Goal: Task Accomplishment & Management: Use online tool/utility

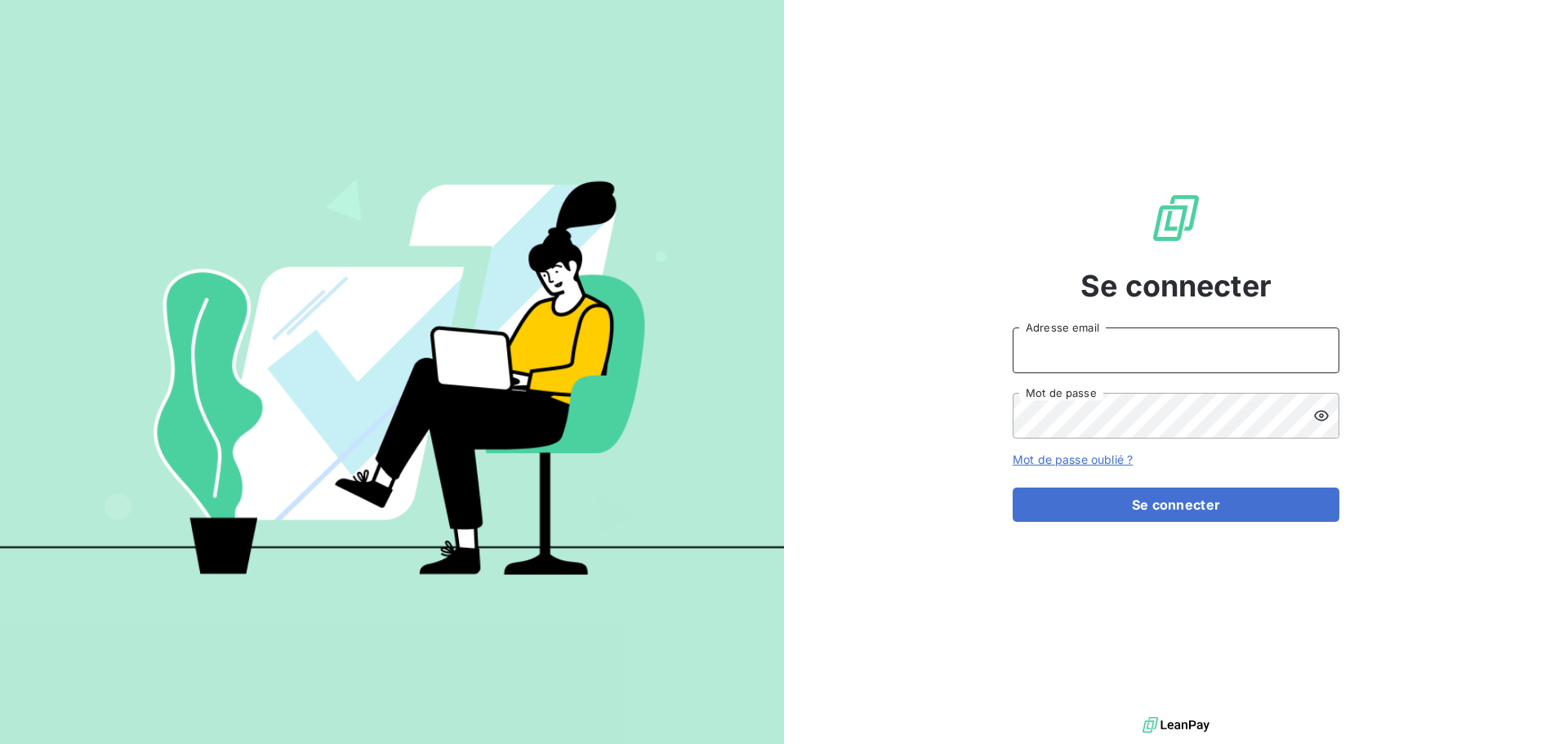
type input "[EMAIL_ADDRESS][DOMAIN_NAME]"
click at [1322, 412] on icon at bounding box center [1322, 416] width 17 height 17
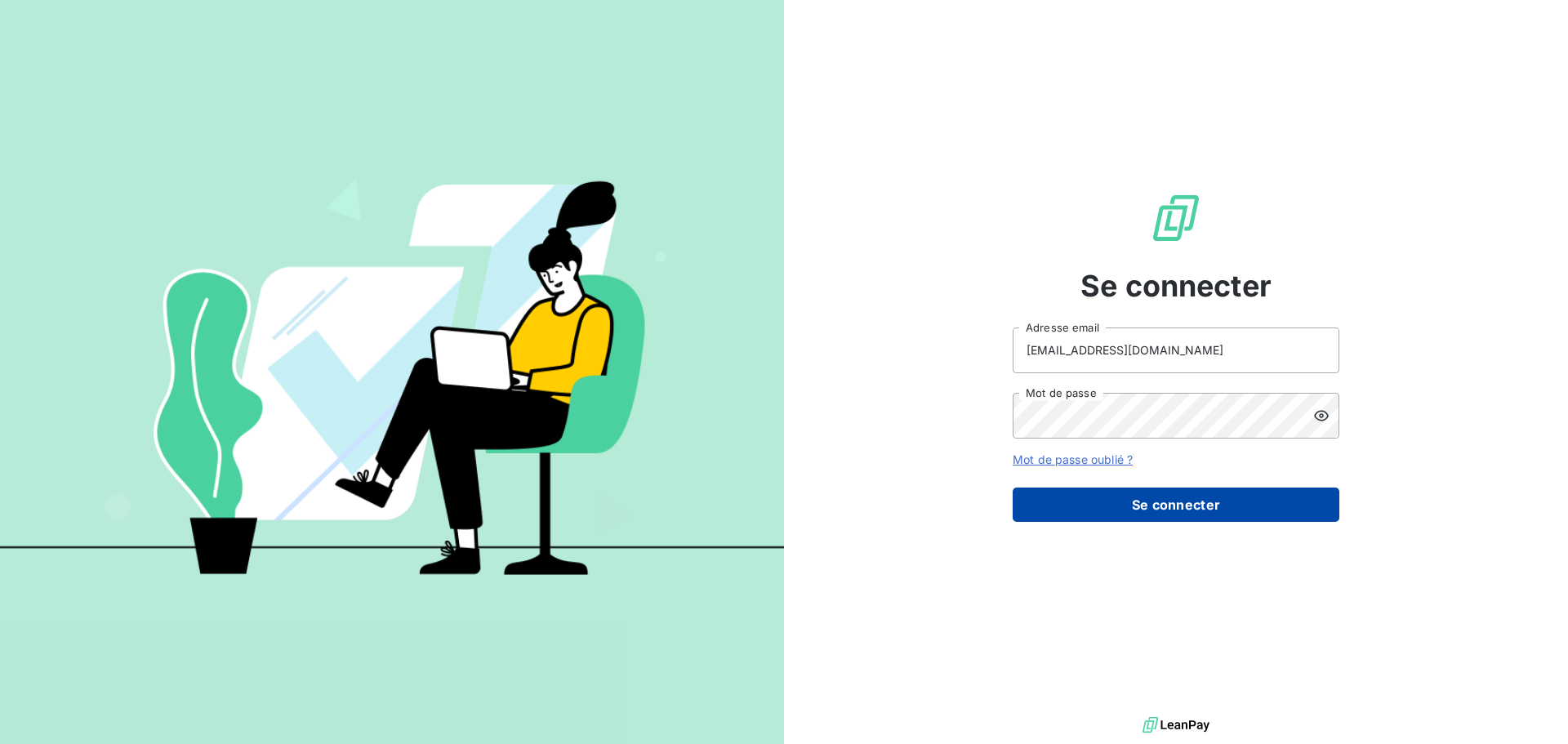
click at [1211, 498] on button "Se connecter" at bounding box center [1177, 504] width 327 height 34
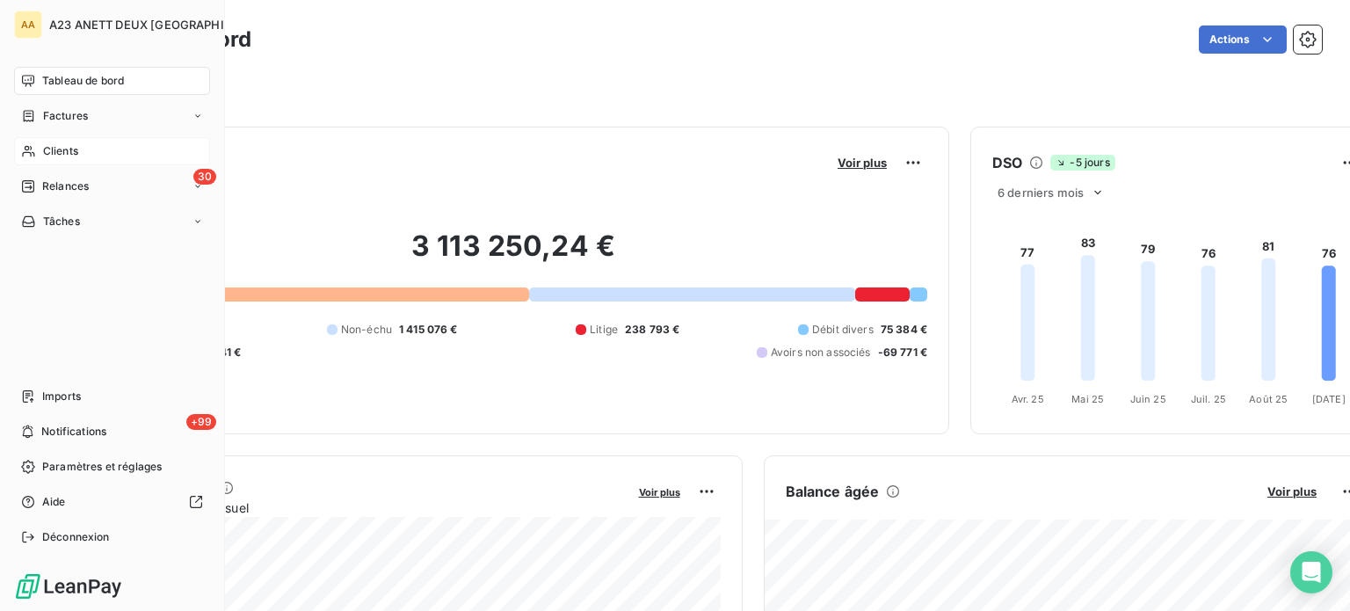
click at [62, 149] on span "Clients" at bounding box center [60, 151] width 35 height 16
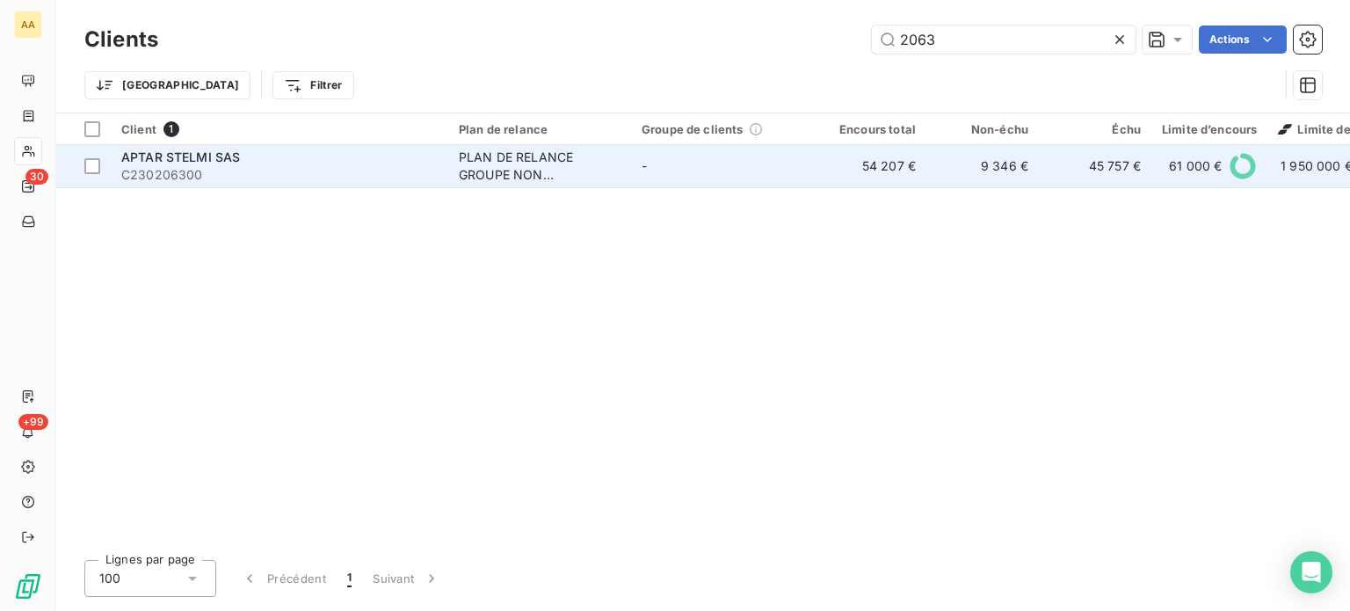
type input "2063"
click at [211, 175] on span "C230206300" at bounding box center [279, 175] width 316 height 18
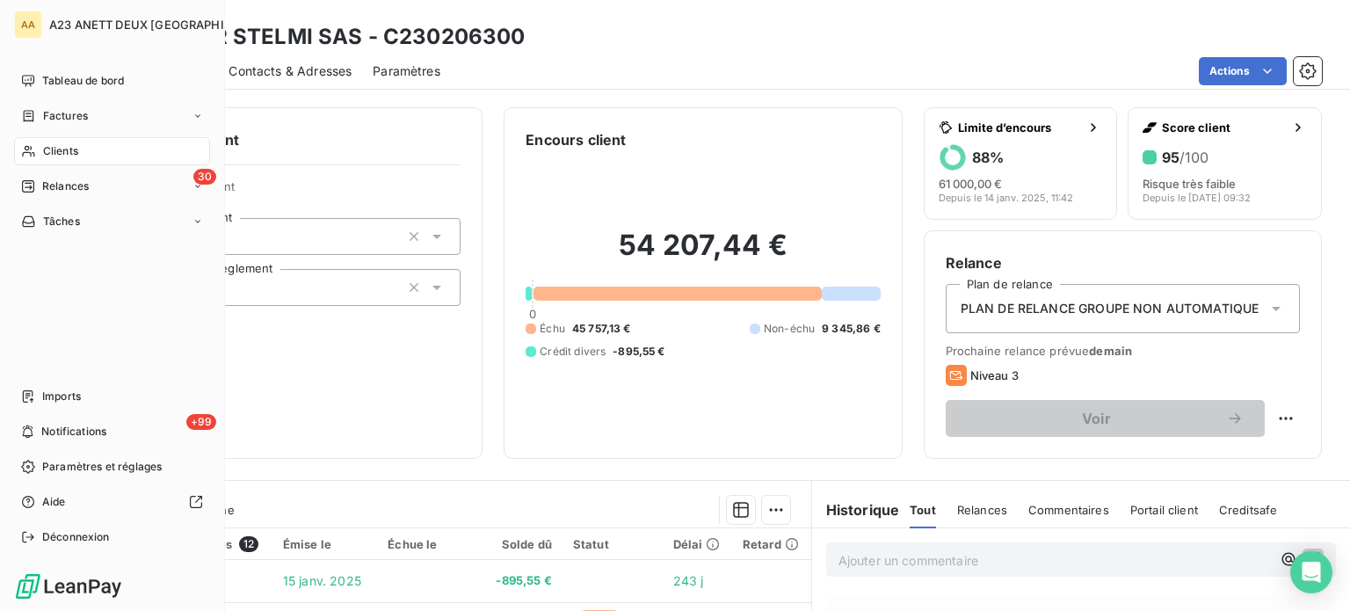
click at [53, 153] on span "Clients" at bounding box center [60, 151] width 35 height 16
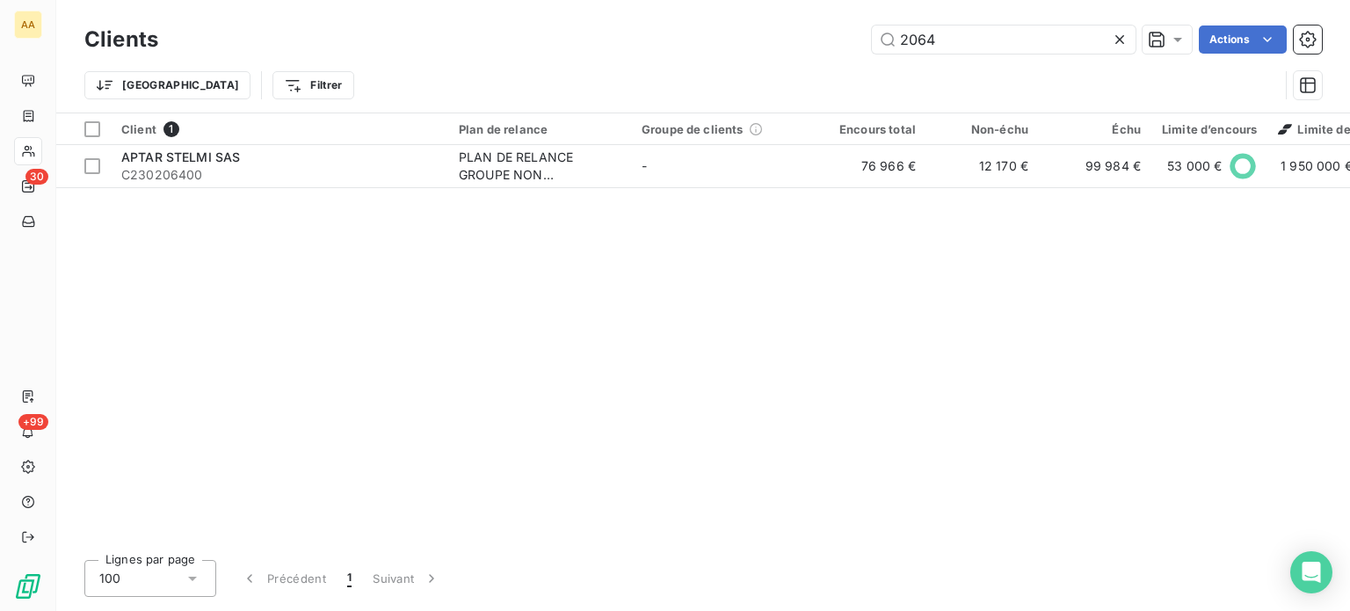
type input "2064"
click at [211, 189] on div "Client 1 Plan de relance Groupe de clients Encours total Non-échu Échu Limite d…" at bounding box center [703, 329] width 1294 height 432
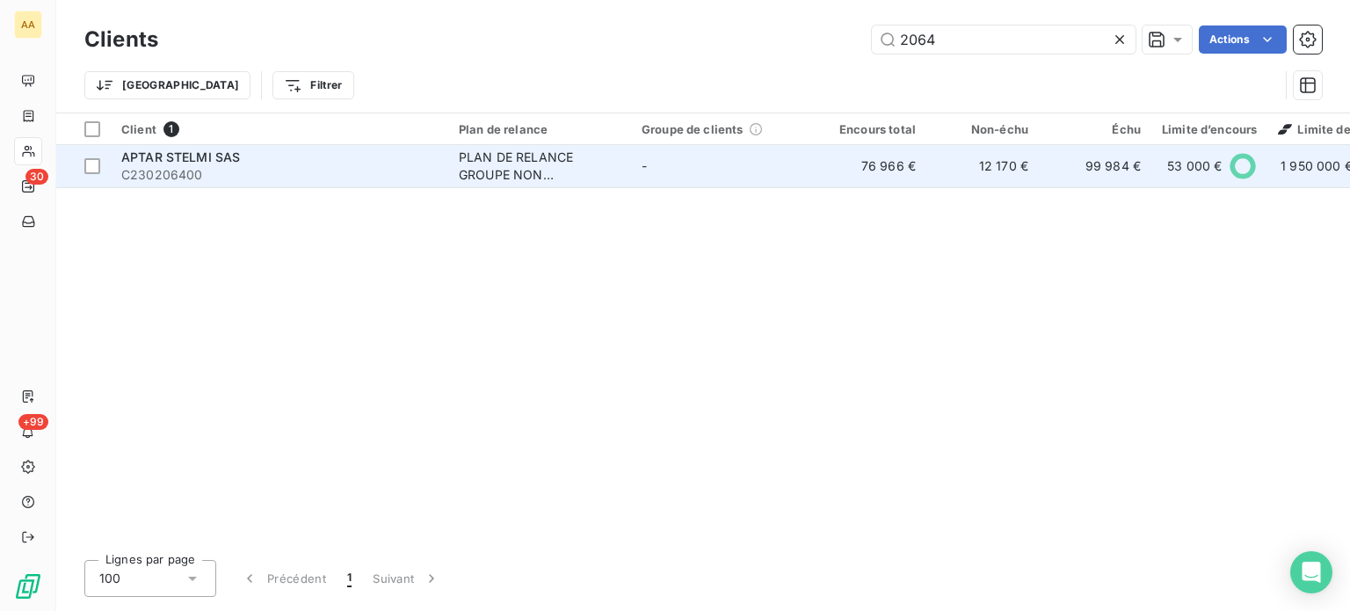
click at [223, 166] on span "C230206400" at bounding box center [279, 175] width 316 height 18
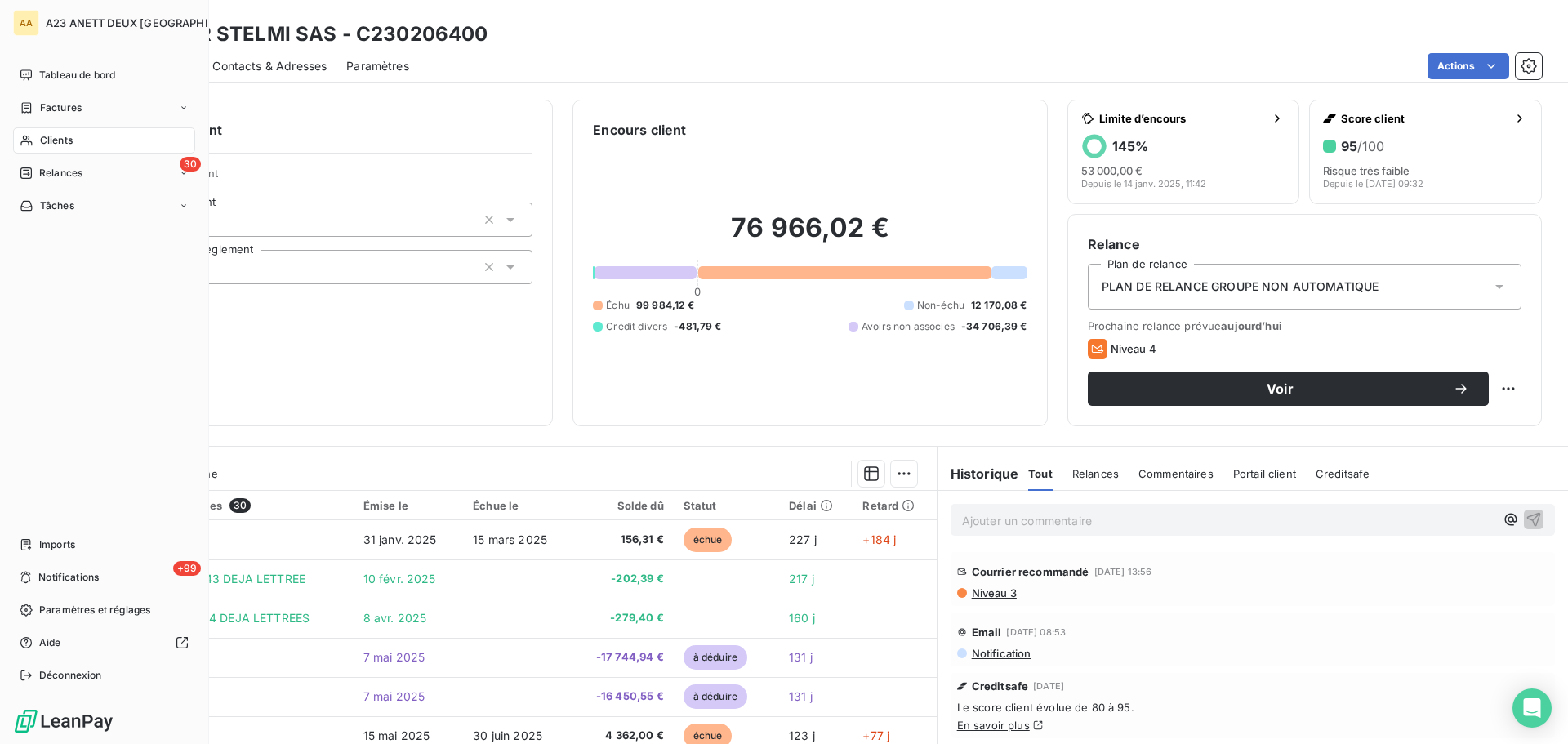
drag, startPoint x: 45, startPoint y: 139, endPoint x: 175, endPoint y: 142, distance: 130.0
click at [46, 139] on span "Clients" at bounding box center [56, 140] width 33 height 15
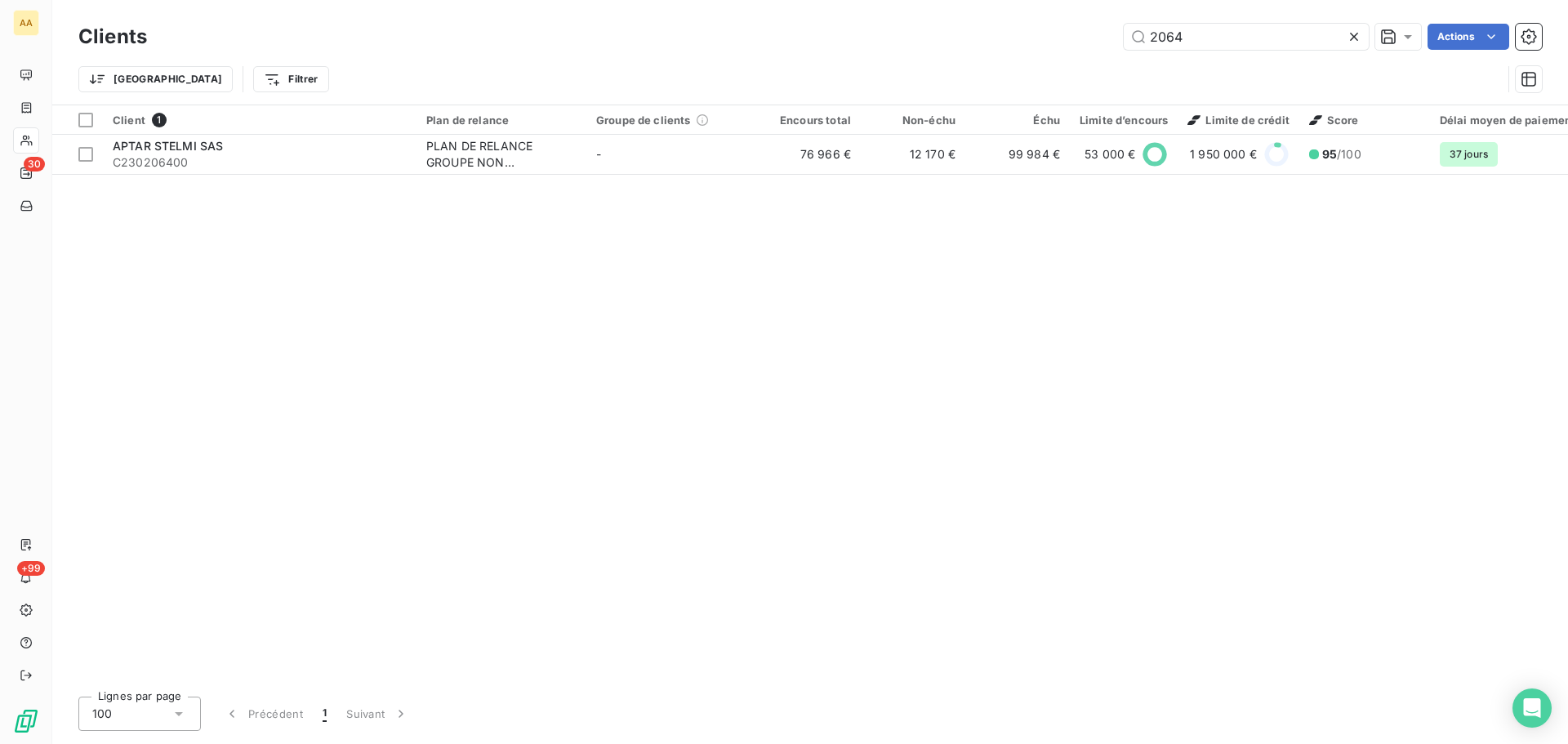
drag, startPoint x: 1188, startPoint y: 41, endPoint x: 1034, endPoint y: 9, distance: 157.3
click at [1060, 46] on div "2064 Actions" at bounding box center [854, 36] width 1376 height 26
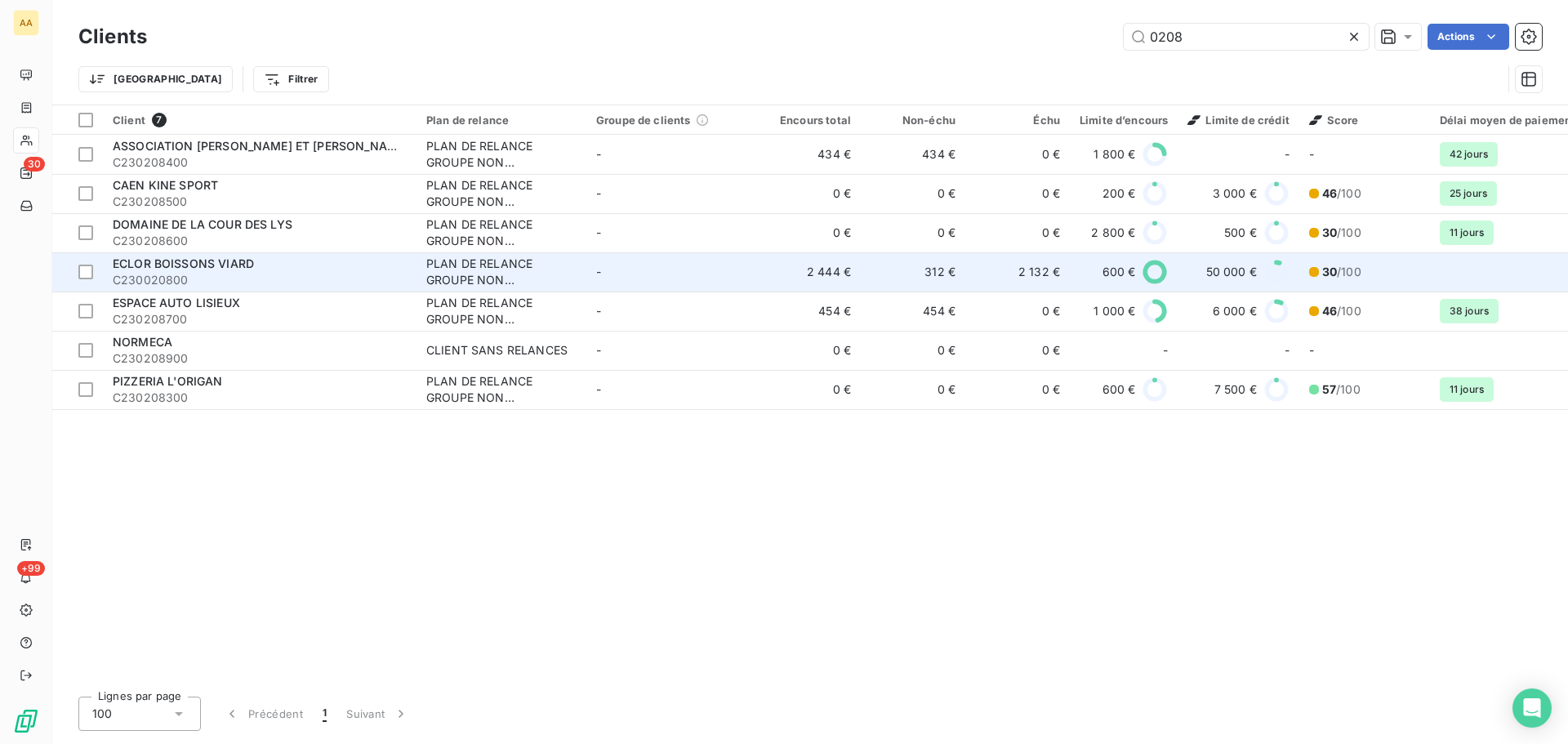
type input "0208"
click at [226, 280] on span "C230020800" at bounding box center [259, 281] width 294 height 17
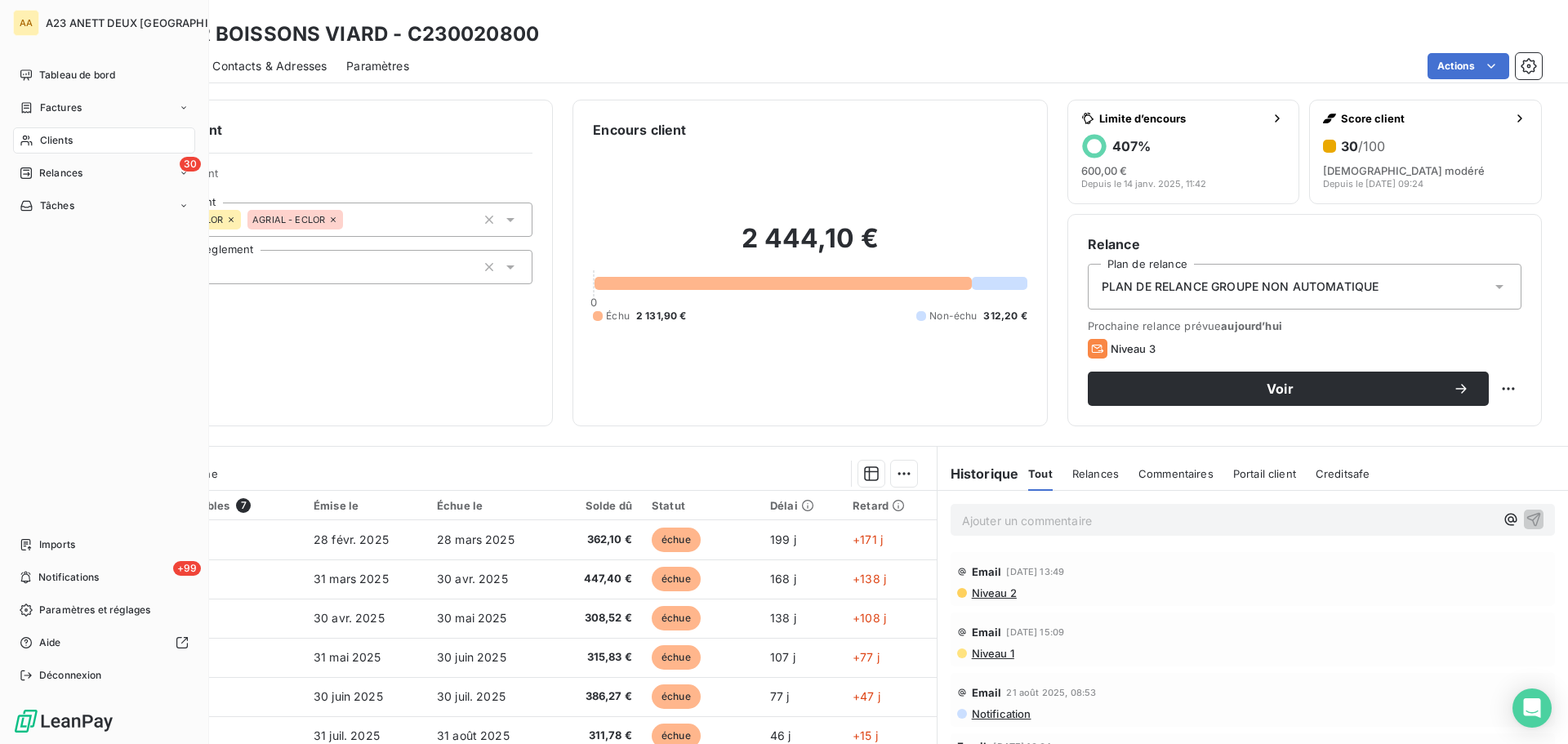
click at [96, 143] on div "Clients" at bounding box center [104, 140] width 182 height 26
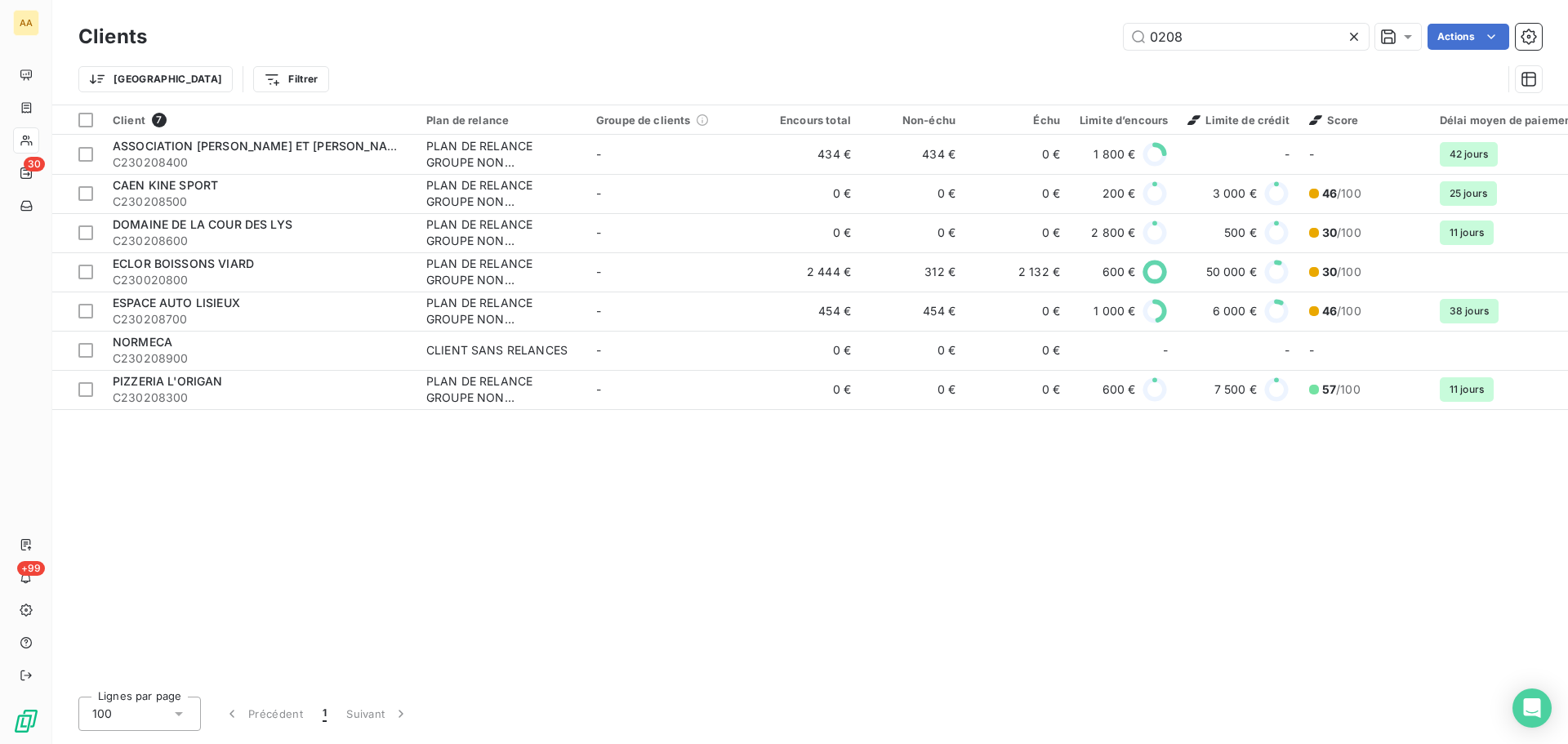
drag, startPoint x: 1195, startPoint y: 33, endPoint x: 996, endPoint y: 27, distance: 199.1
click at [1008, 31] on div "0208 Actions" at bounding box center [854, 36] width 1376 height 26
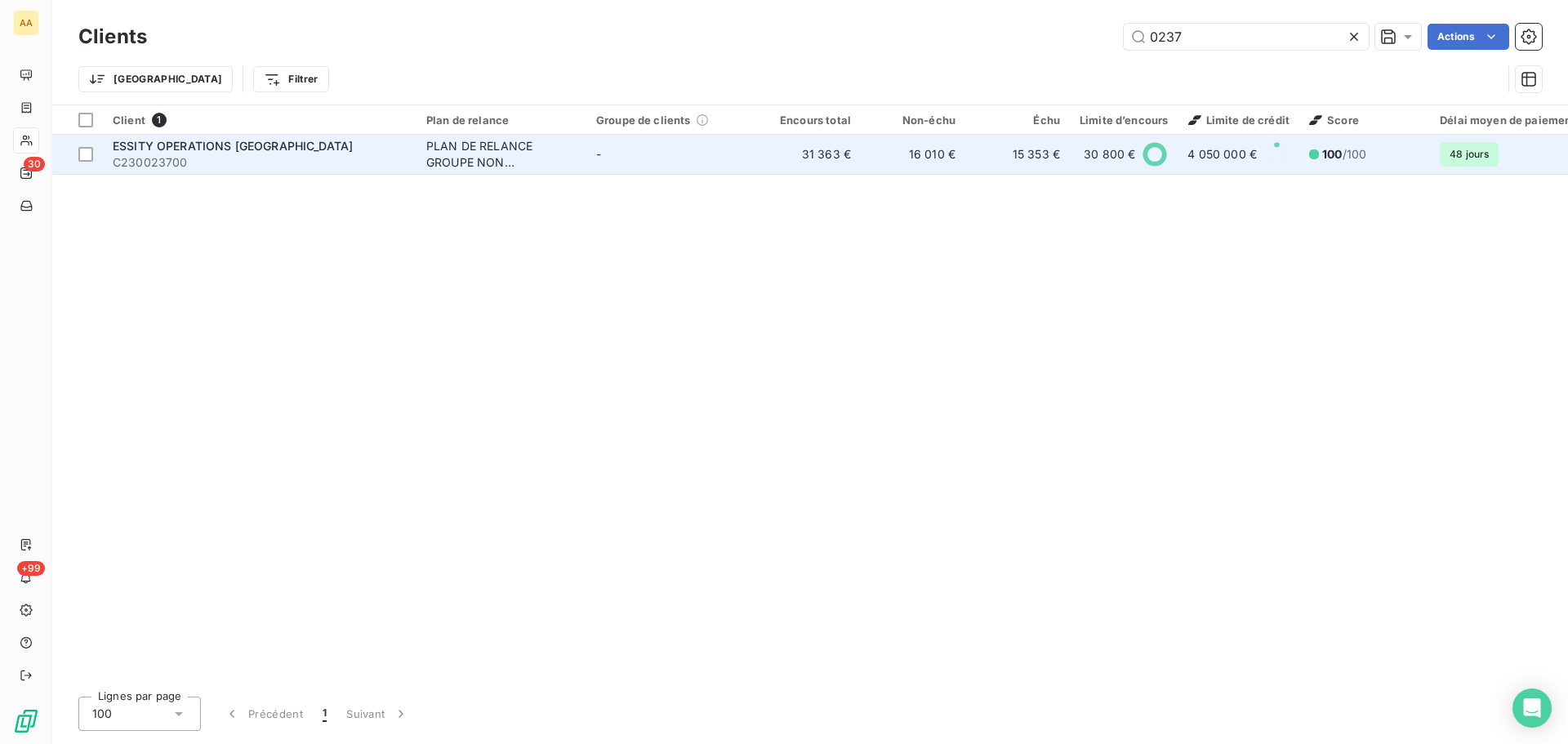
type input "0237"
click at [210, 151] on span "ESSITY OPERATIONS [GEOGRAPHIC_DATA]" at bounding box center [232, 145] width 240 height 14
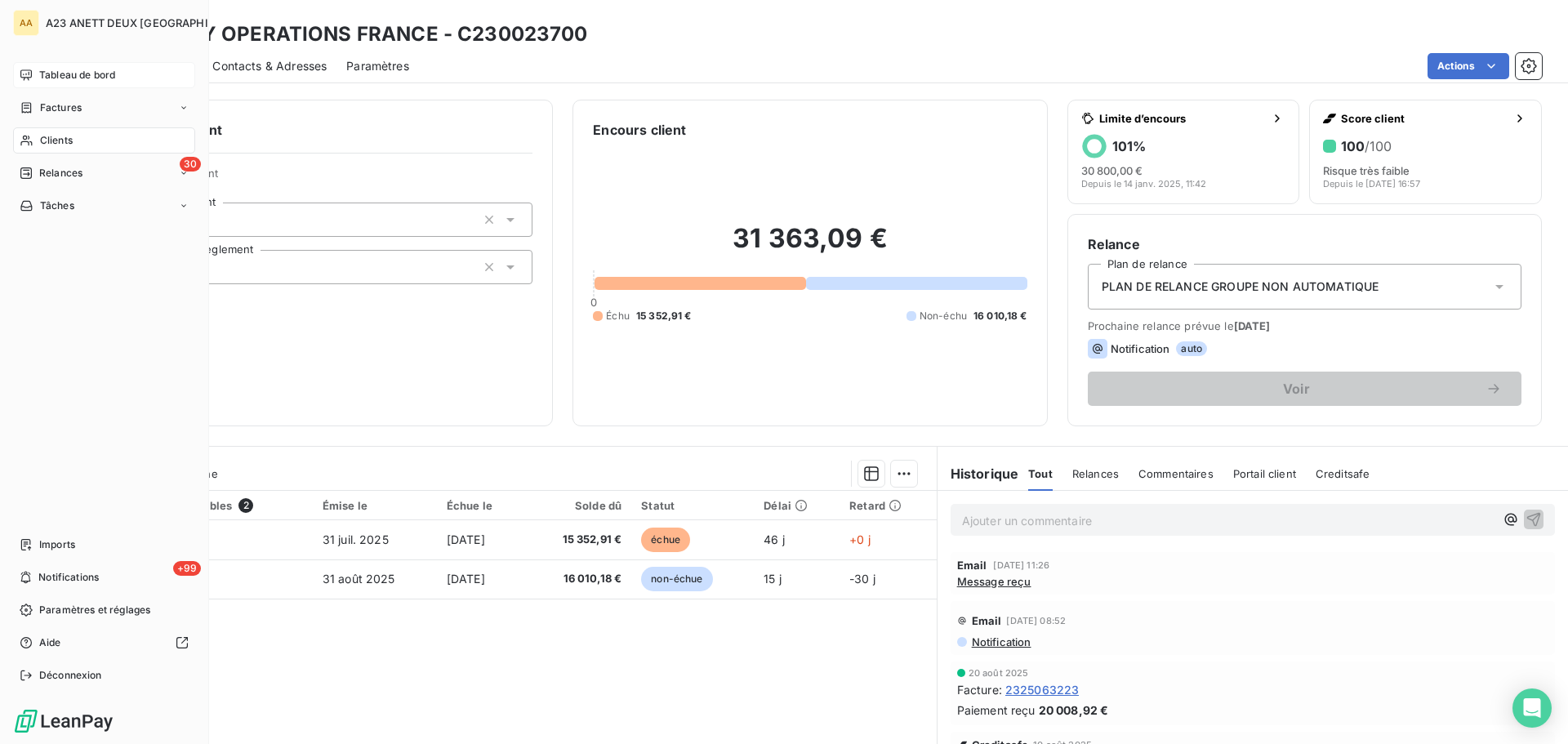
click at [59, 85] on div "Tableau de bord" at bounding box center [104, 75] width 182 height 26
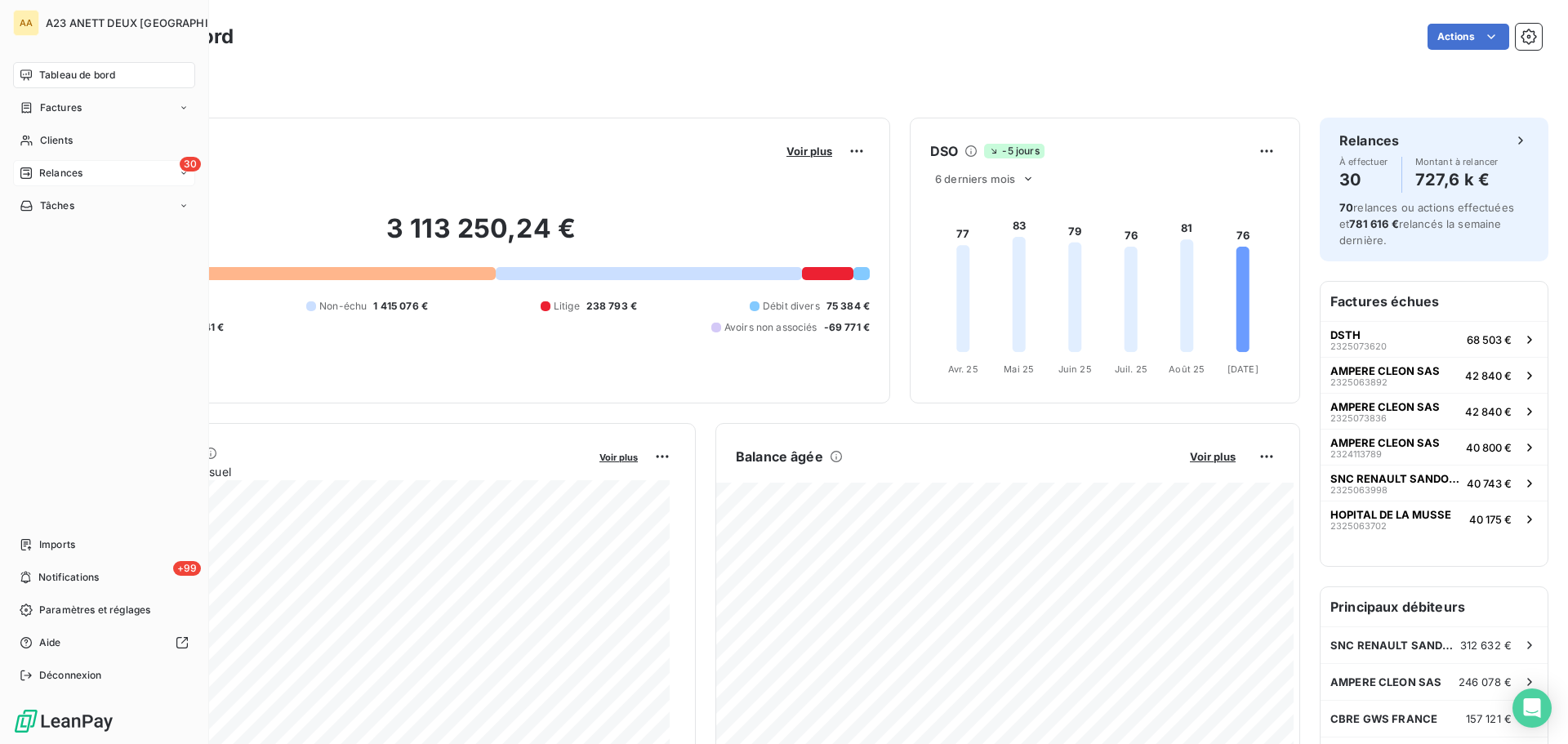
click at [74, 179] on span "Relances" at bounding box center [60, 173] width 44 height 15
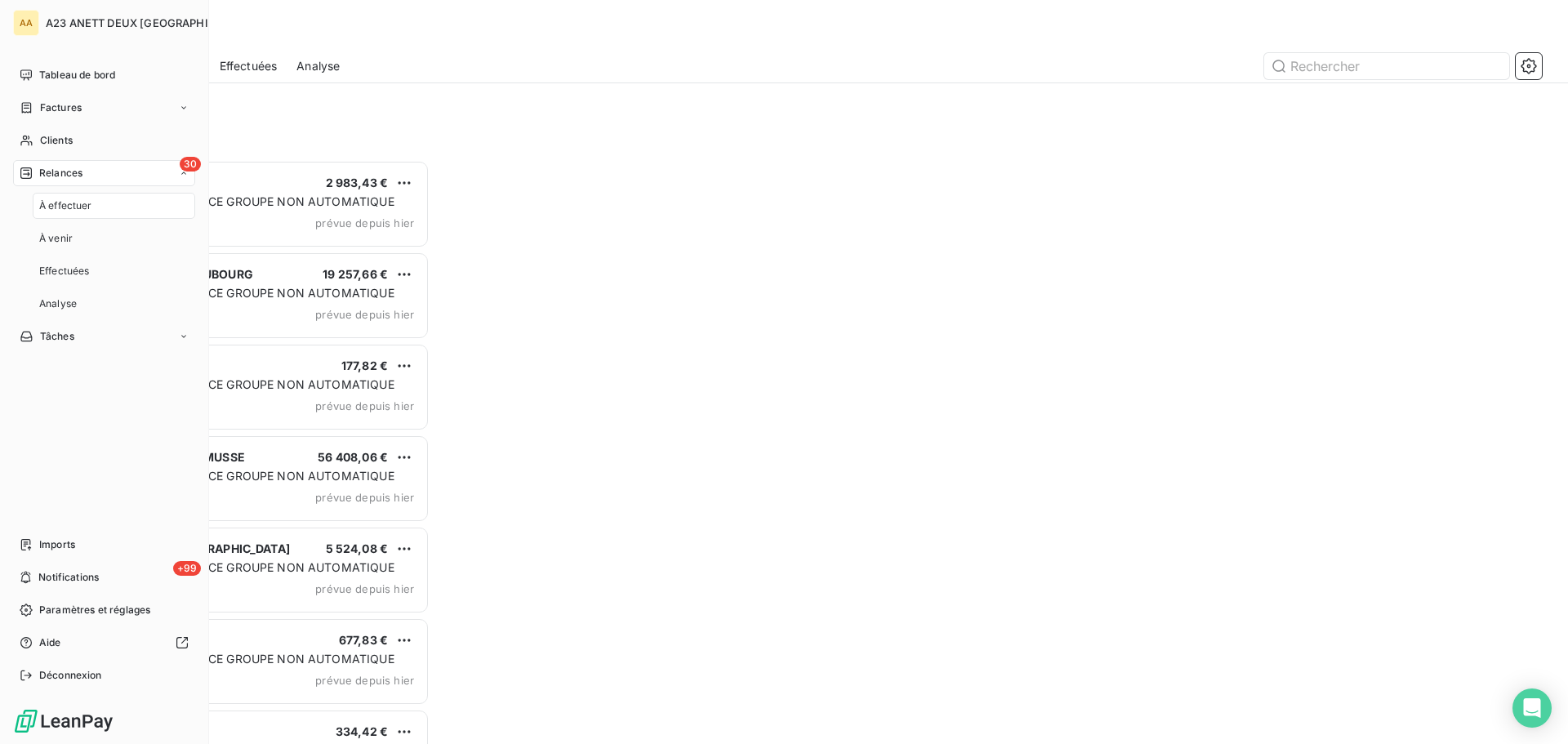
scroll to position [571, 339]
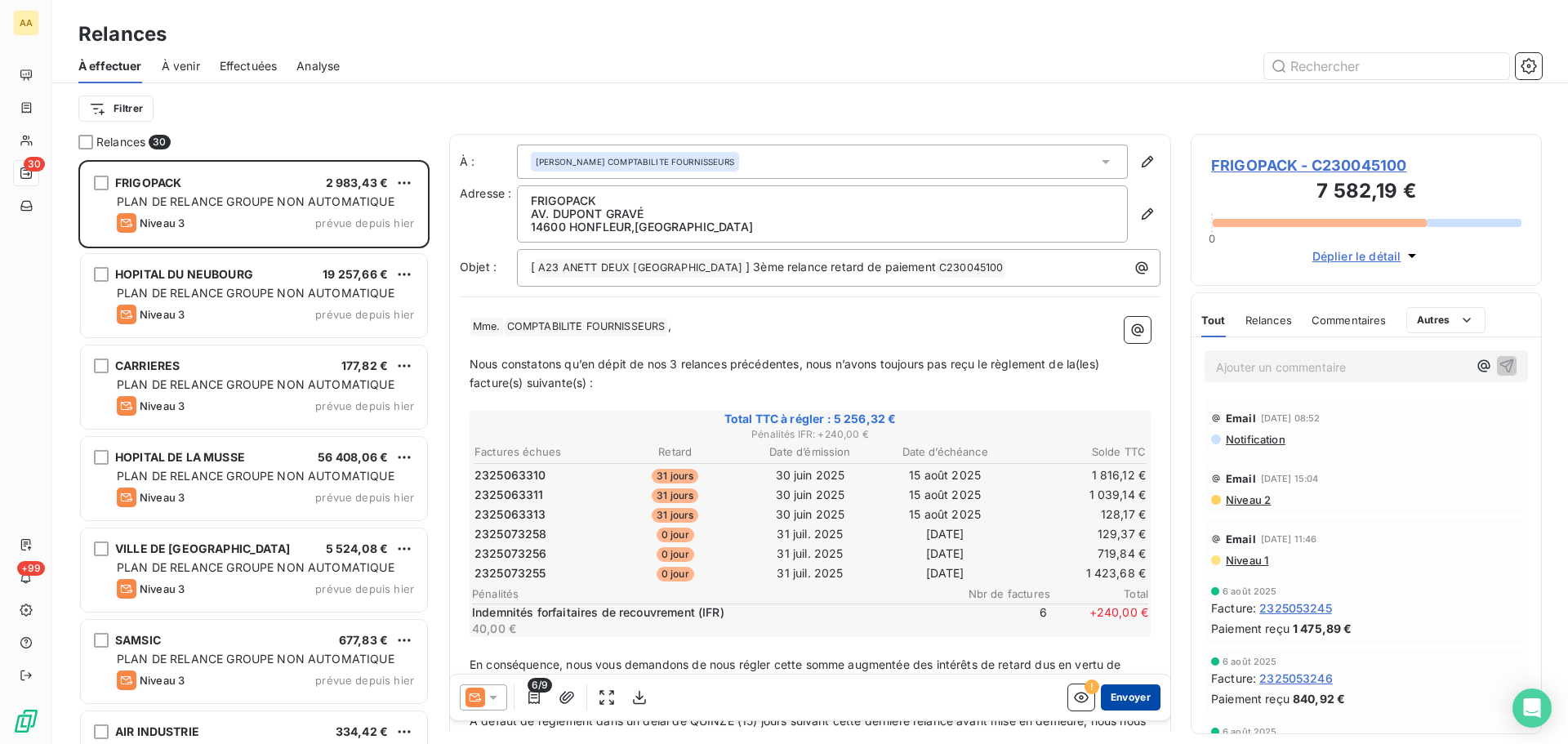
click at [1123, 698] on button "Envoyer" at bounding box center [1131, 697] width 59 height 26
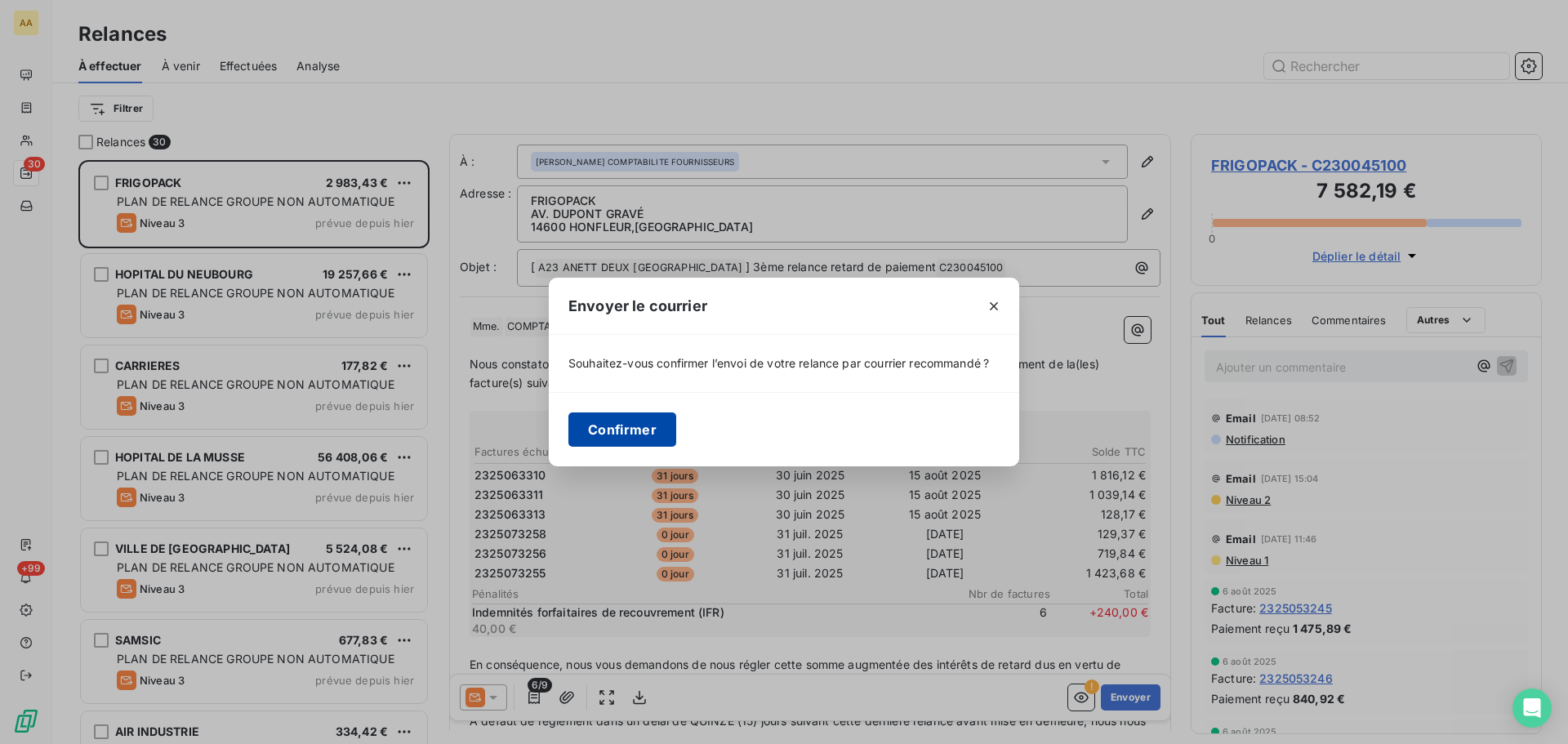
click at [630, 420] on button "Confirmer" at bounding box center [623, 429] width 108 height 34
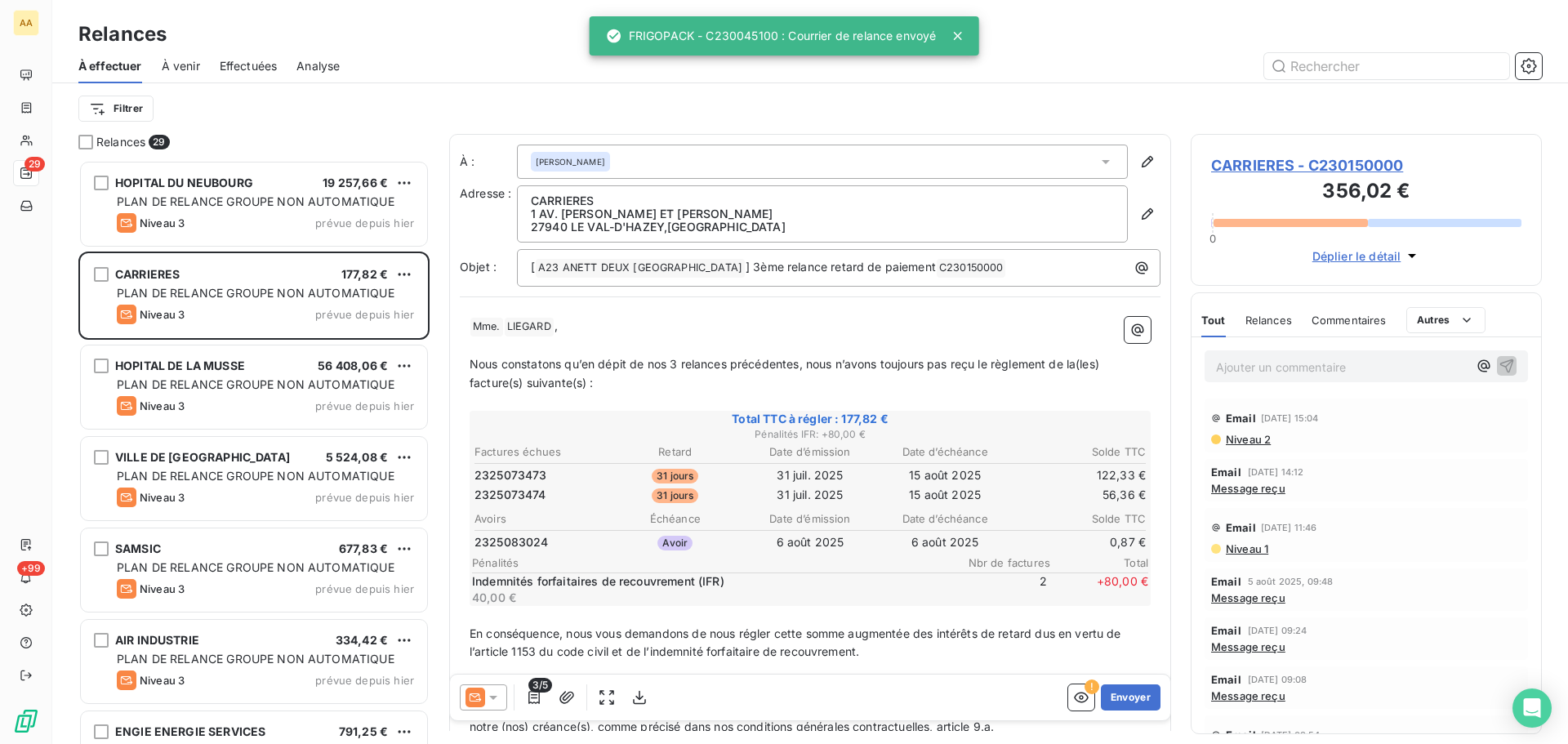
scroll to position [571, 339]
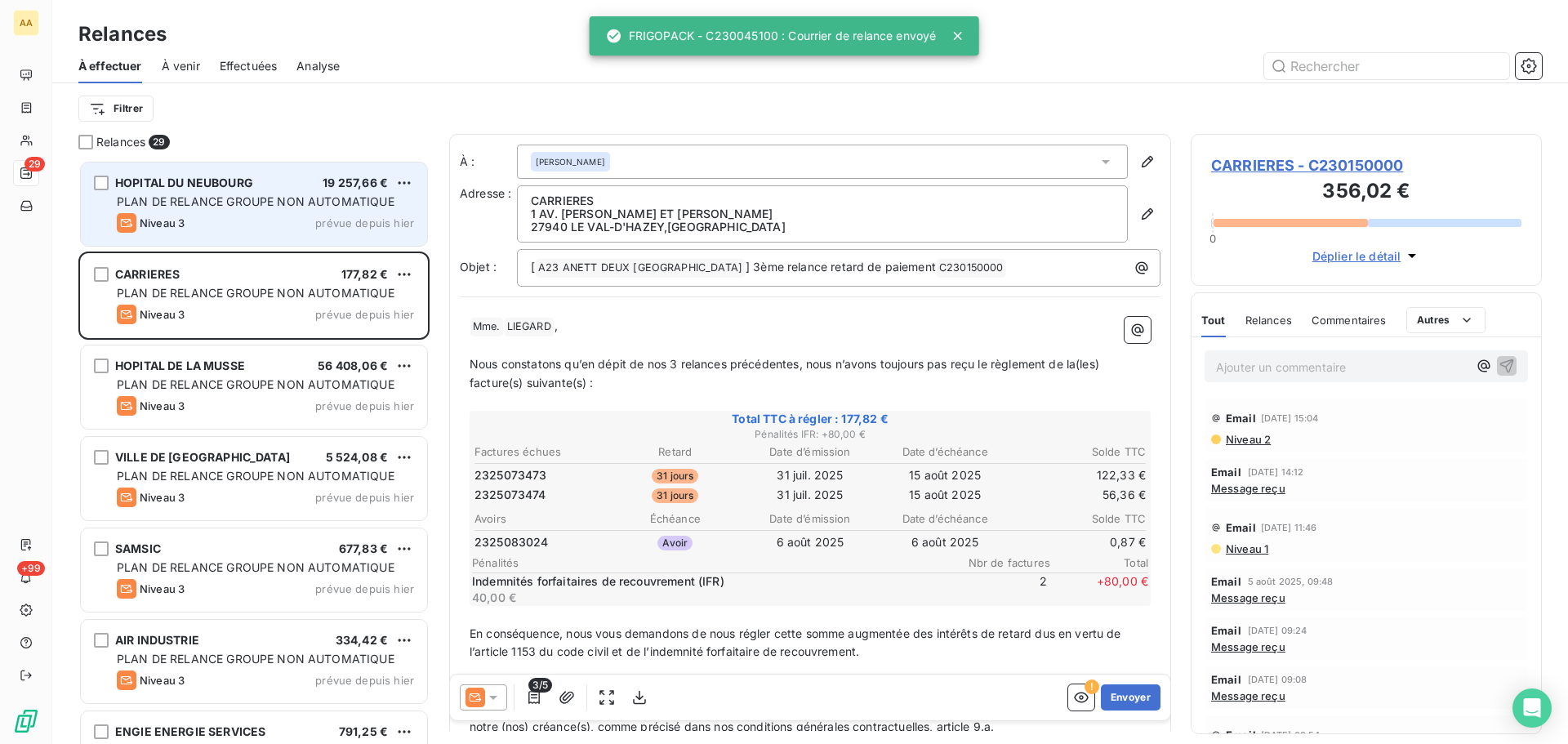
click at [389, 212] on div "HOPITAL DU NEUBOURG 19 257,66 € PLAN DE RELANCE GROUPE NON AUTOMATIQUE Niveau 3…" at bounding box center [254, 204] width 347 height 84
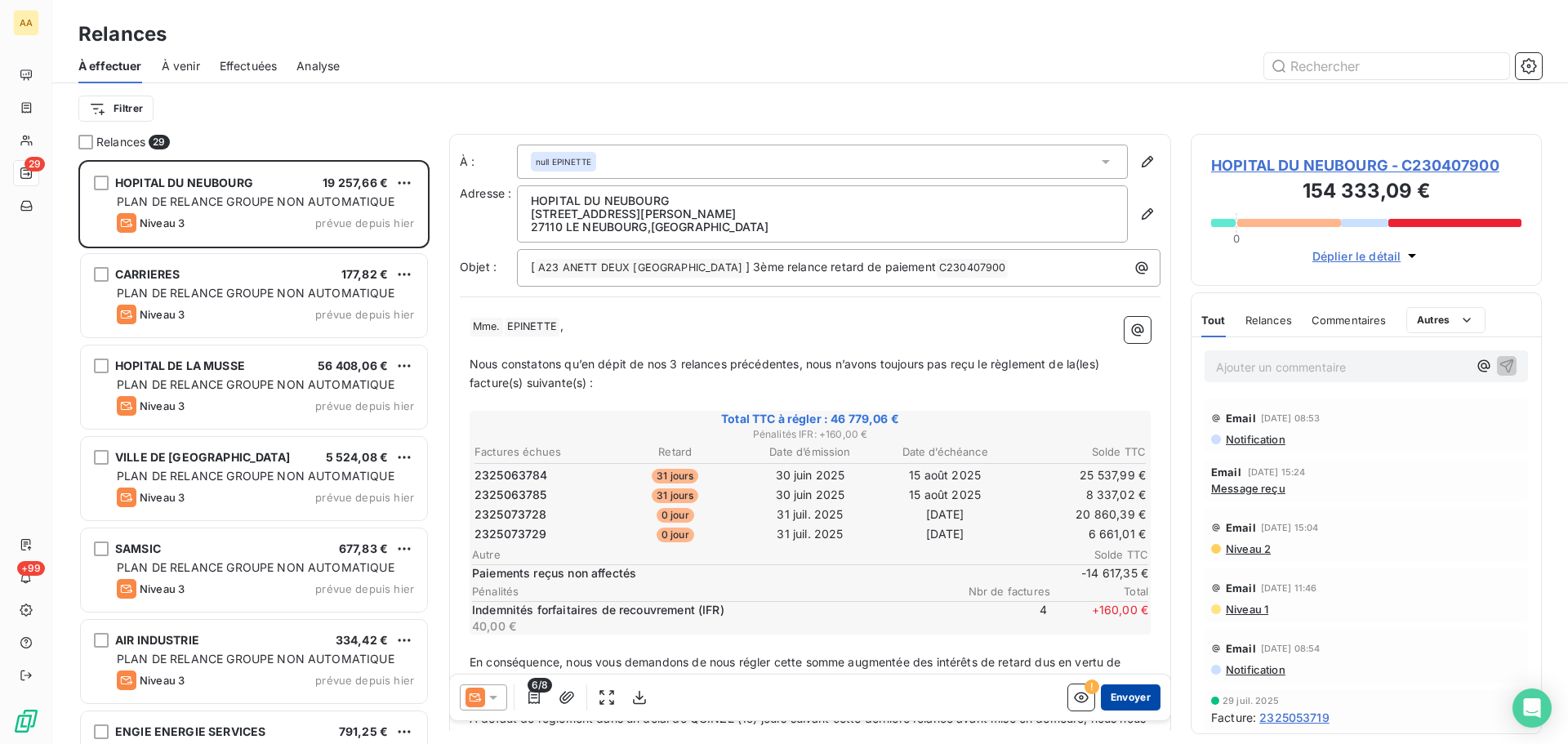
click at [1114, 685] on button "Envoyer" at bounding box center [1131, 697] width 59 height 26
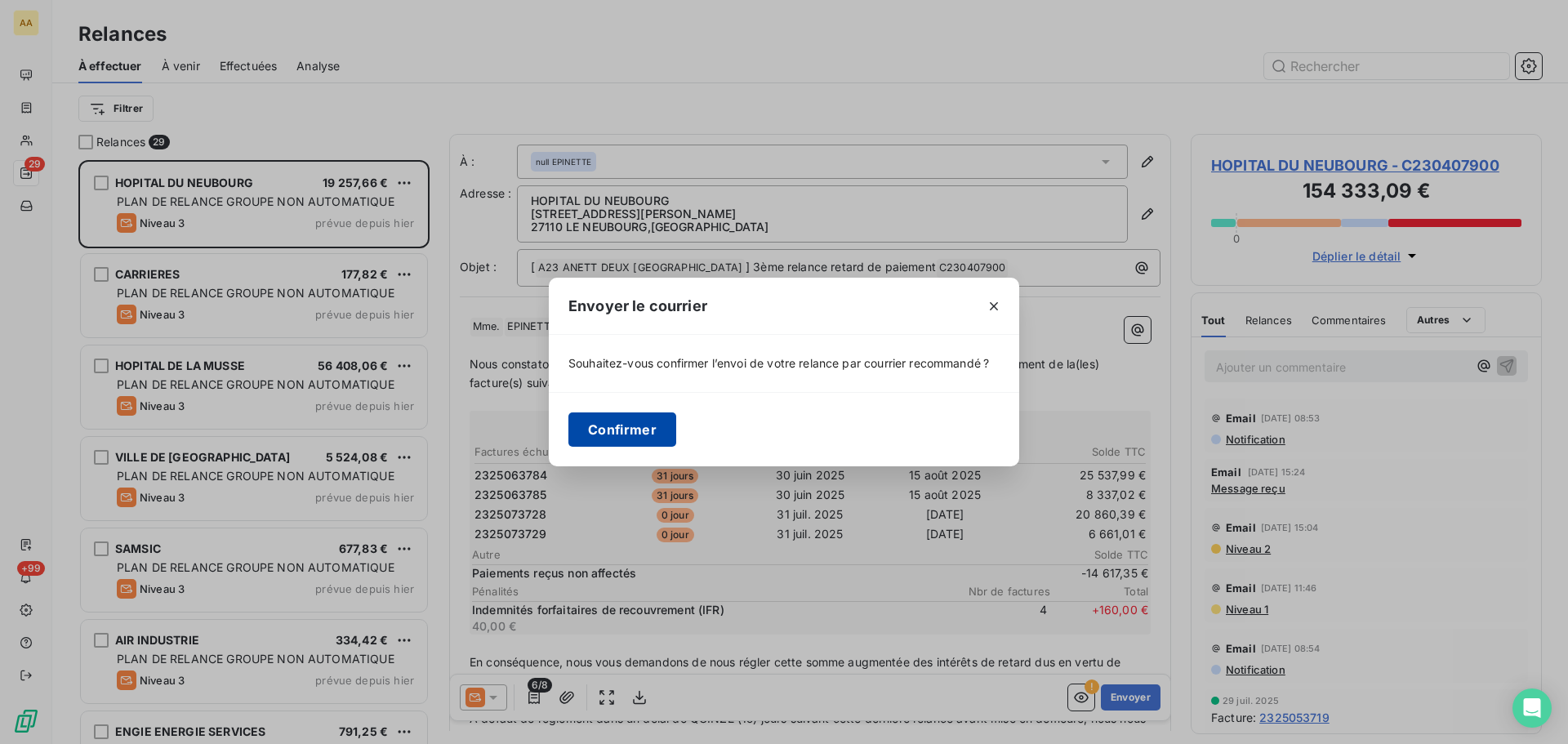
click at [630, 420] on button "Confirmer" at bounding box center [623, 429] width 108 height 34
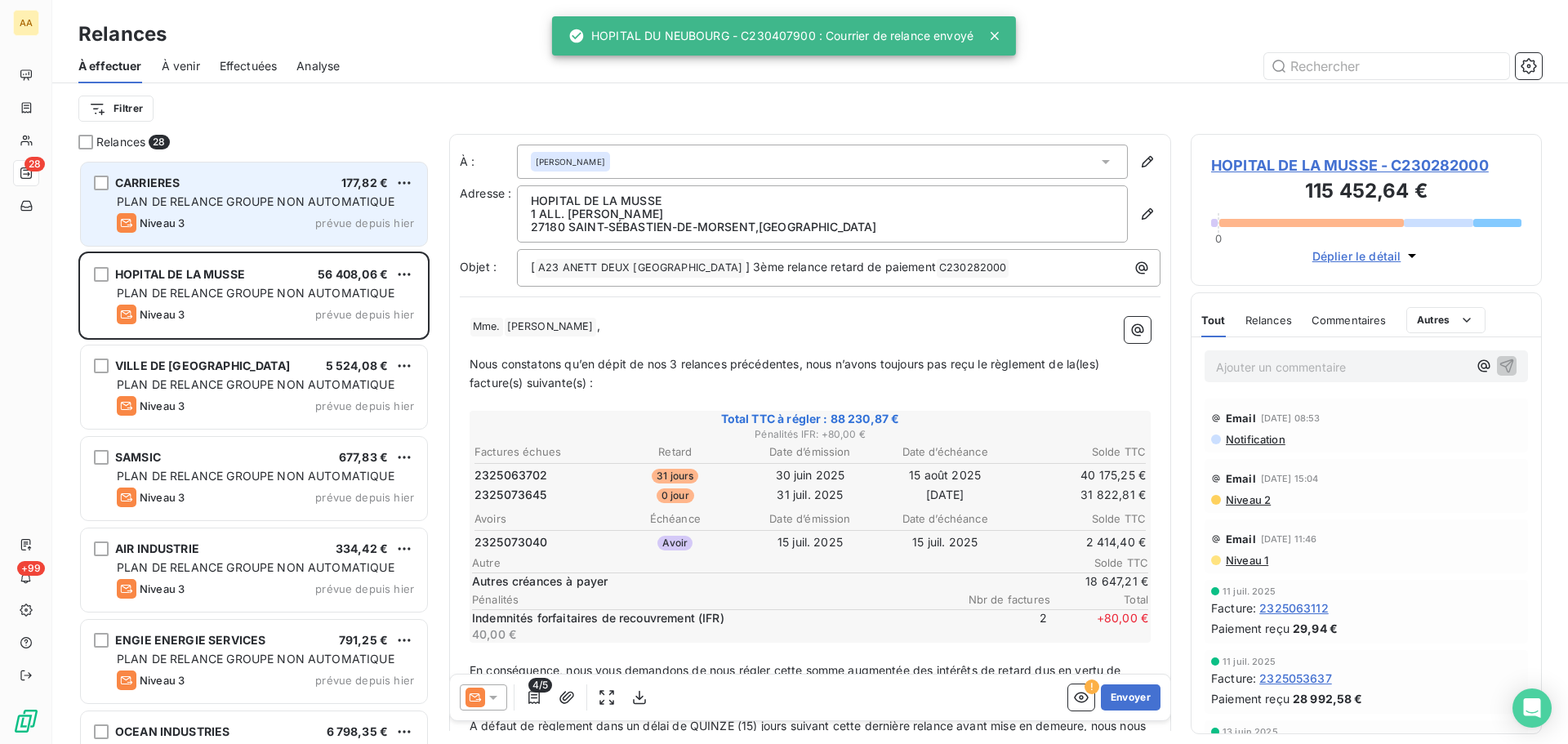
click at [326, 194] on span "PLAN DE RELANCE GROUPE NON AUTOMATIQUE" at bounding box center [256, 201] width 278 height 14
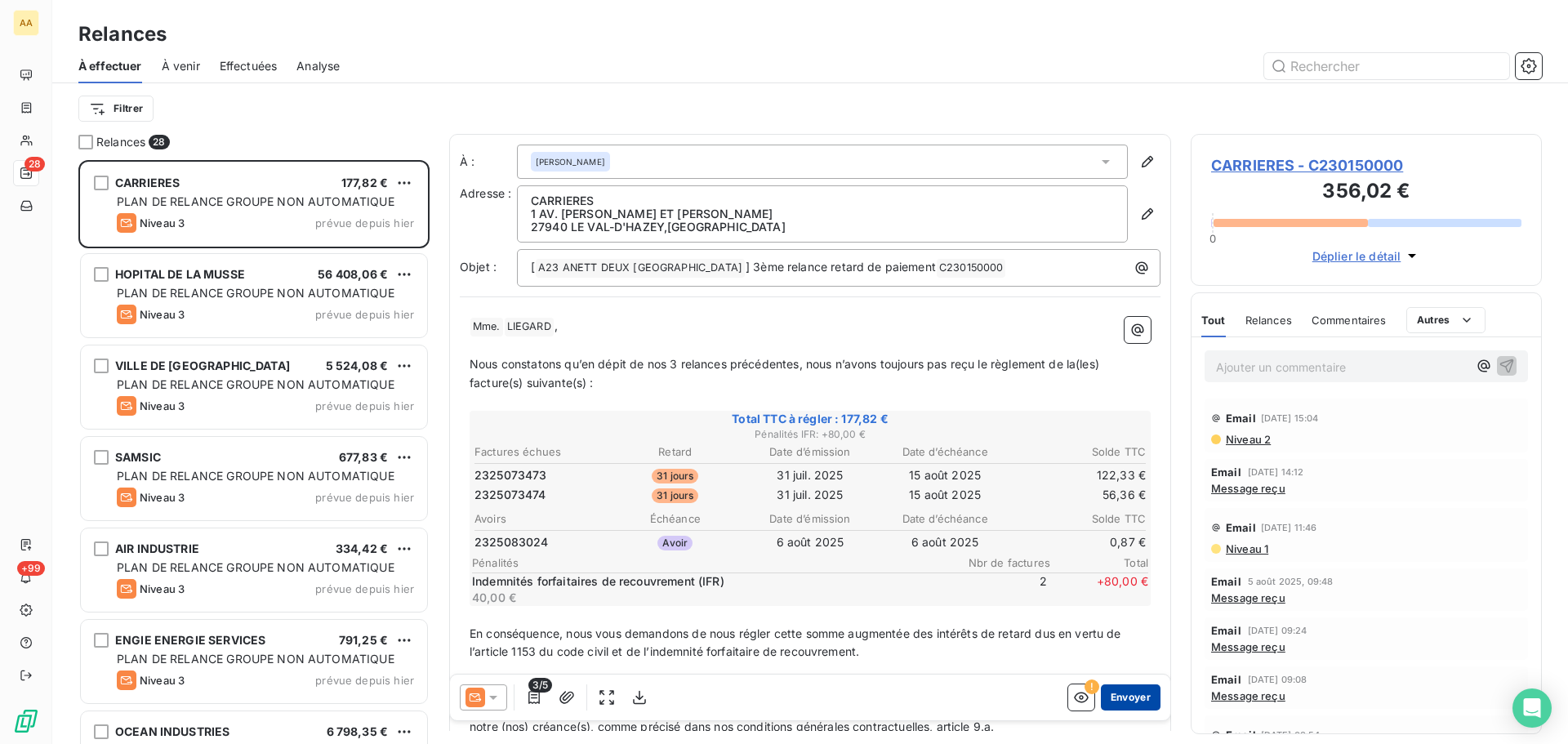
click at [1108, 692] on button "Envoyer" at bounding box center [1131, 697] width 59 height 26
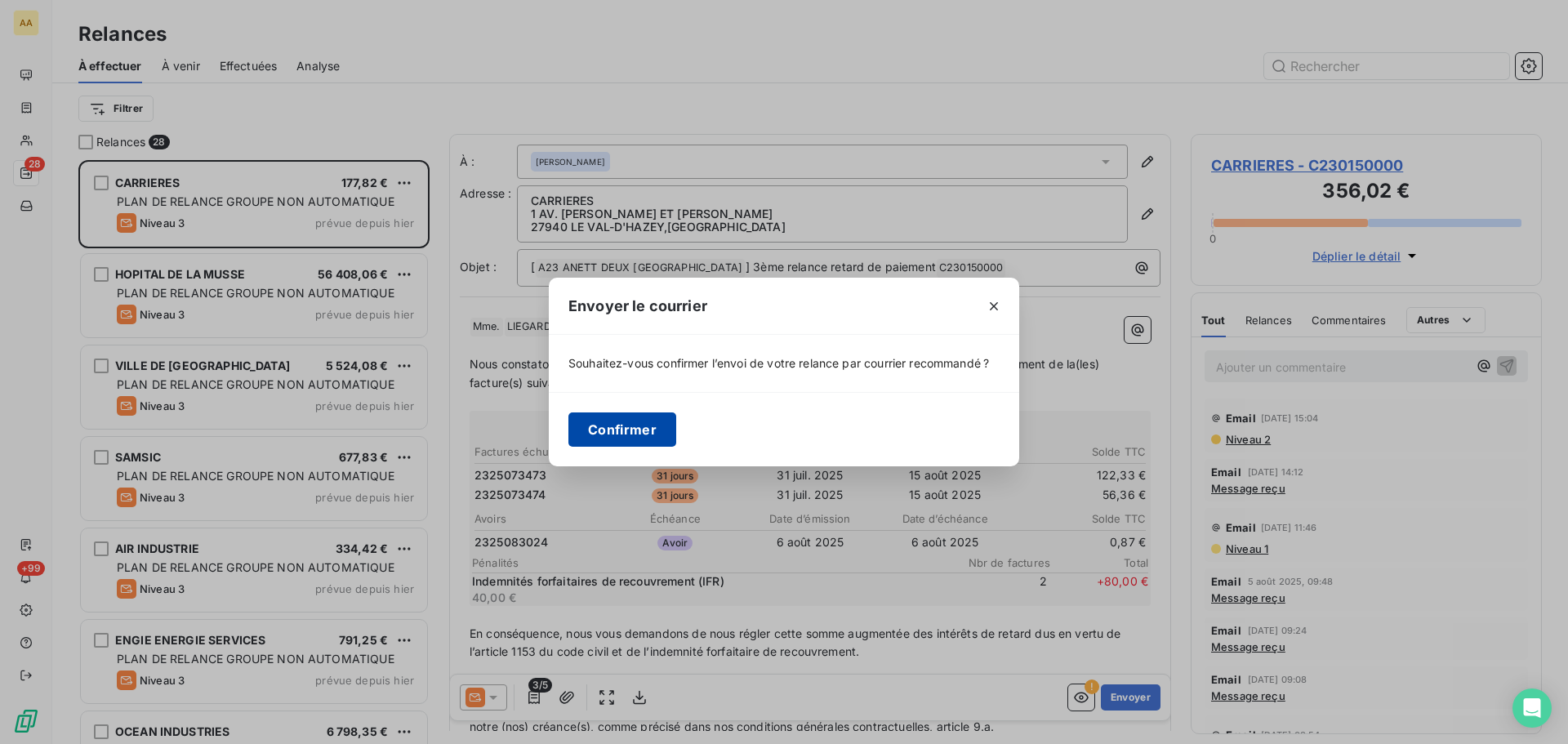
click at [631, 418] on button "Confirmer" at bounding box center [623, 429] width 108 height 34
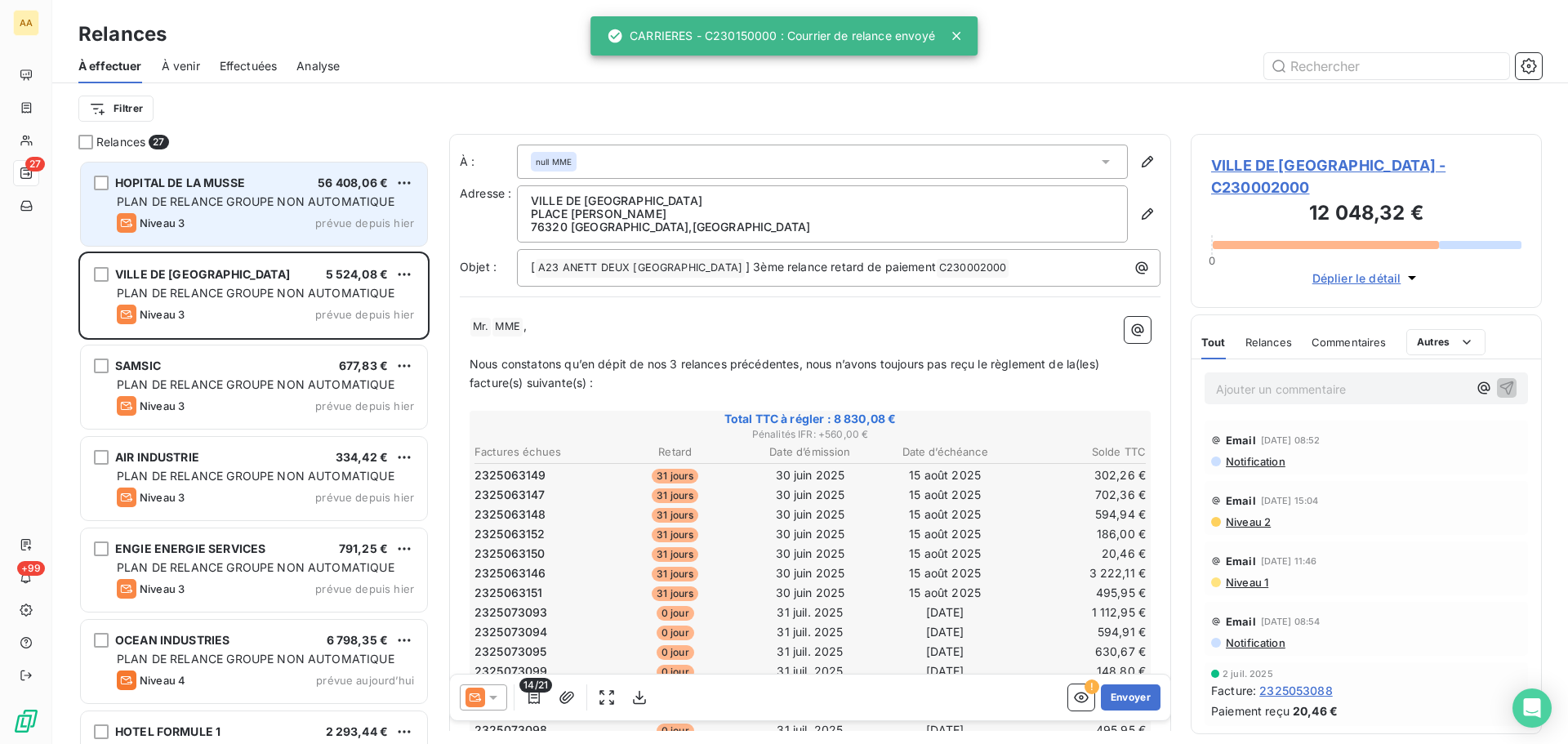
click at [314, 186] on div "HOPITAL DE LA MUSSE 56 408,06 €" at bounding box center [266, 183] width 297 height 15
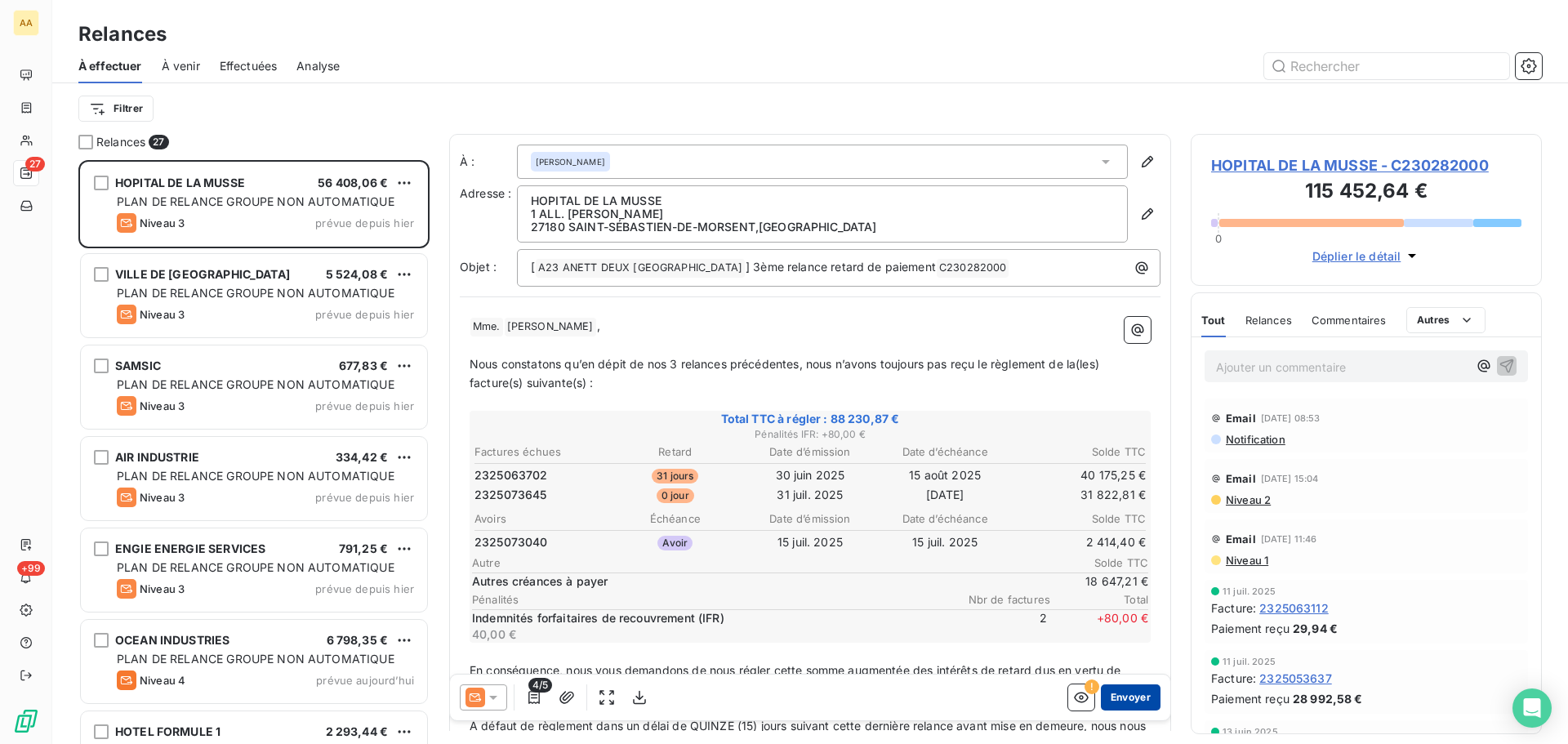
click at [1128, 695] on button "Envoyer" at bounding box center [1131, 697] width 59 height 26
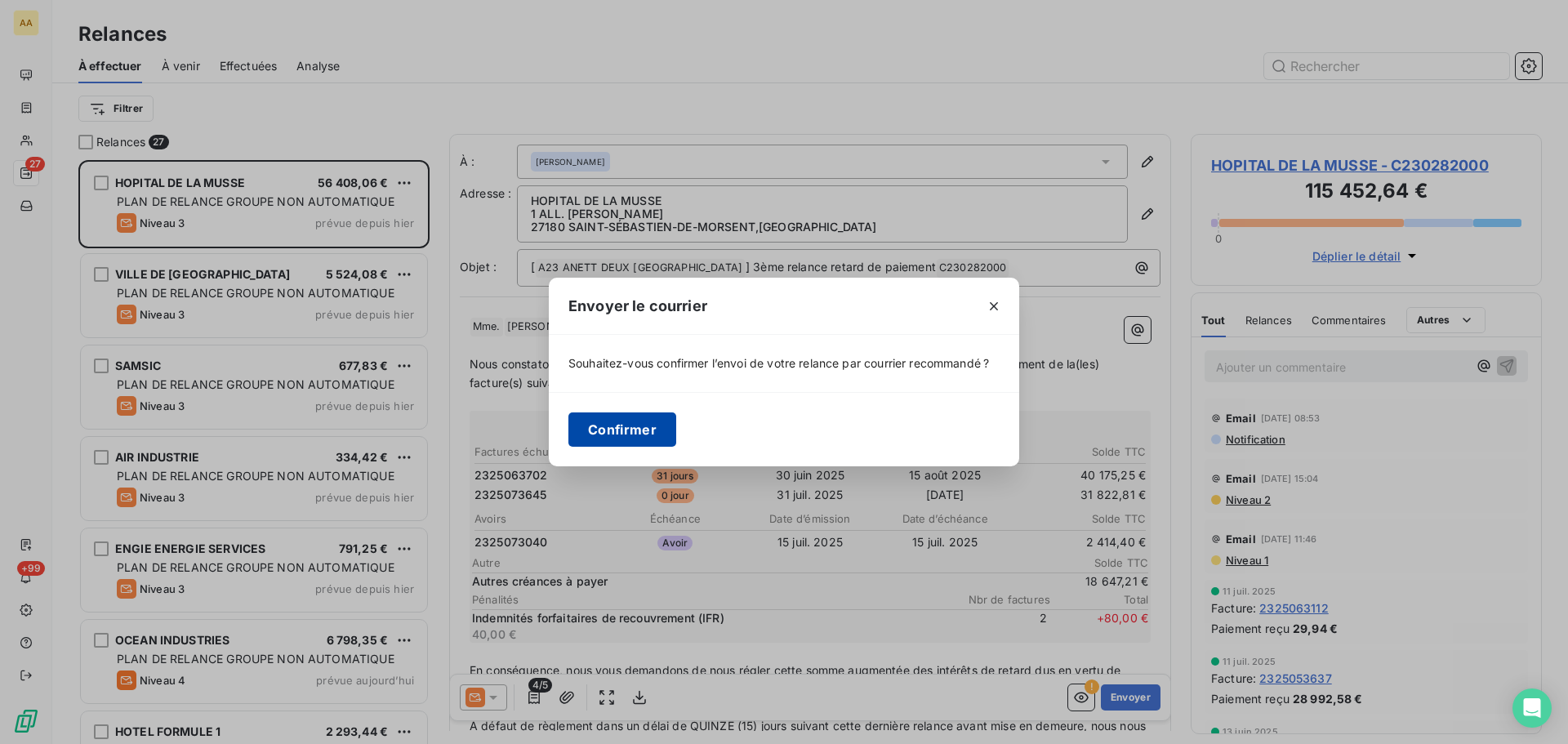
click at [647, 433] on button "Confirmer" at bounding box center [623, 429] width 108 height 34
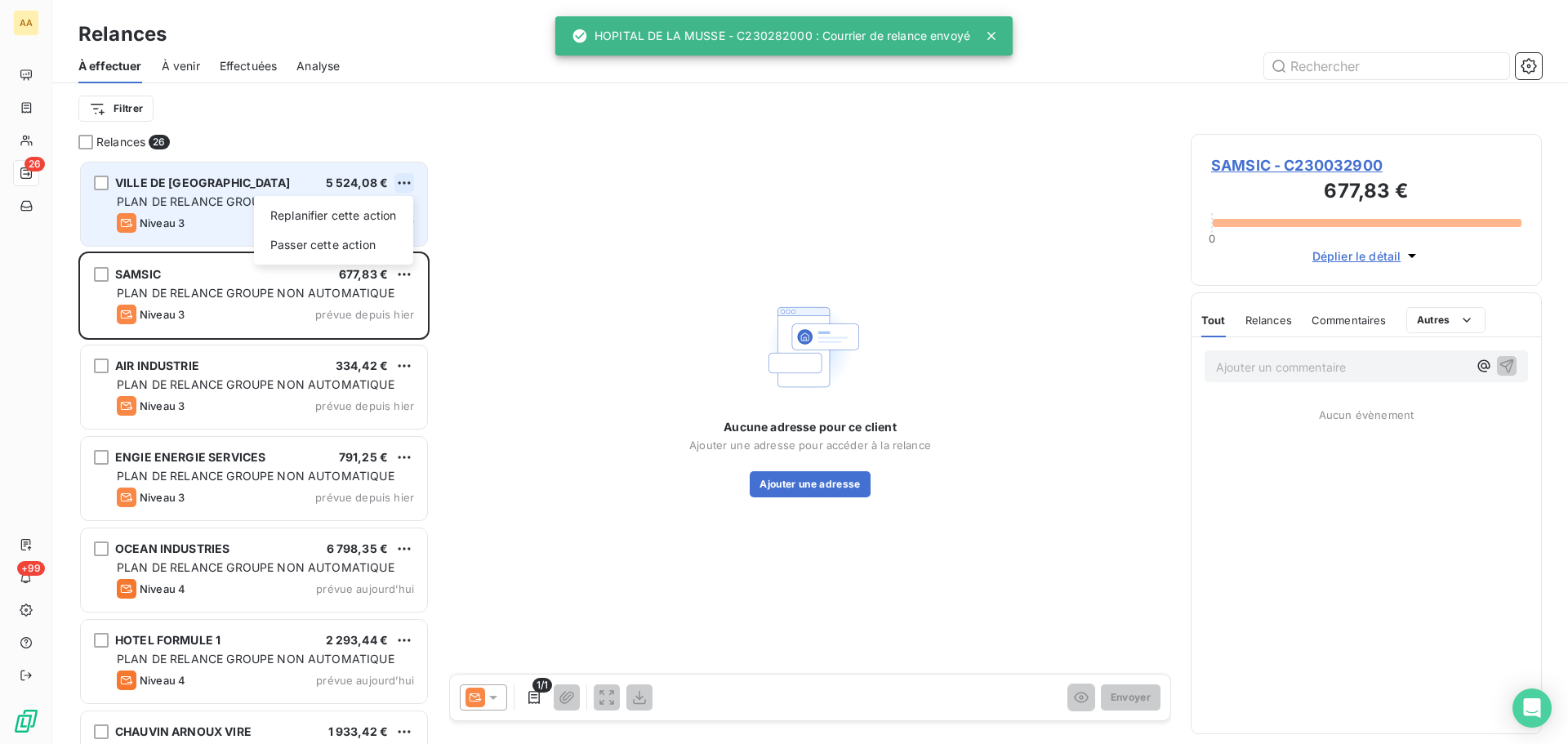
click at [405, 178] on html "AA 26 +99 Relances À effectuer À venir Effectuées Analyse Filtrer Relances 26 V…" at bounding box center [784, 372] width 1568 height 744
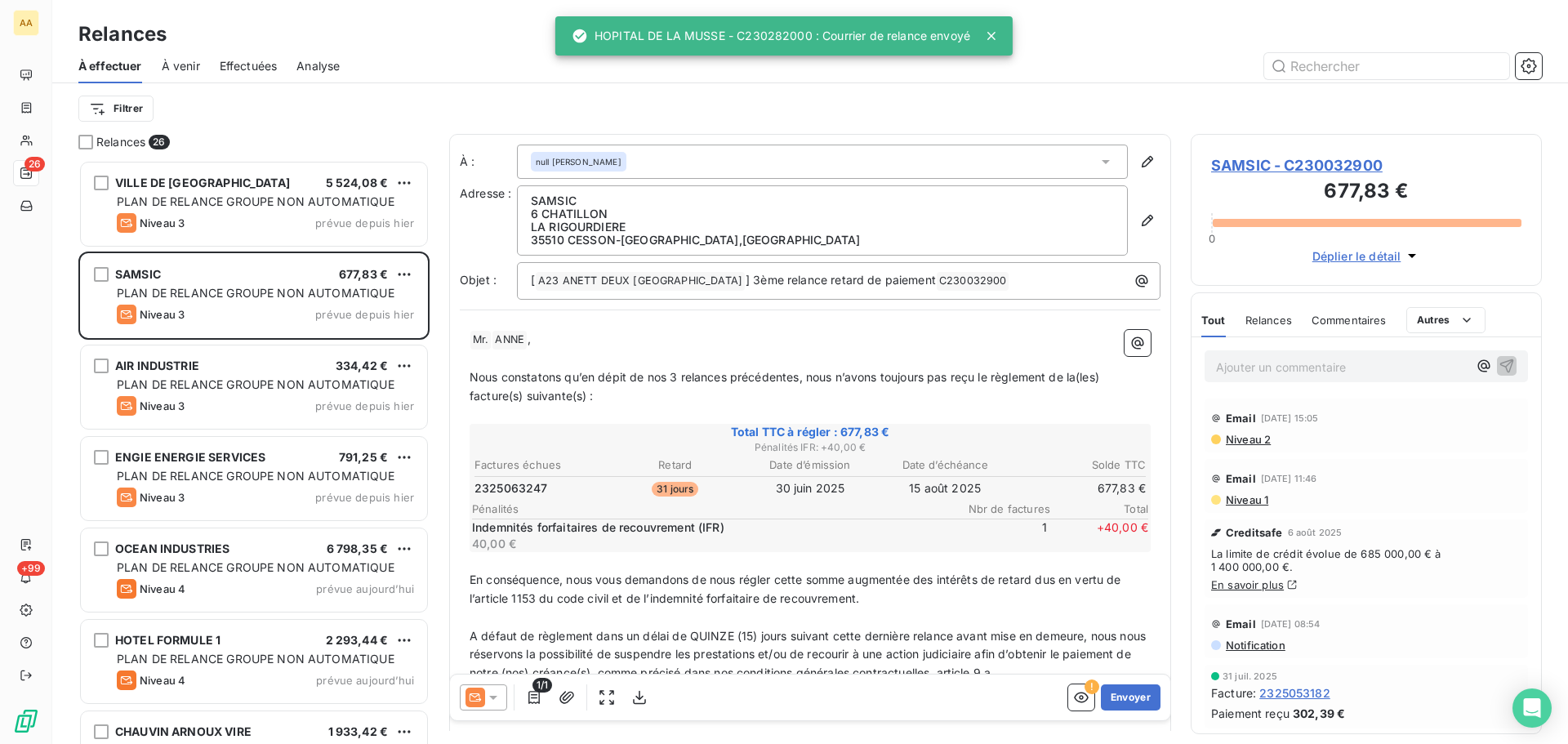
click at [211, 199] on html "AA 26 +99 Relances À effectuer À venir Effectuées Analyse Filtrer Relances 26 V…" at bounding box center [784, 372] width 1568 height 744
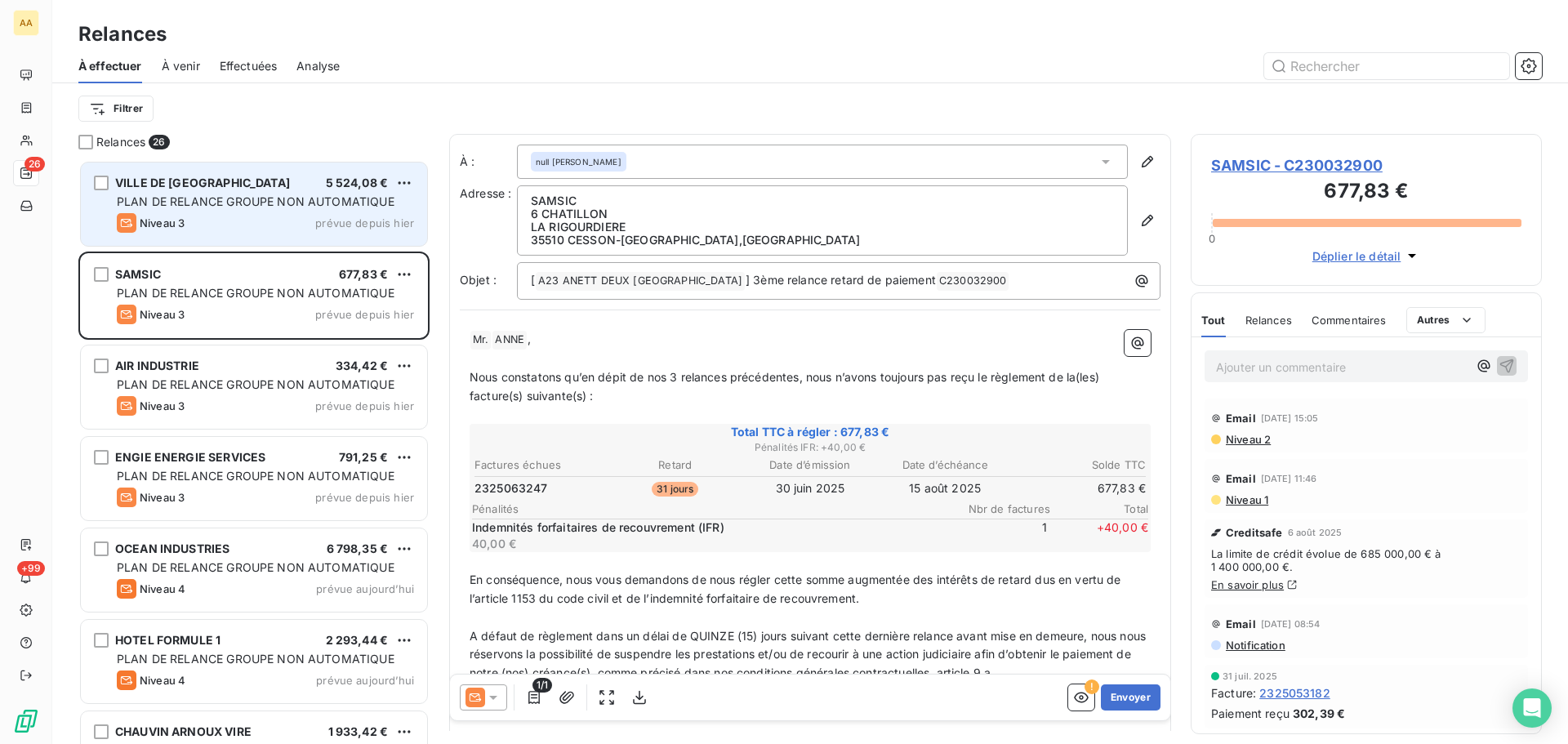
click at [244, 193] on div "PLAN DE RELANCE GROUPE NON AUTOMATIQUE" at bounding box center [266, 202] width 297 height 17
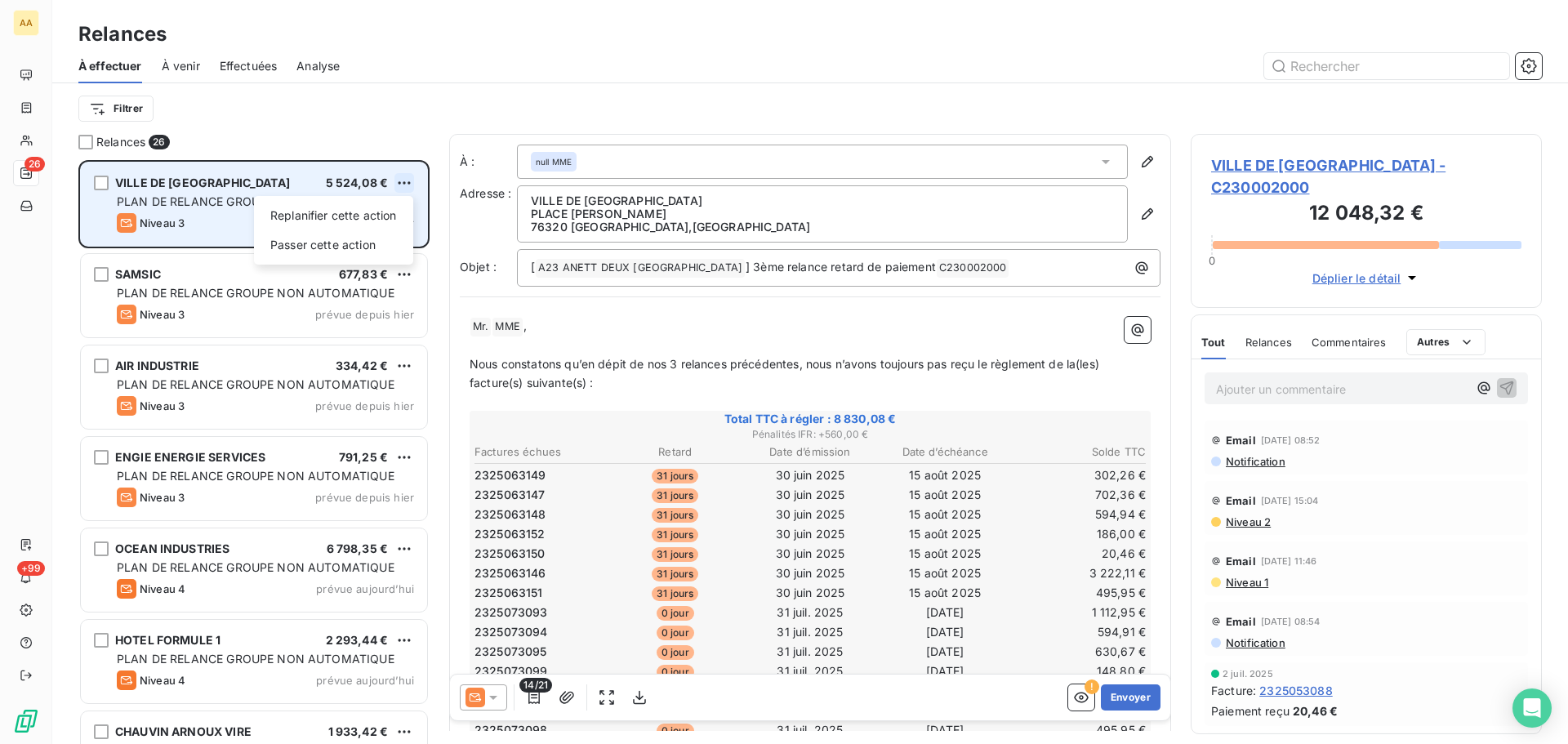
click at [411, 179] on html "AA 26 +99 Relances À effectuer À venir Effectuées Analyse Filtrer Relances 26 V…" at bounding box center [784, 372] width 1568 height 744
click at [325, 241] on div "Passer cette action" at bounding box center [333, 245] width 146 height 26
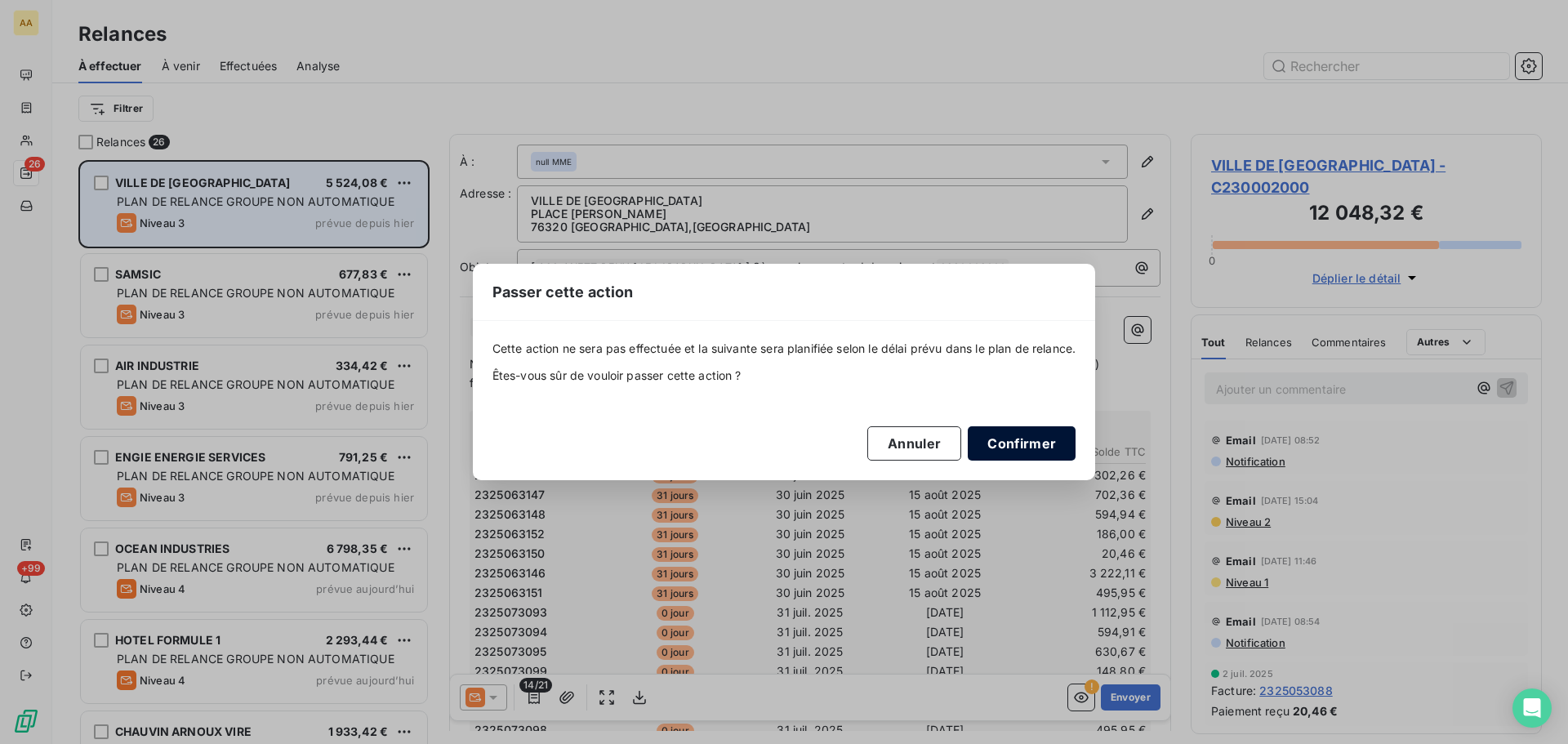
click at [1030, 439] on button "Confirmer" at bounding box center [1021, 443] width 108 height 34
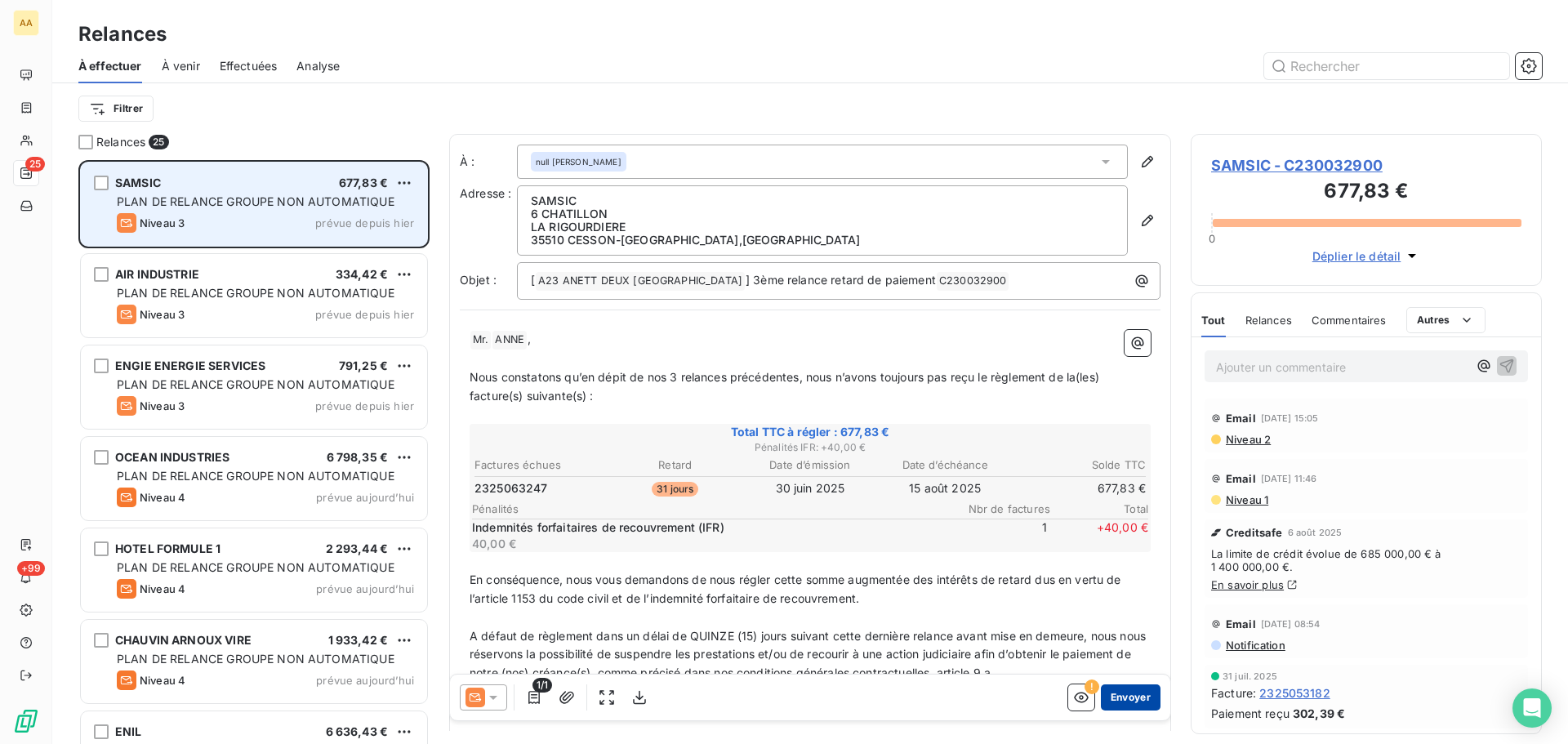
click at [1119, 692] on button "Envoyer" at bounding box center [1131, 697] width 59 height 26
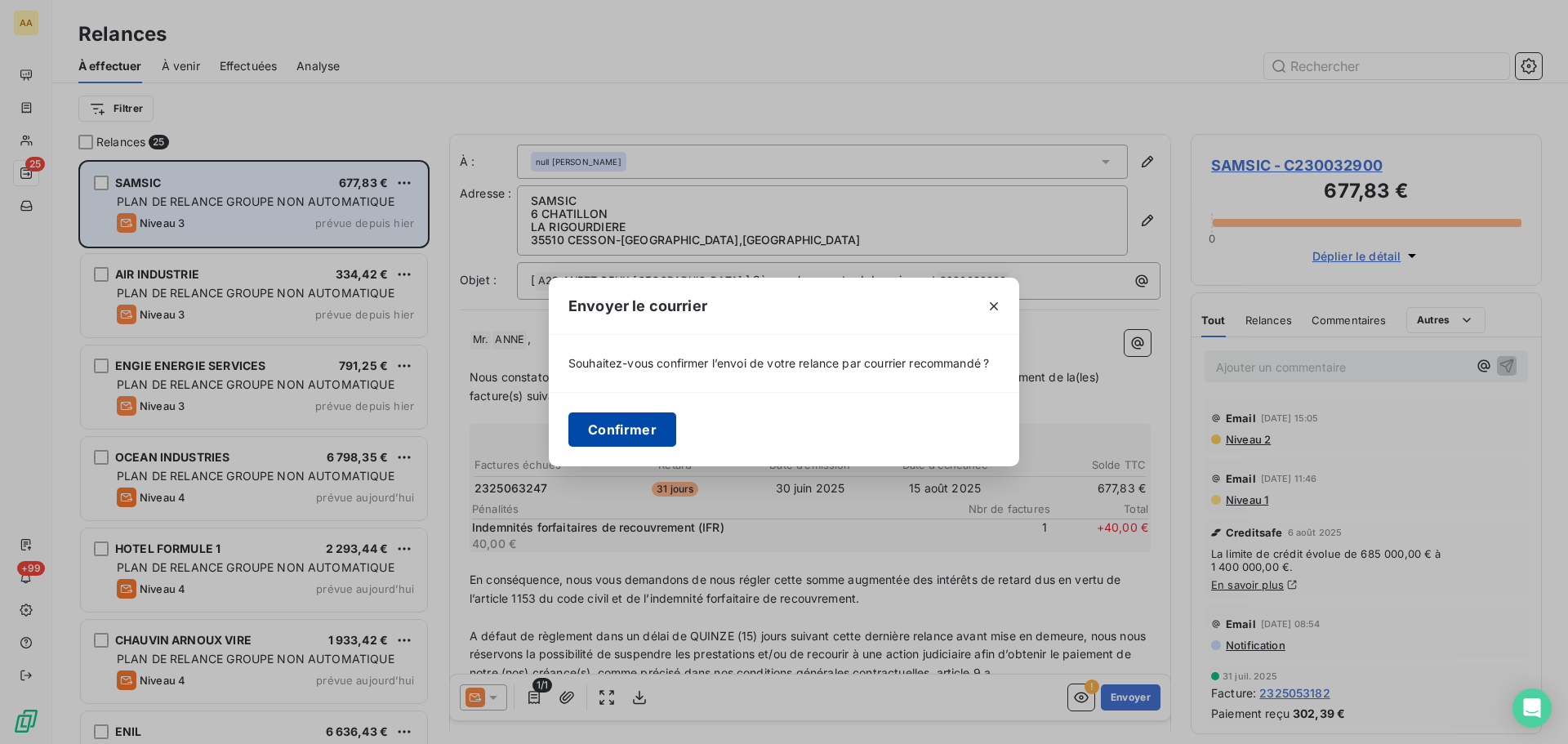
click at [606, 425] on button "Confirmer" at bounding box center [623, 429] width 108 height 34
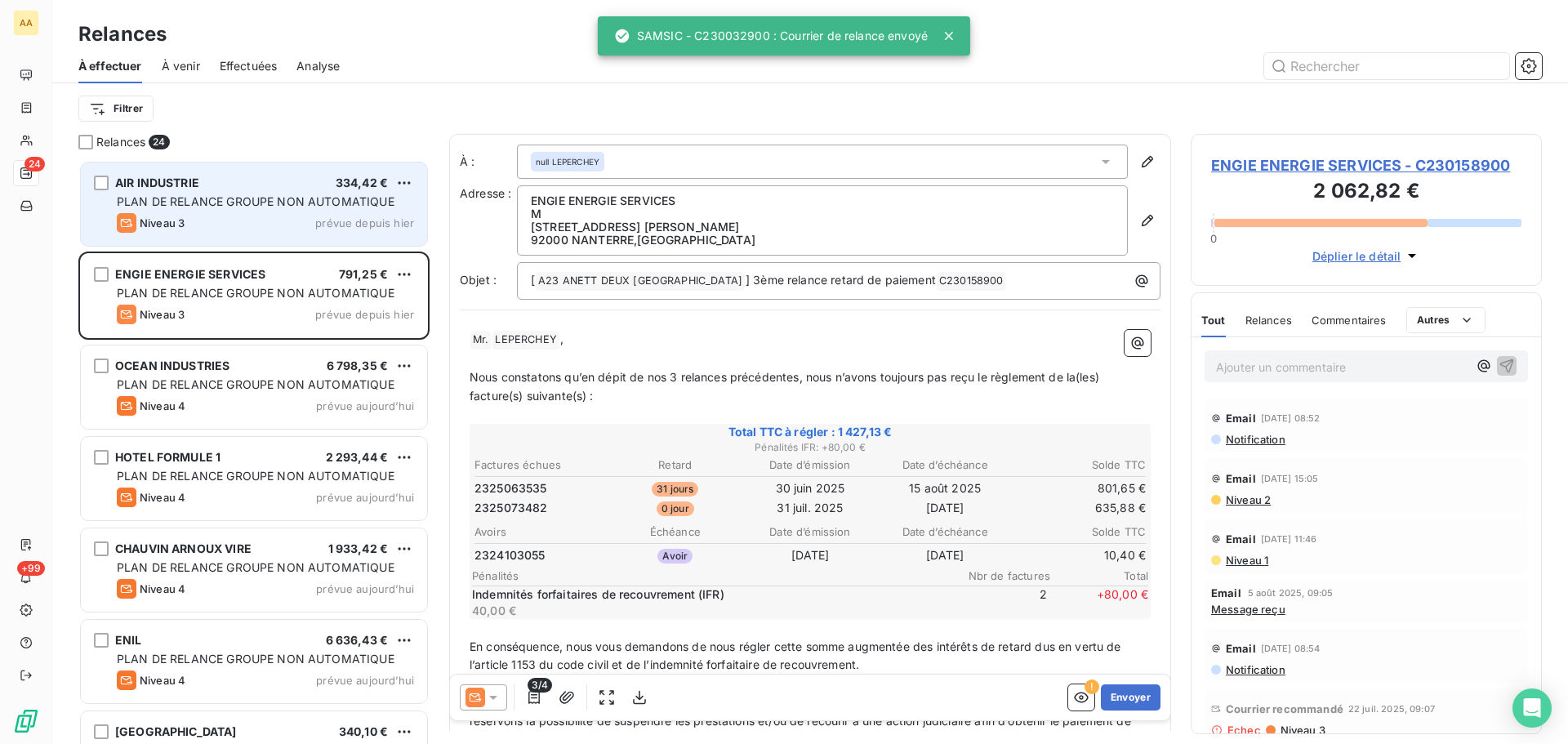
scroll to position [571, 339]
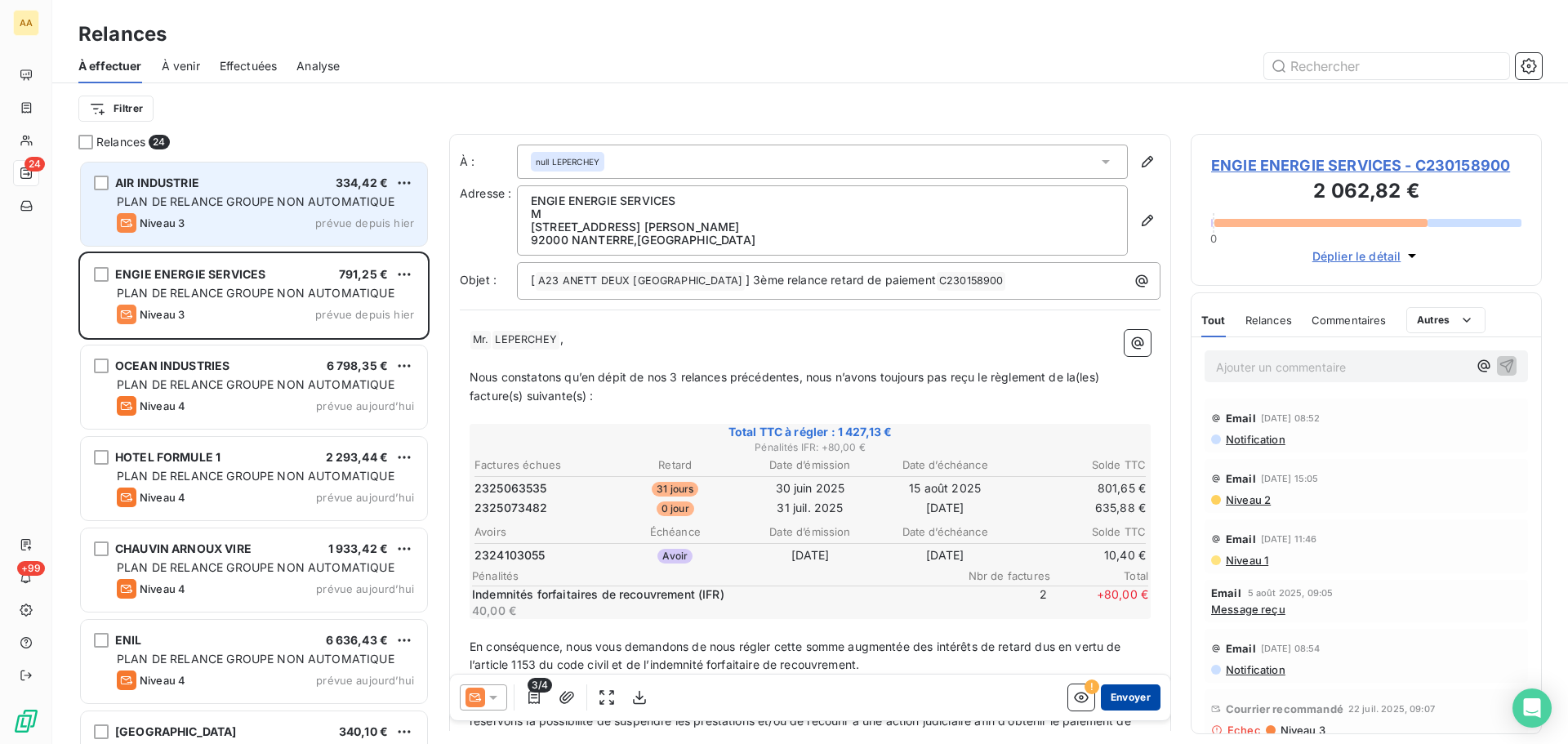
click at [1126, 698] on button "Envoyer" at bounding box center [1131, 697] width 59 height 26
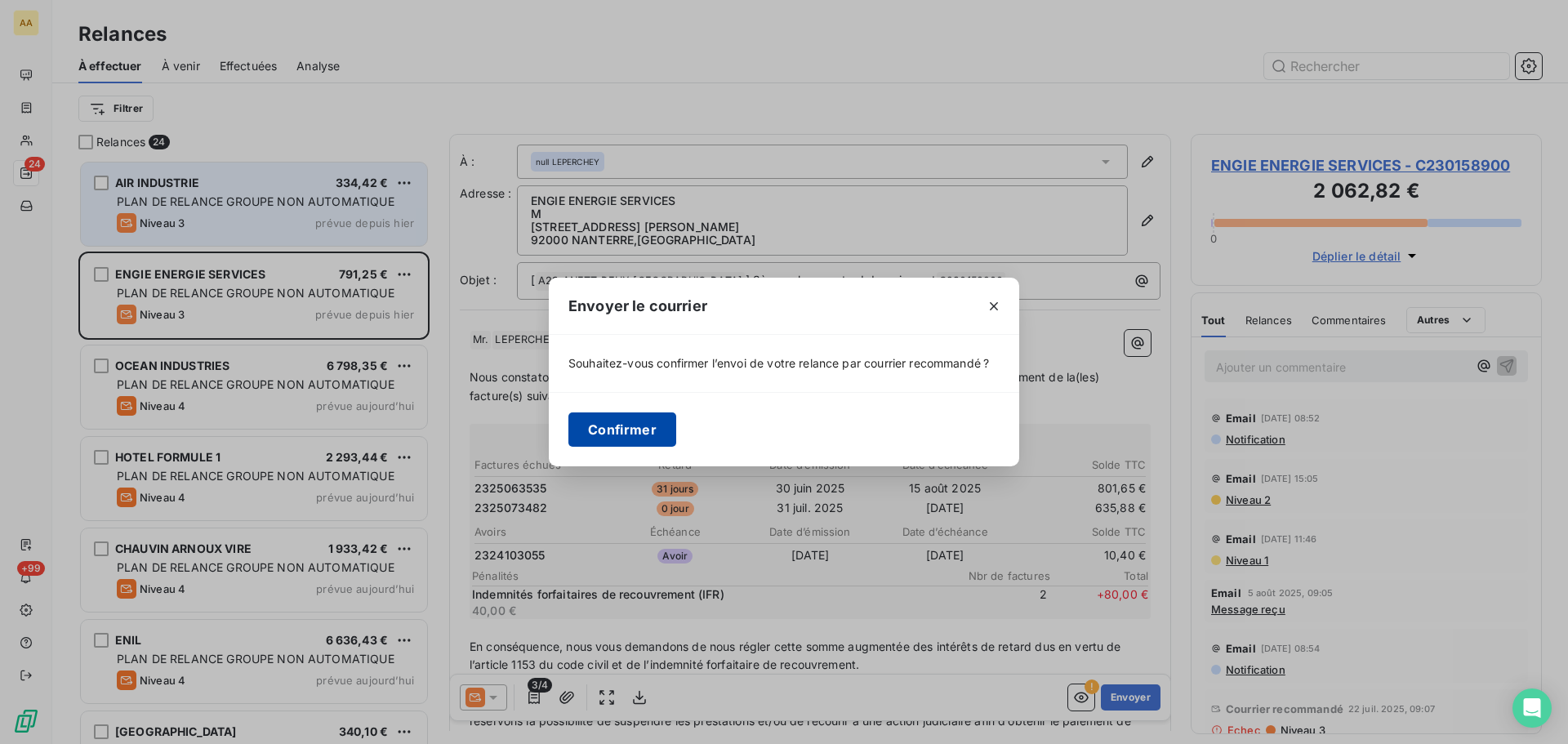
click at [619, 416] on button "Confirmer" at bounding box center [623, 429] width 108 height 34
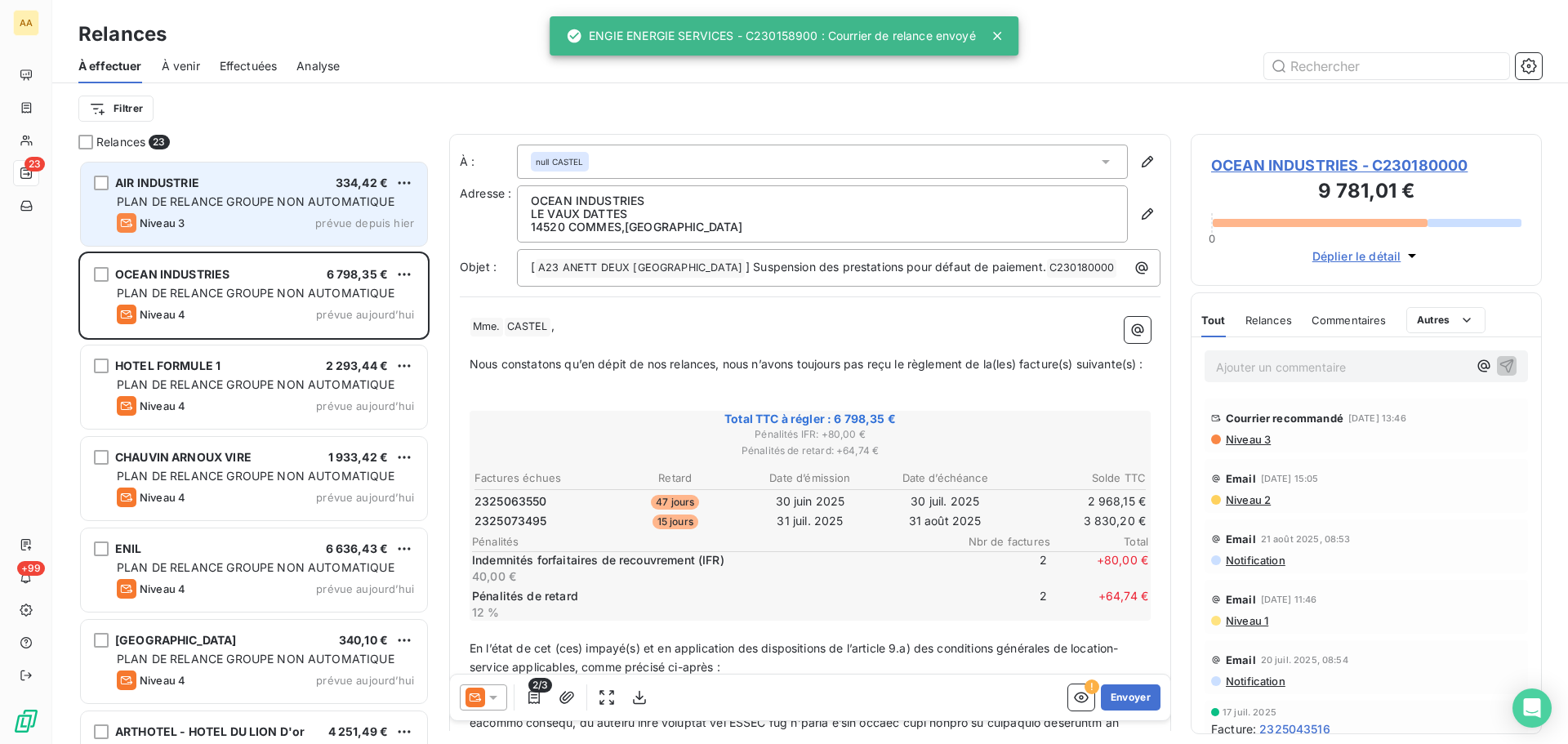
click at [330, 205] on span "PLAN DE RELANCE GROUPE NON AUTOMATIQUE" at bounding box center [256, 201] width 278 height 14
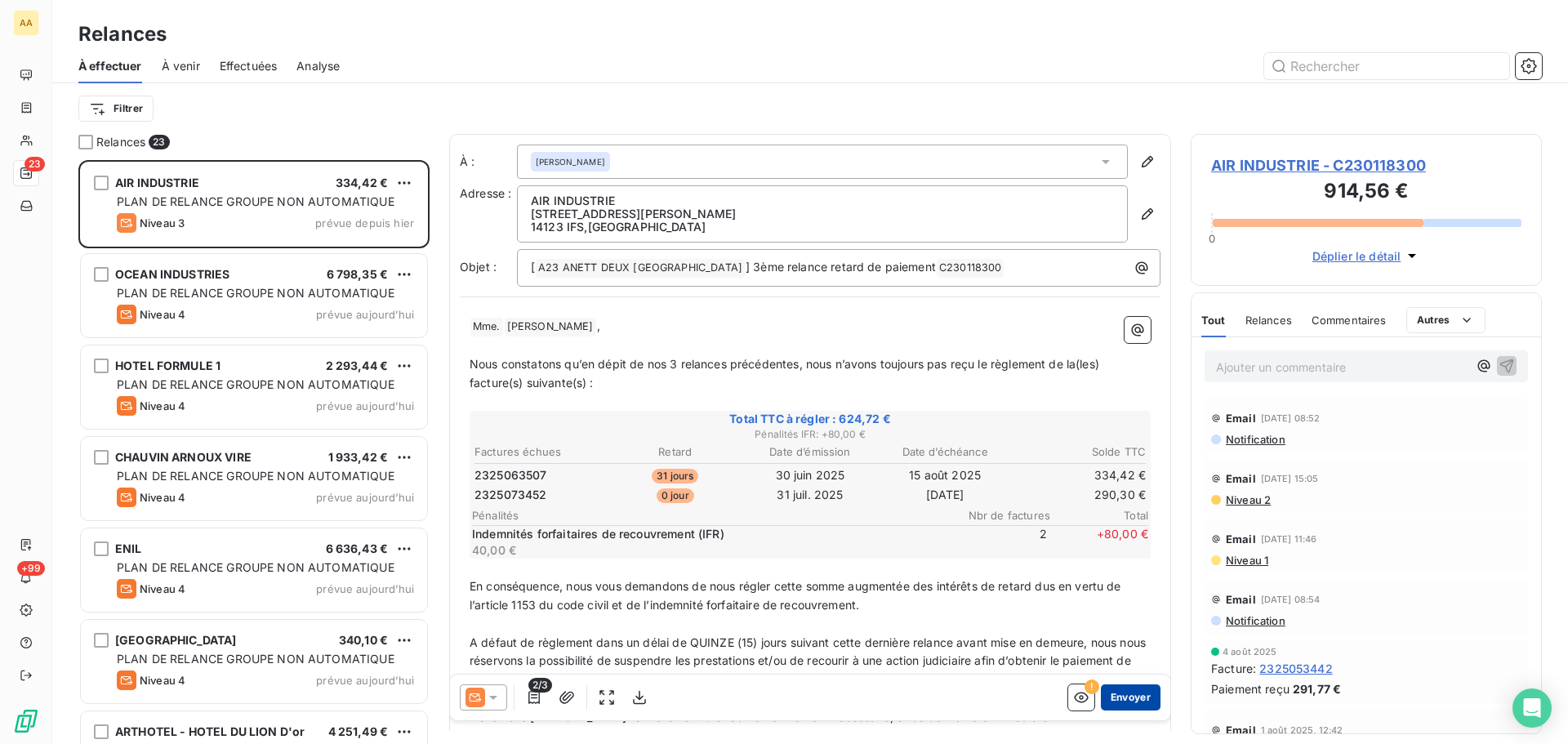
click at [1137, 690] on button "Envoyer" at bounding box center [1131, 697] width 59 height 26
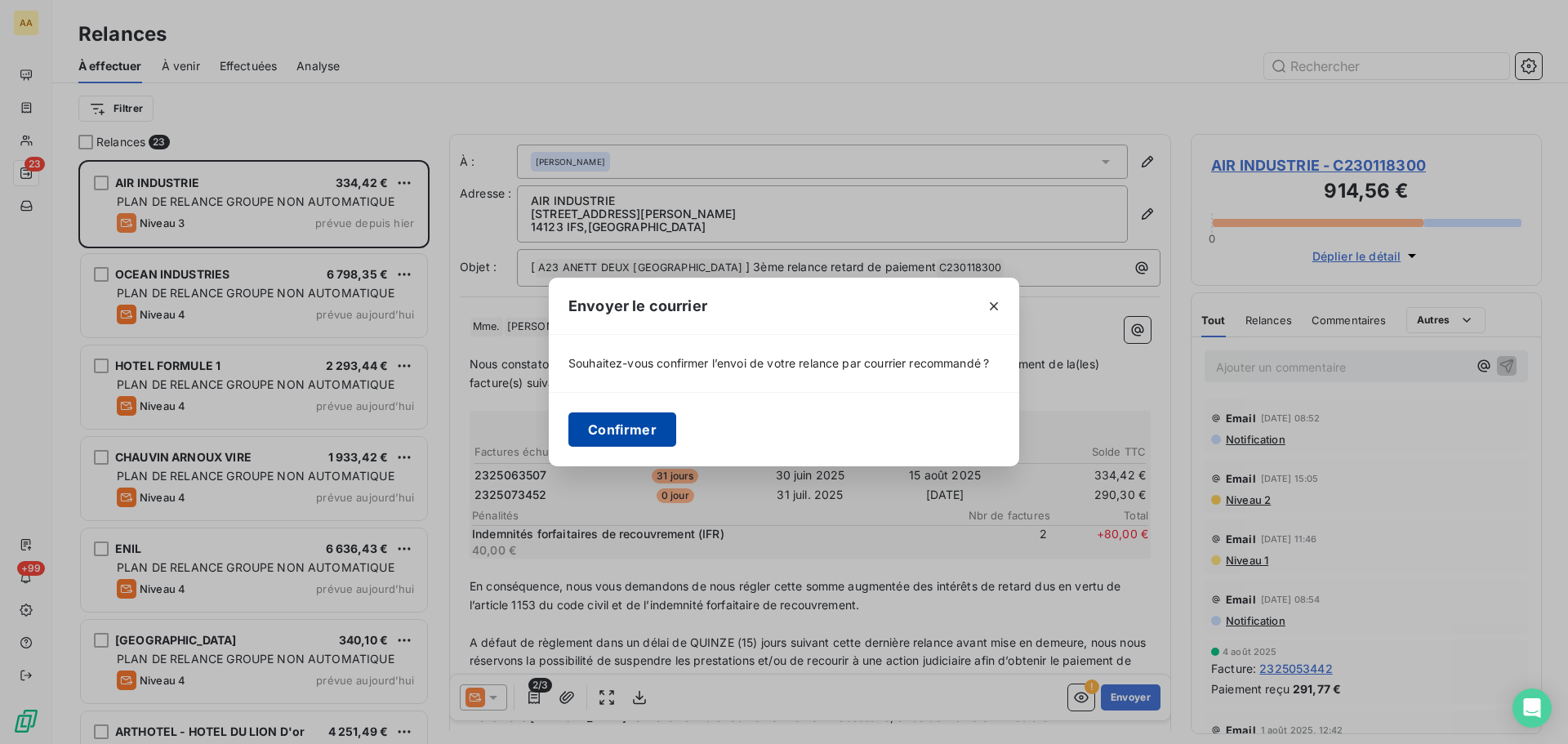
click at [624, 435] on button "Confirmer" at bounding box center [623, 429] width 108 height 34
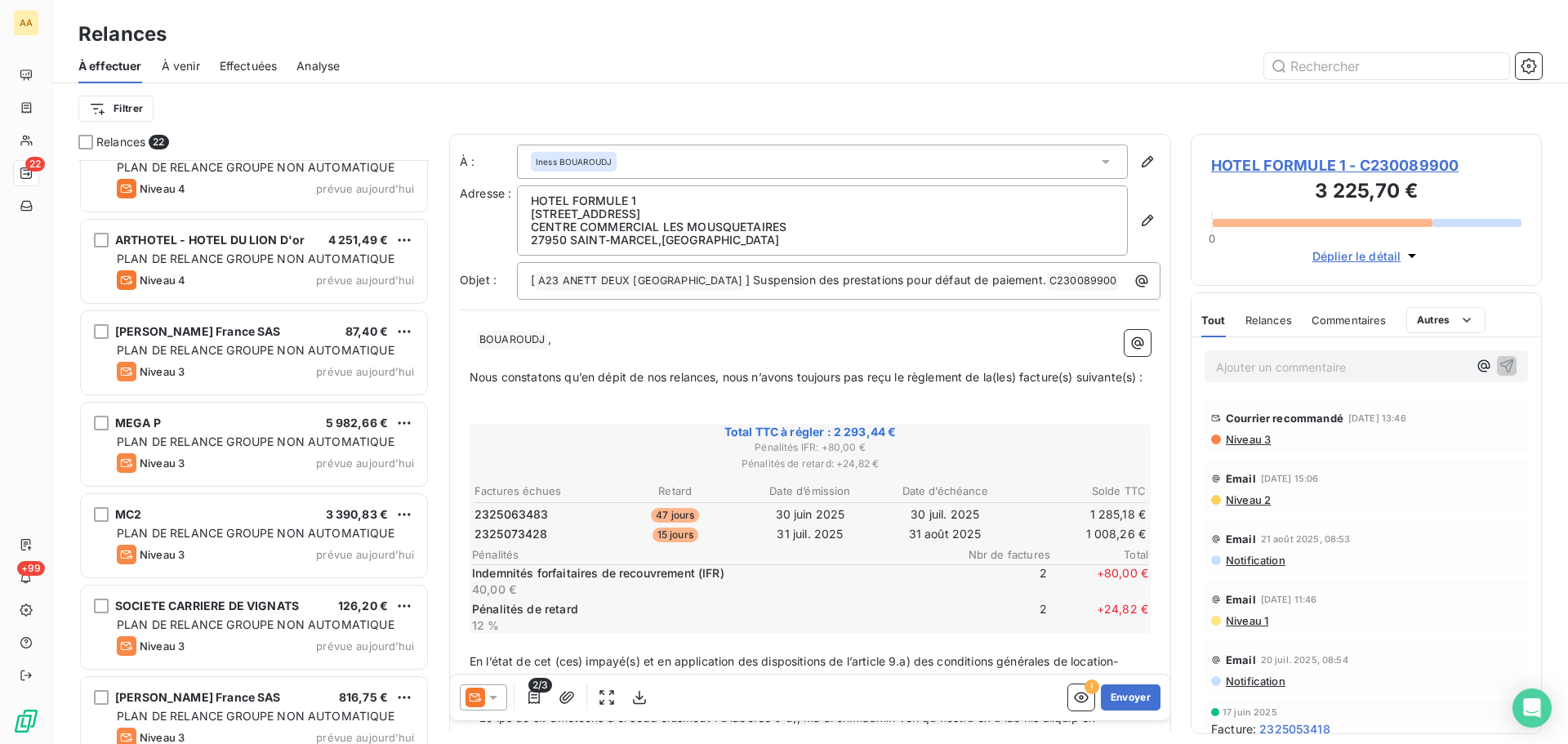
scroll to position [409, 0]
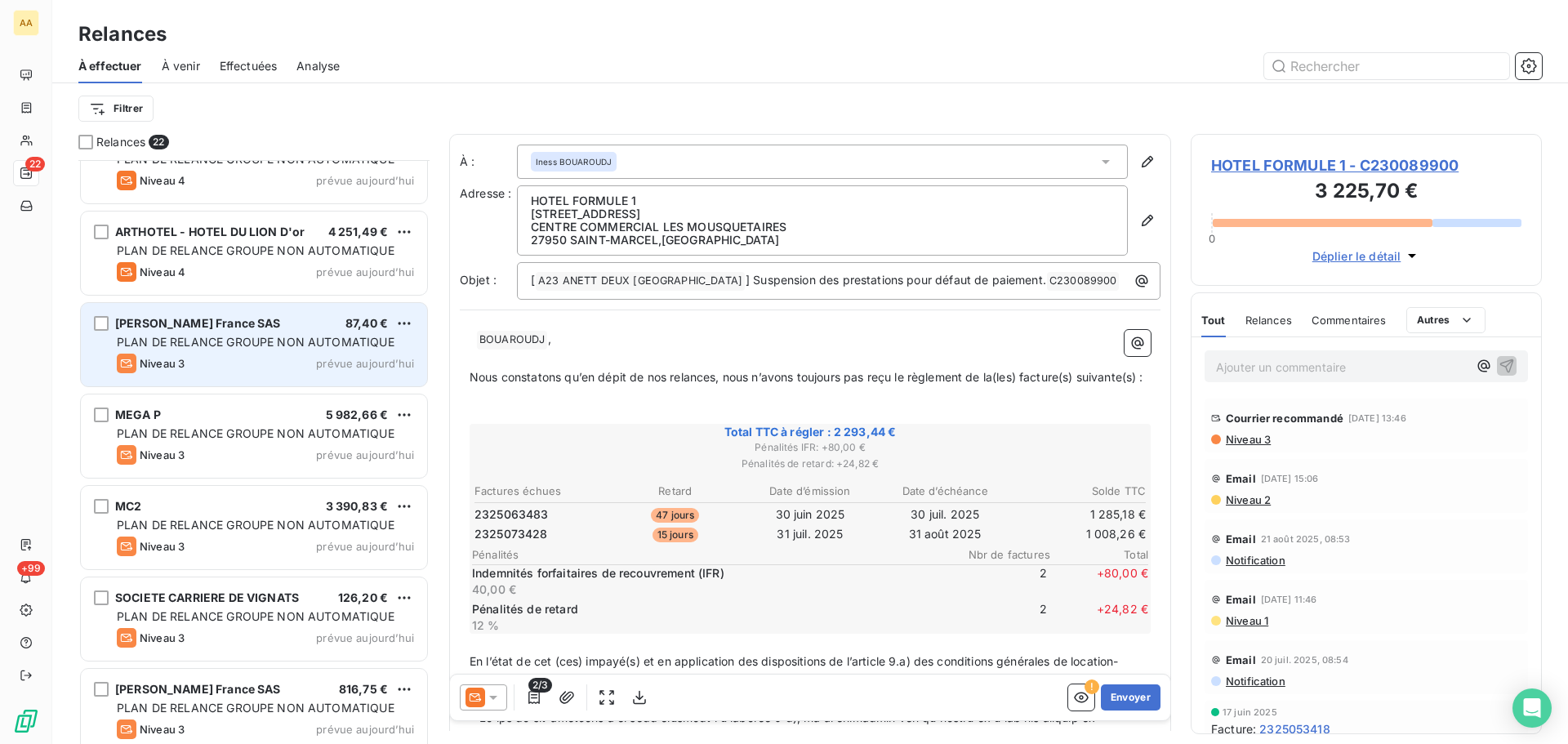
click at [306, 359] on div "Niveau 3 prévue [DATE]" at bounding box center [266, 363] width 297 height 20
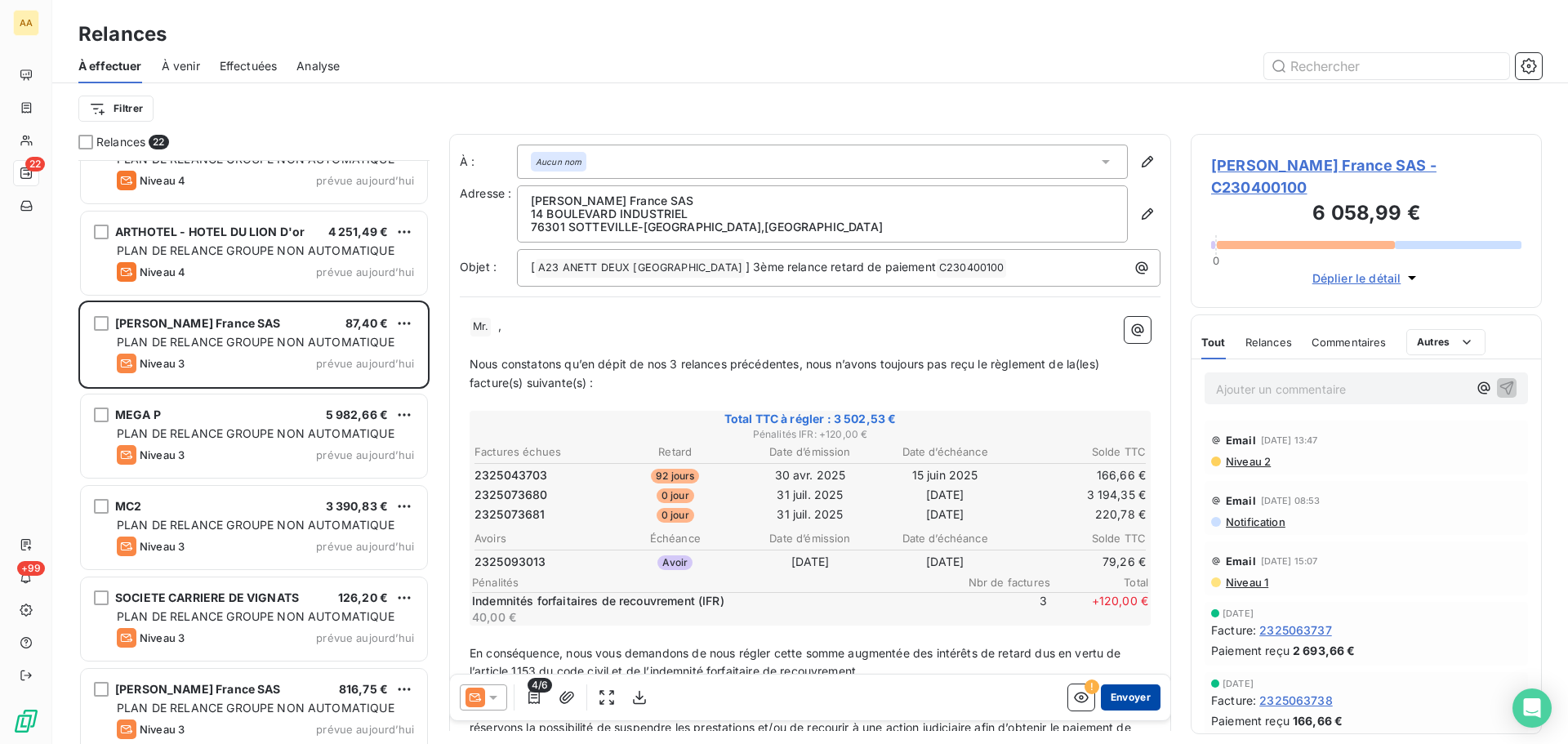
click at [1133, 697] on button "Envoyer" at bounding box center [1131, 697] width 59 height 26
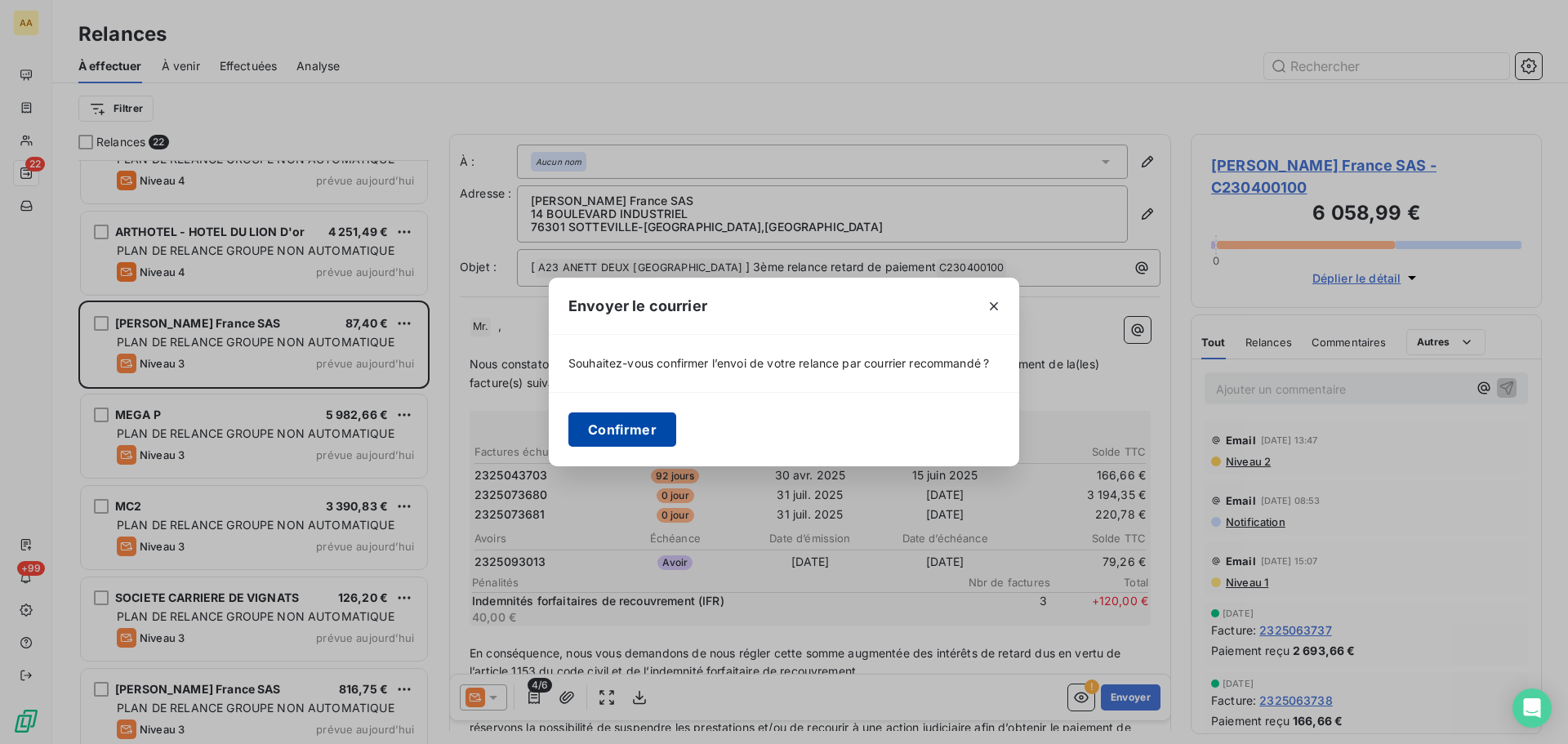
click at [625, 435] on button "Confirmer" at bounding box center [623, 429] width 108 height 34
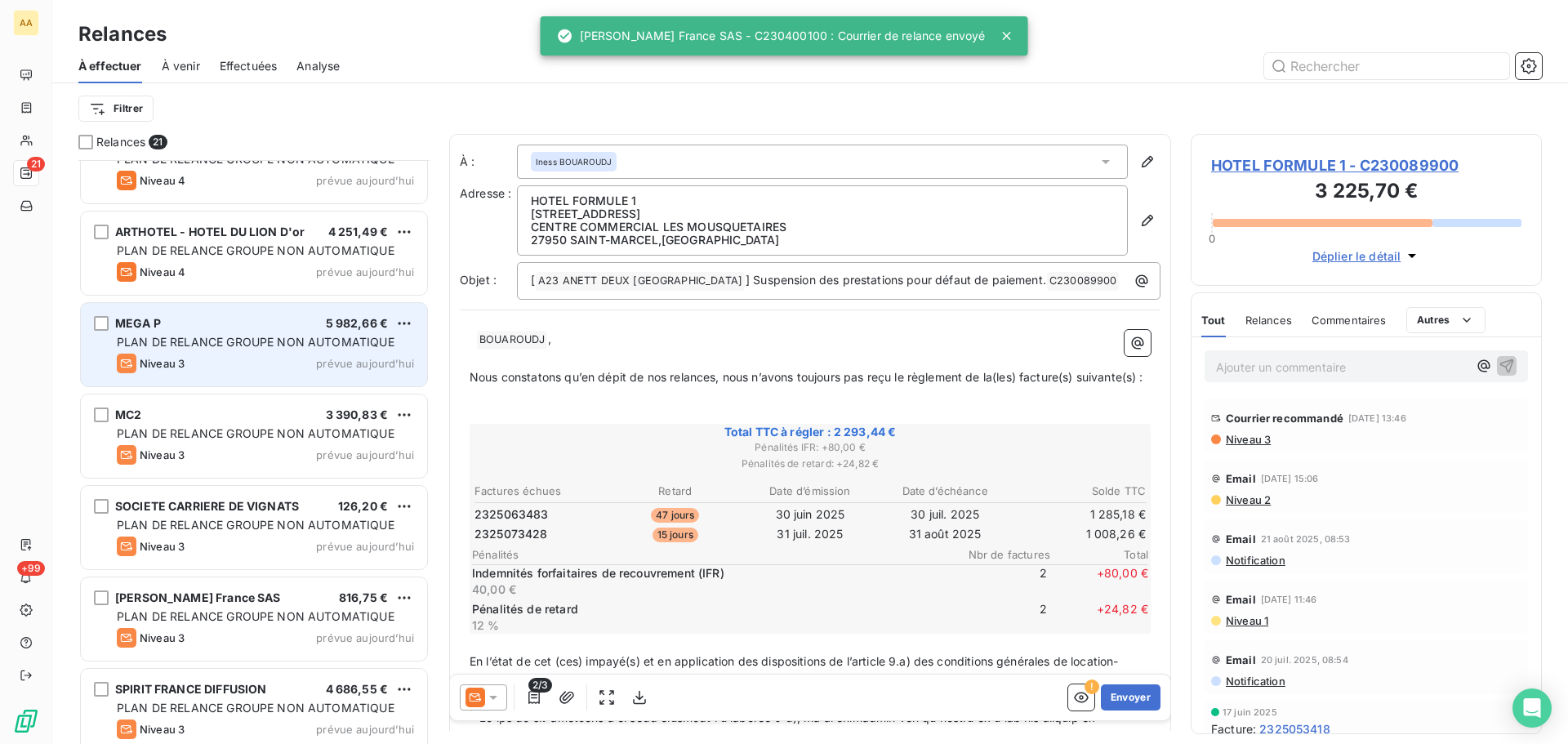
click at [279, 352] on div "MEGA P 5 982,66 € PLAN DE RELANCE GROUPE NON AUTOMATIQUE Niveau 3 prévue [DATE]" at bounding box center [254, 345] width 347 height 84
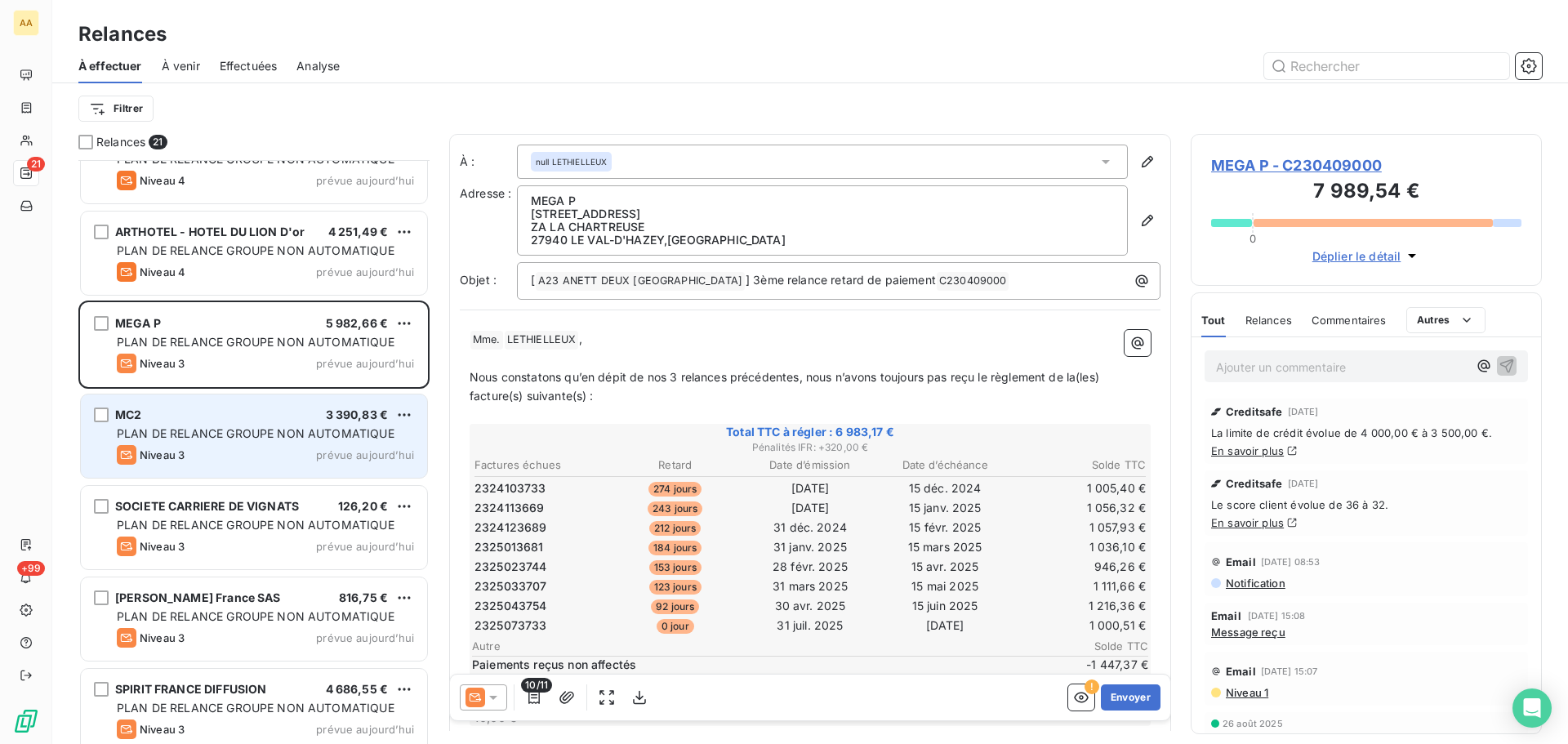
click at [252, 438] on span "PLAN DE RELANCE GROUPE NON AUTOMATIQUE" at bounding box center [256, 433] width 278 height 14
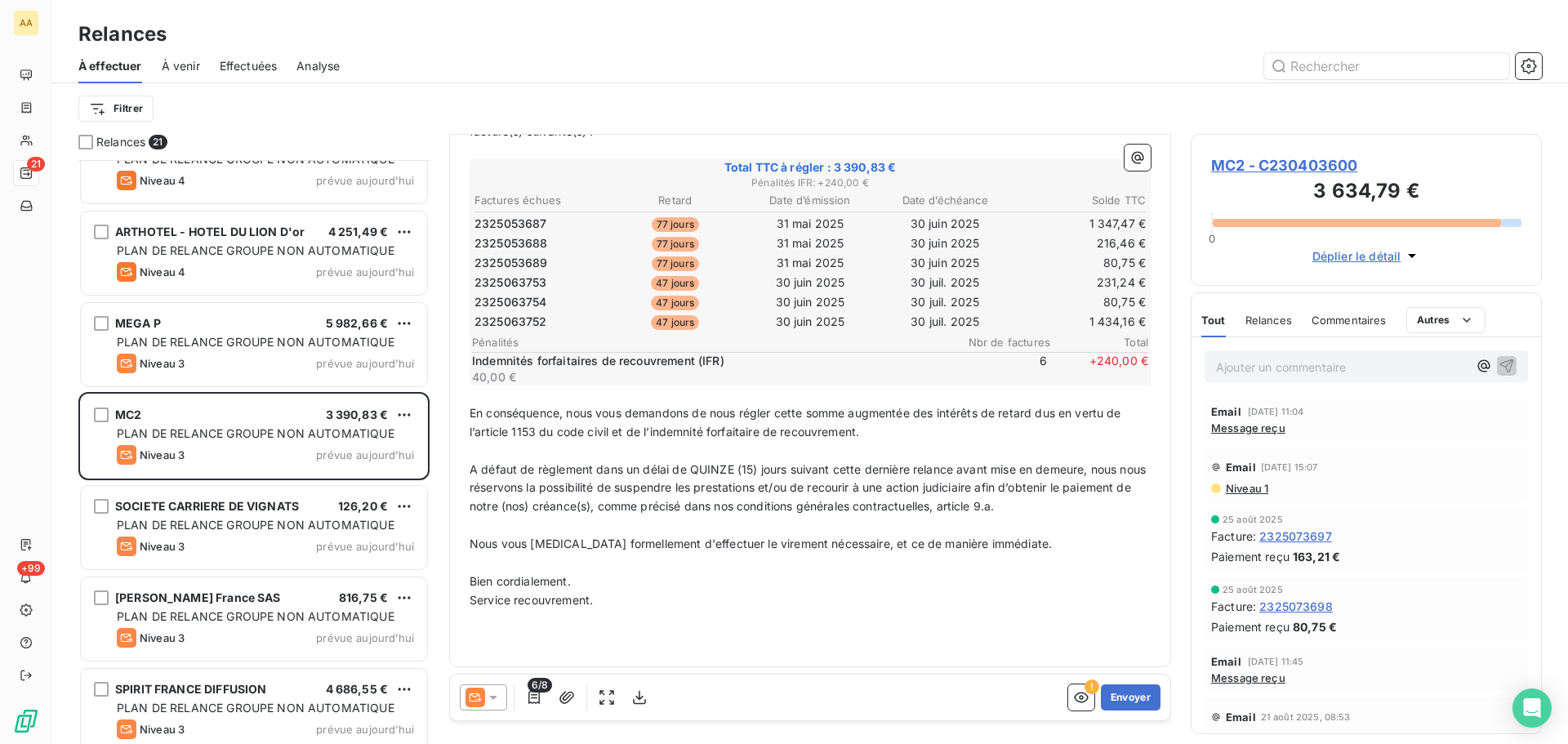
scroll to position [20, 0]
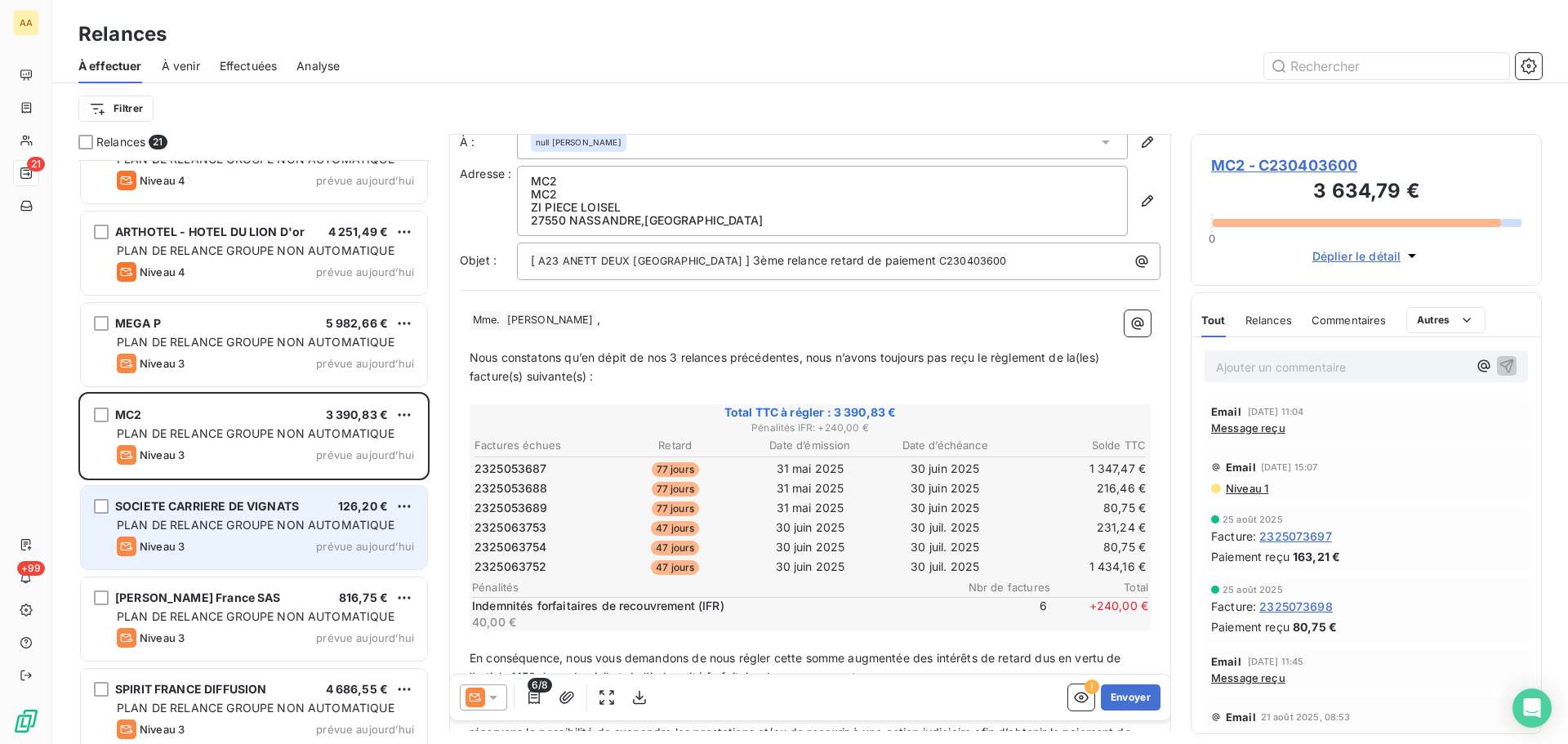
click at [268, 527] on span "PLAN DE RELANCE GROUPE NON AUTOMATIQUE" at bounding box center [256, 524] width 278 height 14
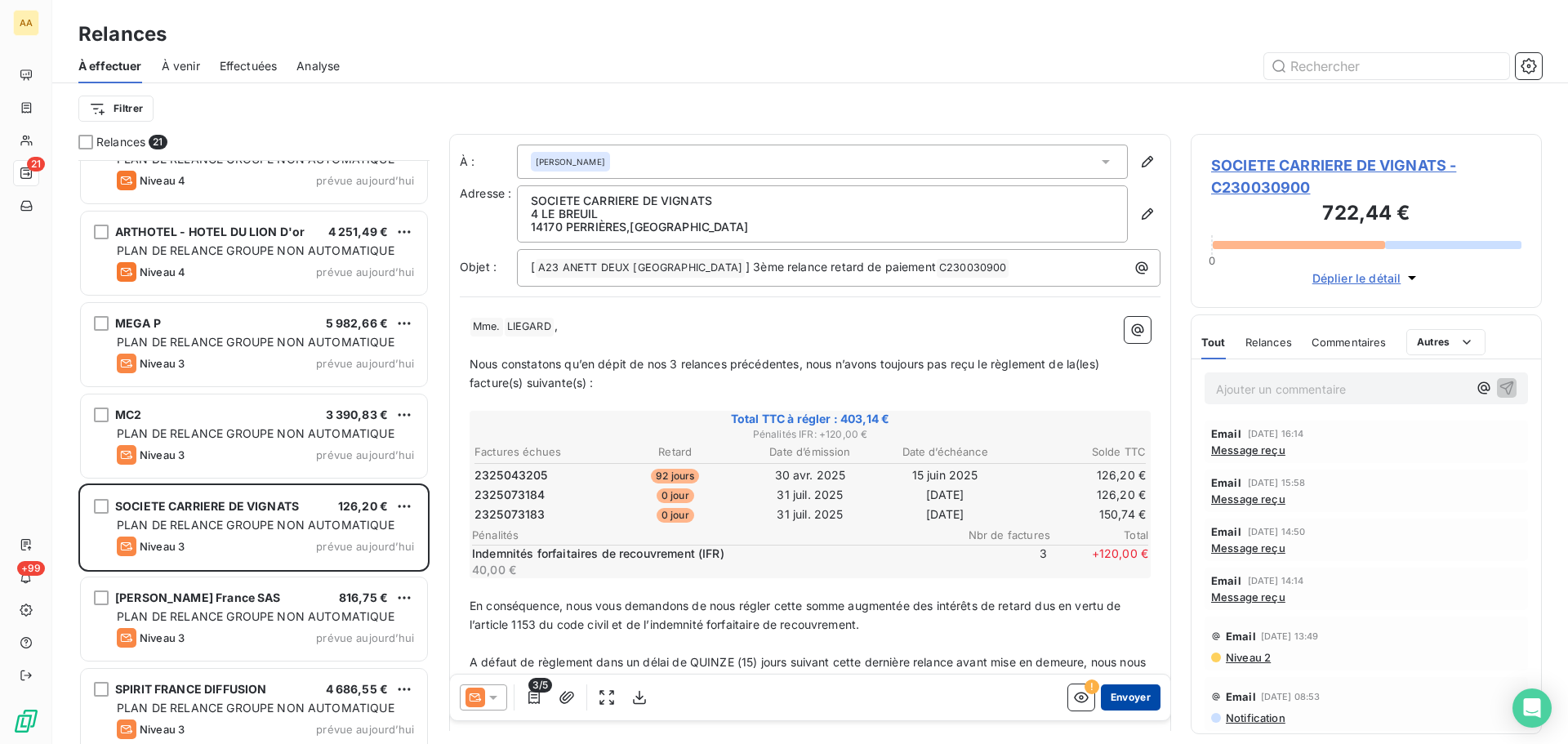
click at [1119, 693] on button "Envoyer" at bounding box center [1131, 697] width 59 height 26
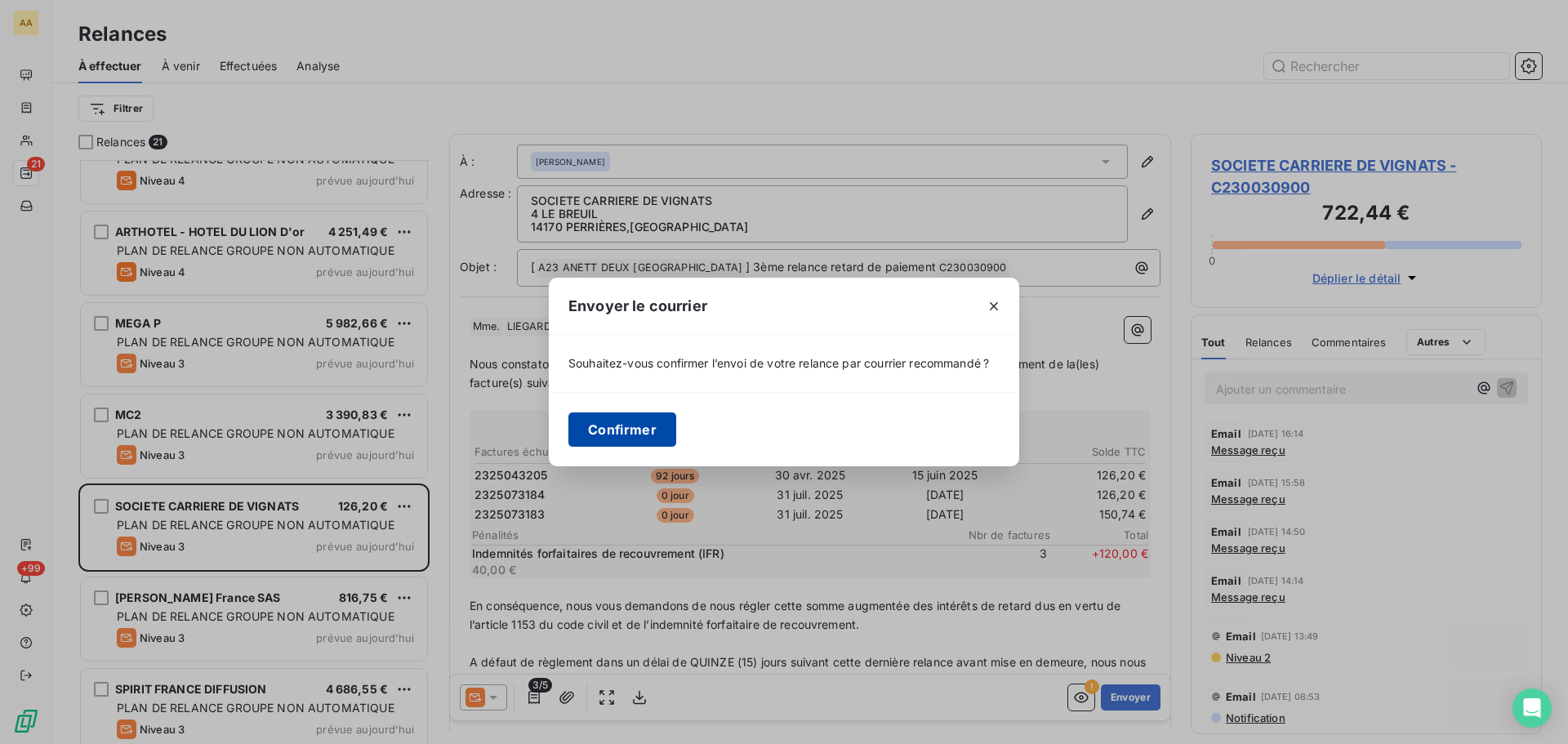
click at [624, 432] on button "Confirmer" at bounding box center [623, 429] width 108 height 34
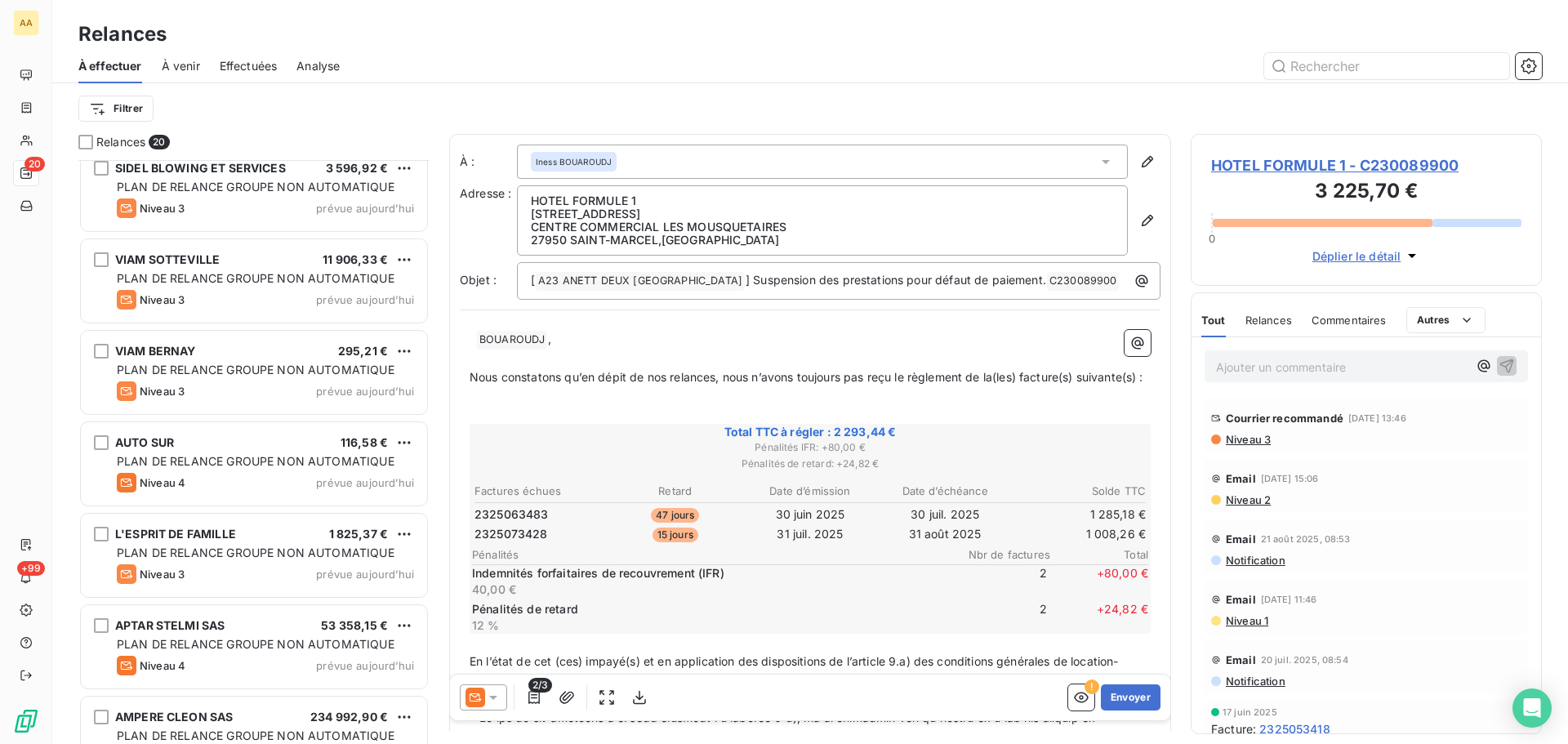
scroll to position [1246, 0]
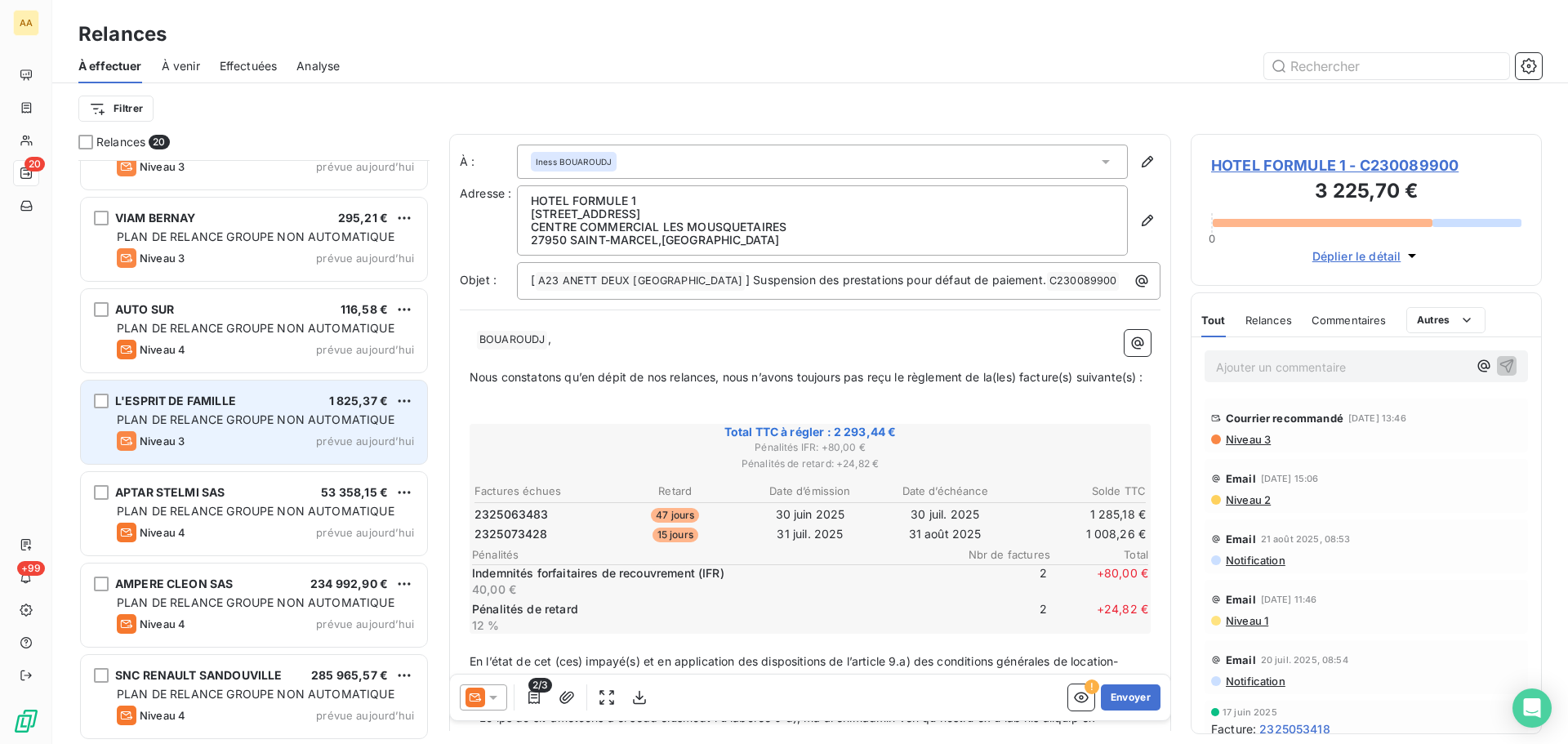
click at [298, 448] on div "Niveau 3 prévue [DATE]" at bounding box center [266, 440] width 297 height 20
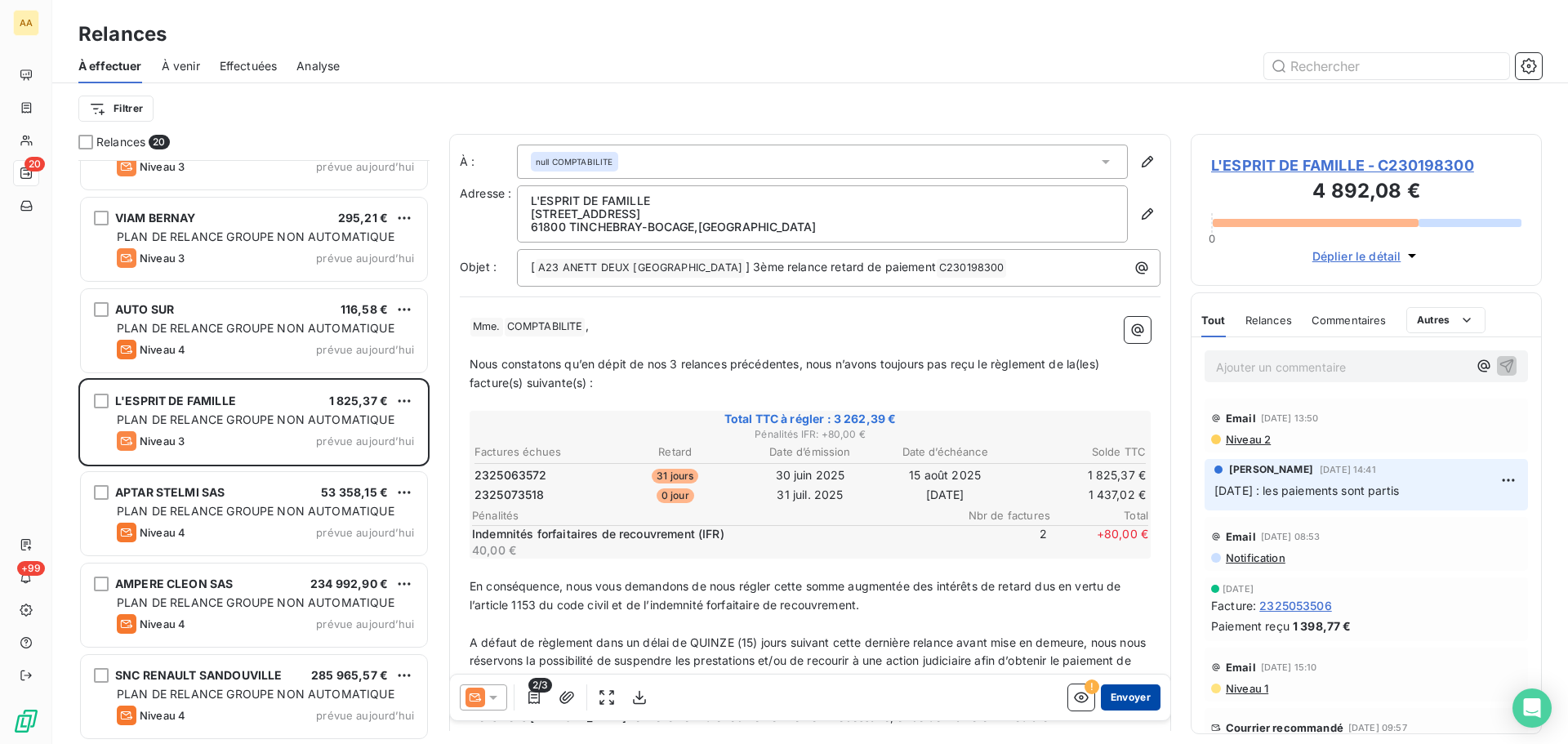
click at [1128, 704] on button "Envoyer" at bounding box center [1131, 697] width 59 height 26
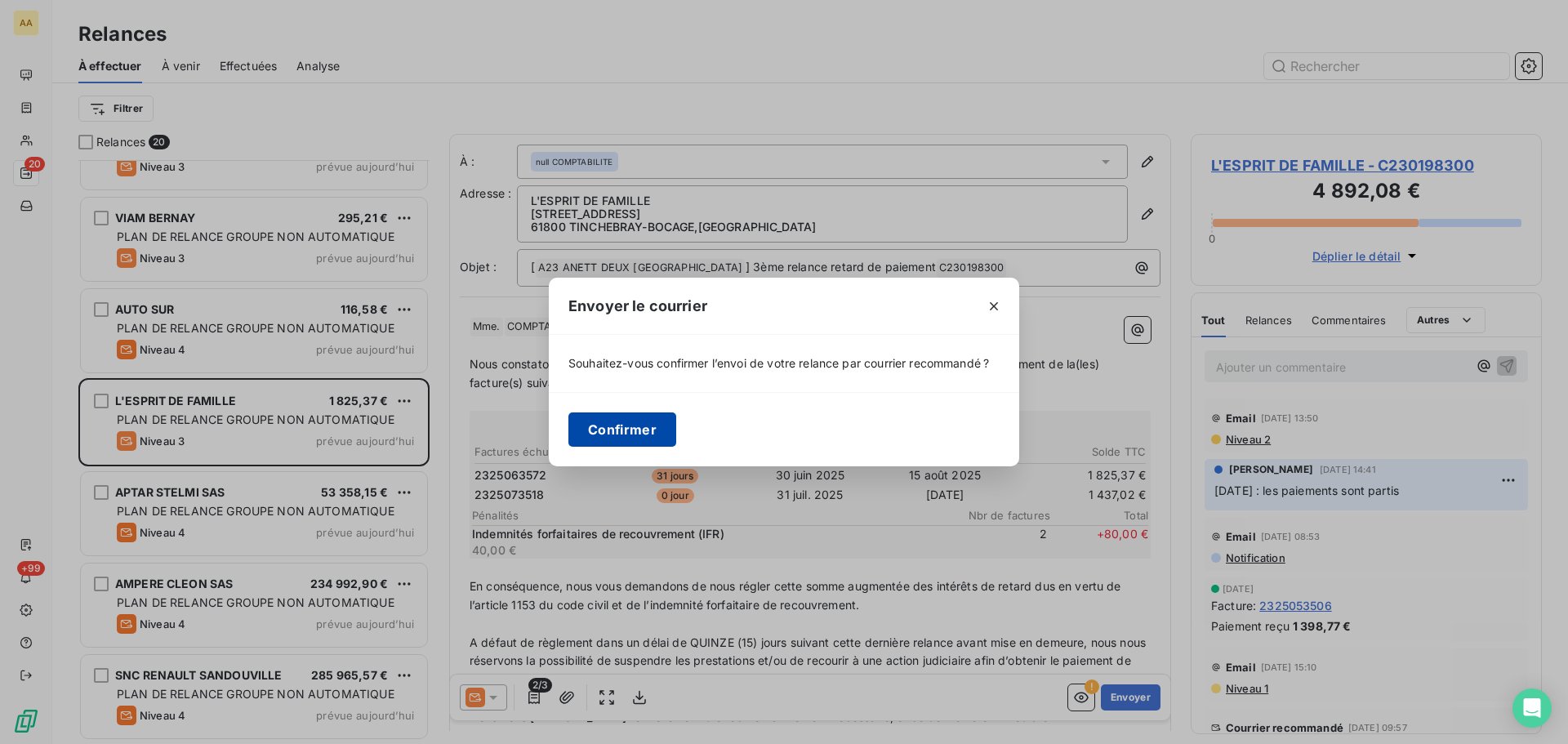
click at [584, 413] on button "Confirmer" at bounding box center [623, 429] width 108 height 34
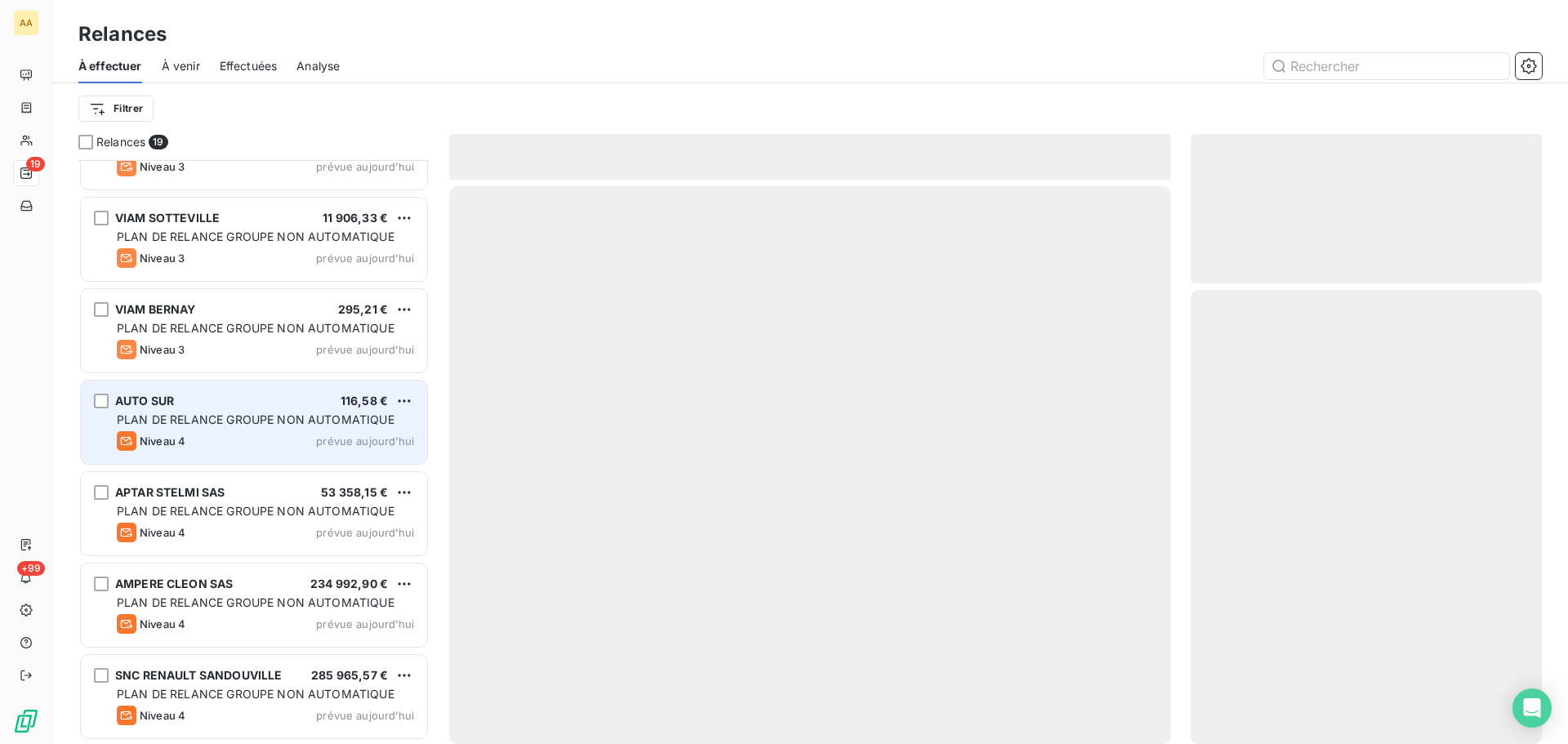
scroll to position [1154, 0]
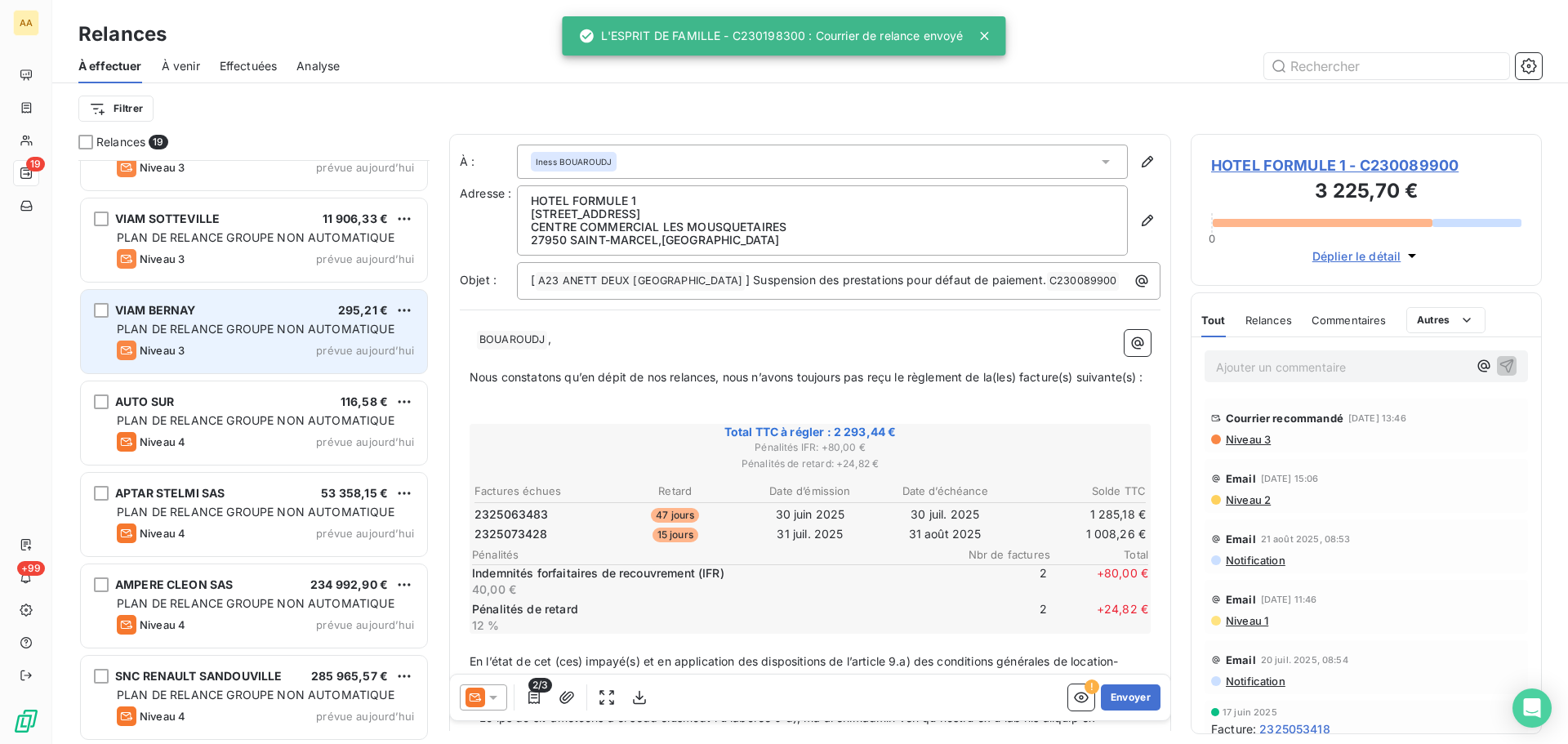
click at [280, 328] on span "PLAN DE RELANCE GROUPE NON AUTOMATIQUE" at bounding box center [256, 328] width 278 height 14
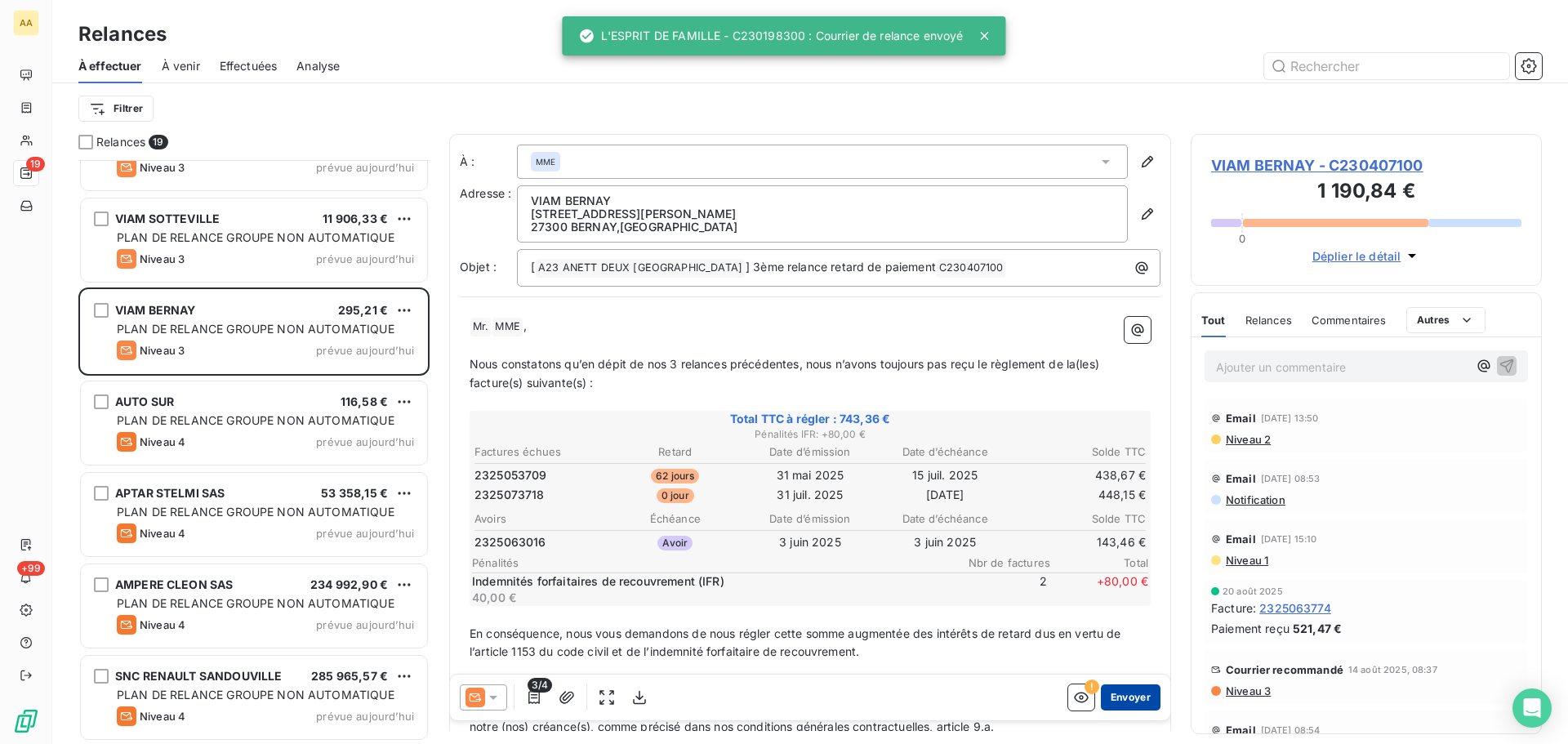
click at [1115, 697] on button "Envoyer" at bounding box center [1131, 697] width 59 height 26
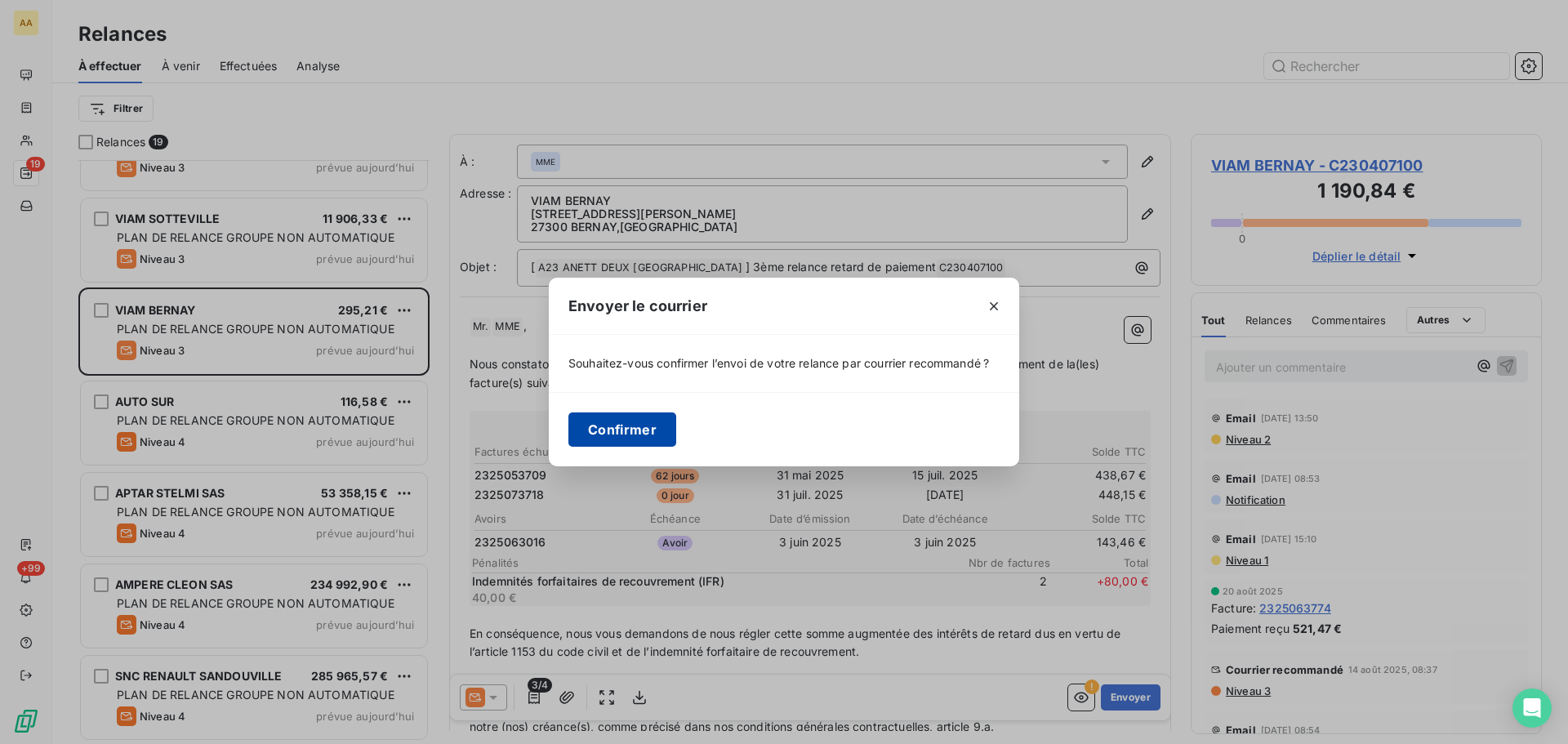
click at [632, 433] on button "Confirmer" at bounding box center [623, 429] width 108 height 34
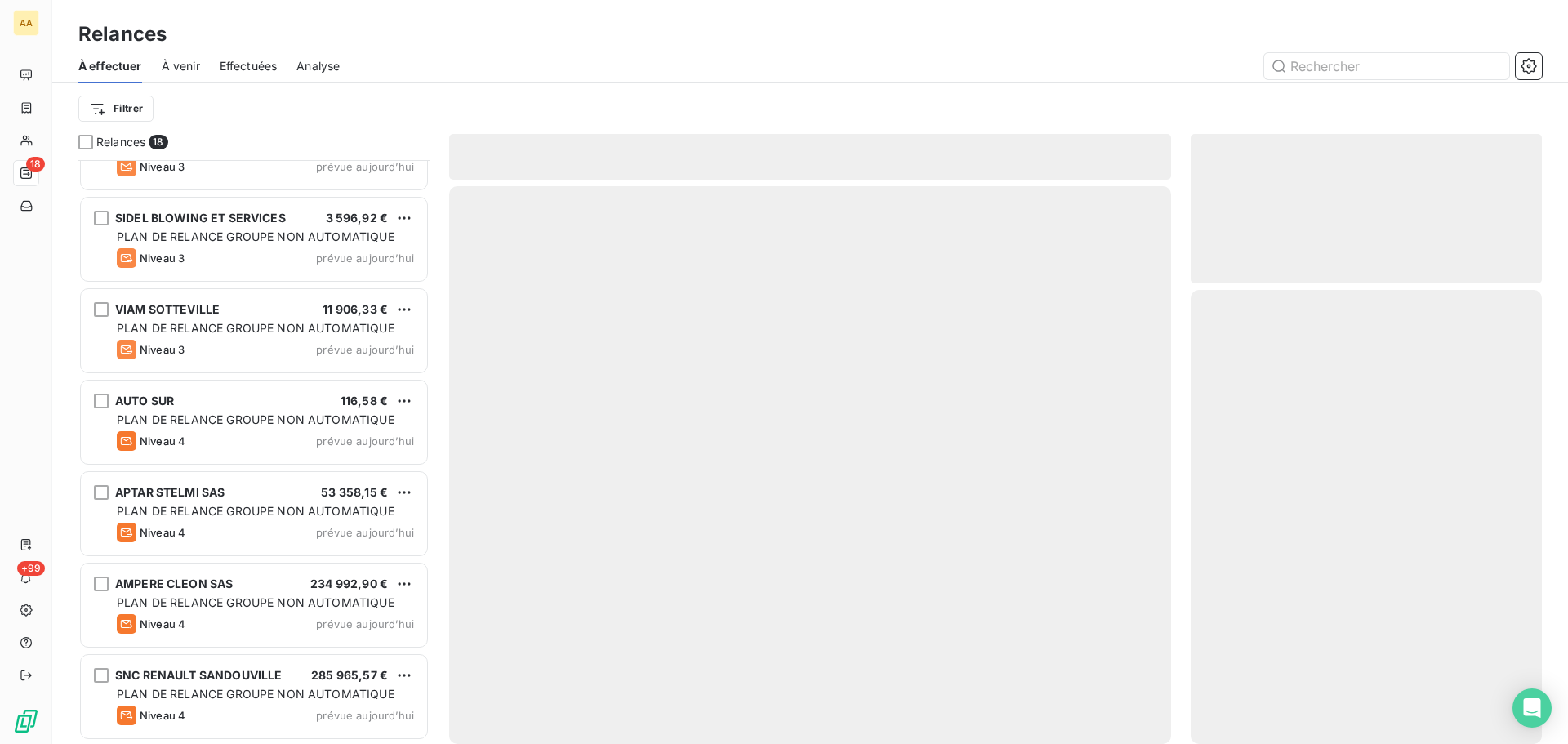
scroll to position [1062, 0]
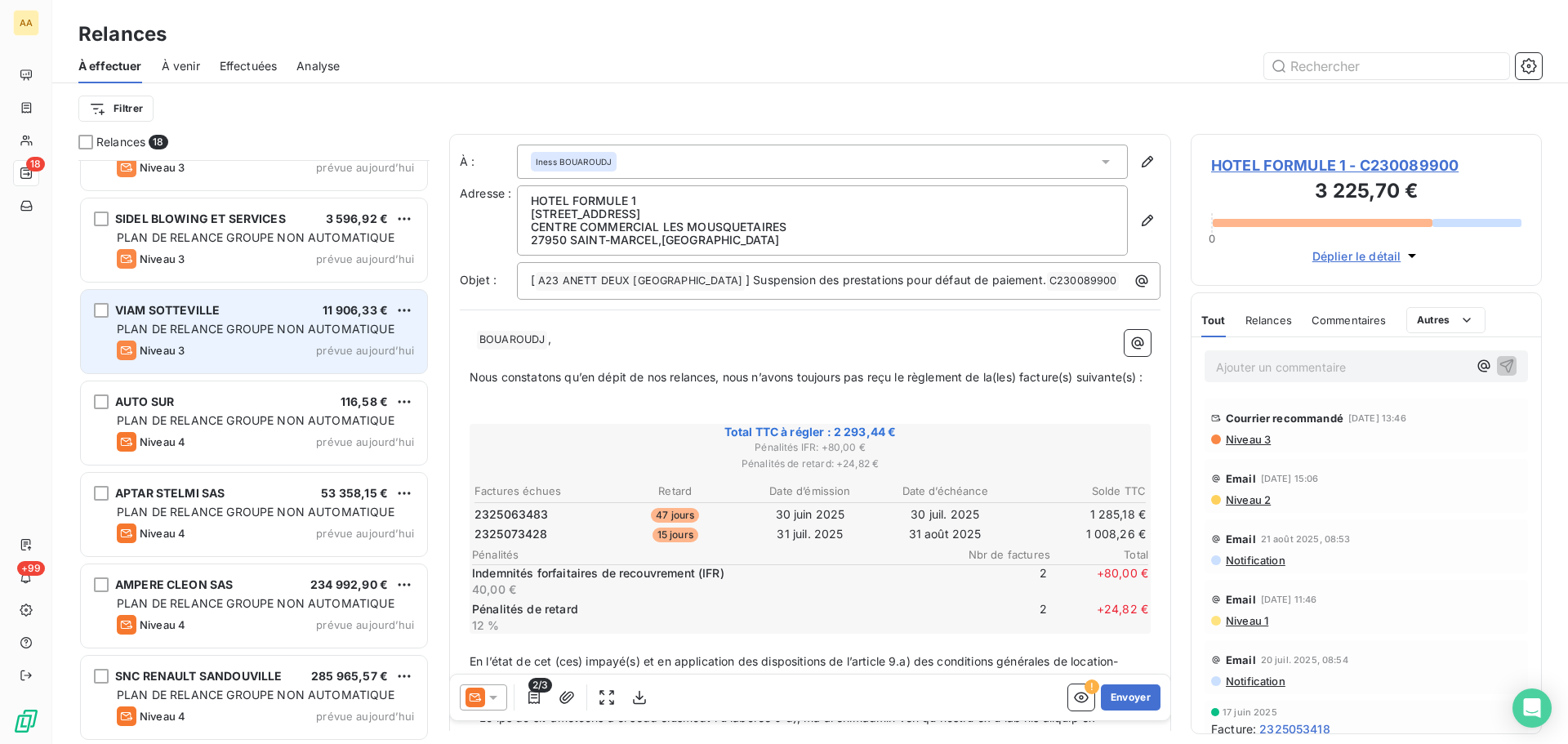
click at [295, 323] on span "PLAN DE RELANCE GROUPE NON AUTOMATIQUE" at bounding box center [256, 328] width 278 height 14
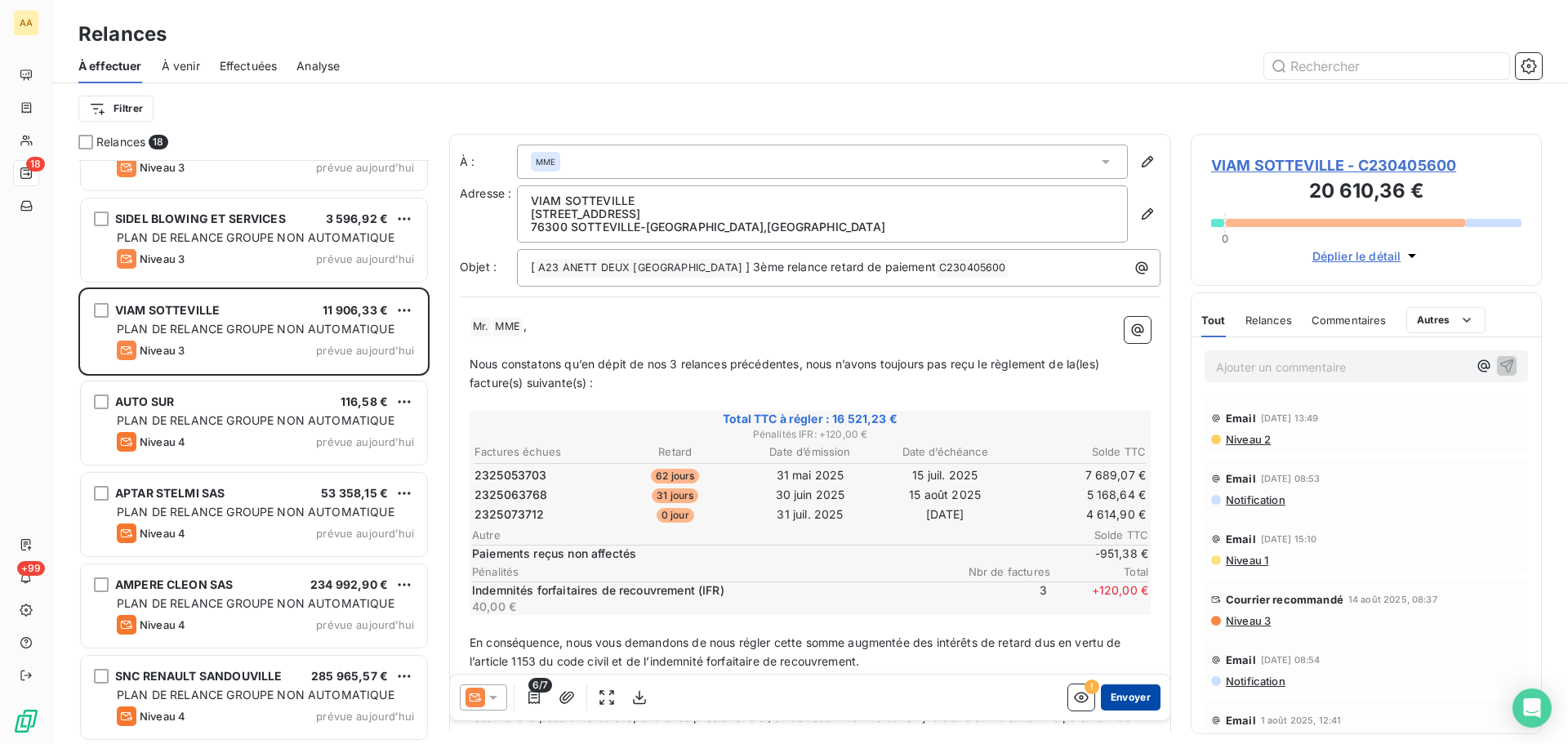
click at [1113, 704] on button "Envoyer" at bounding box center [1131, 697] width 59 height 26
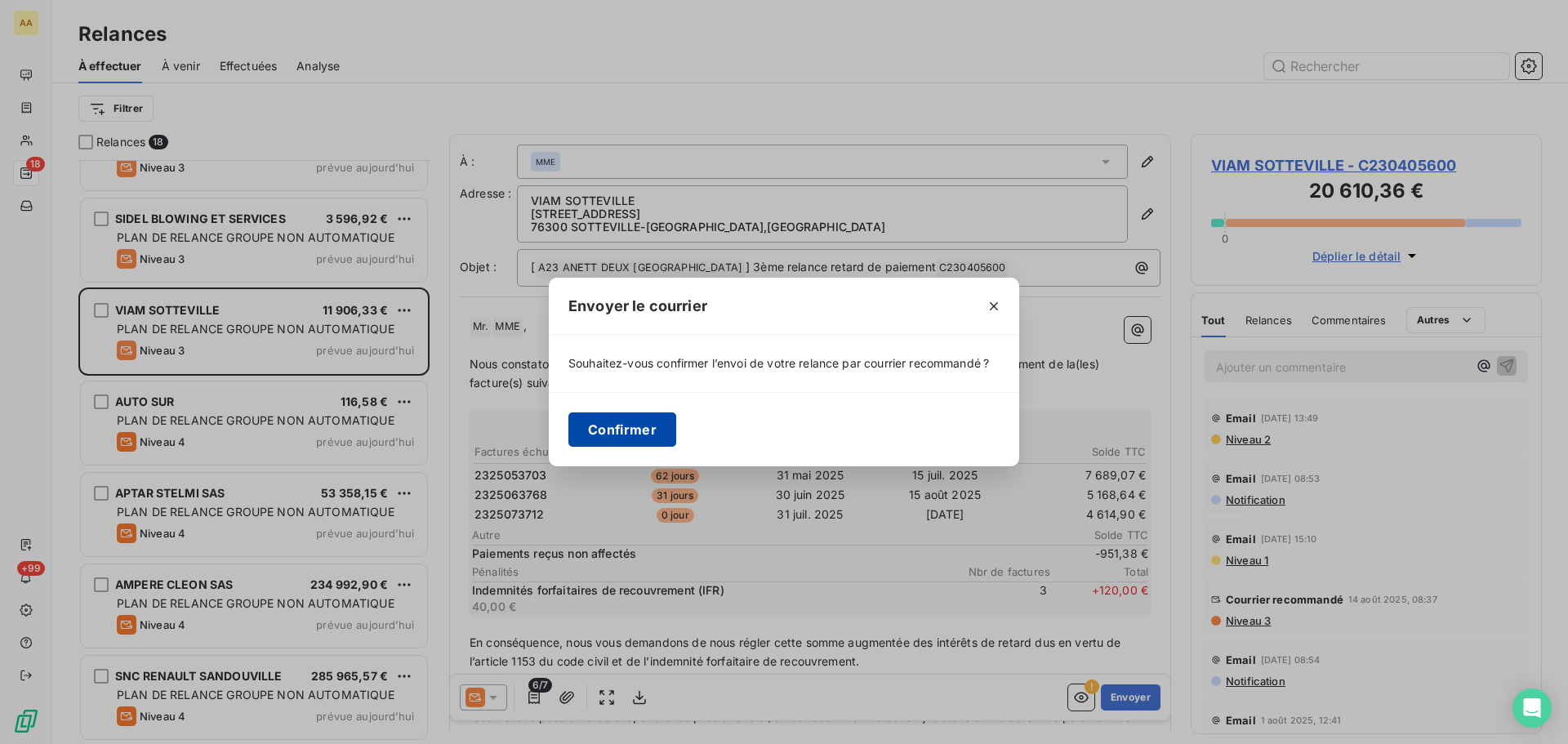
click at [626, 416] on button "Confirmer" at bounding box center [623, 429] width 108 height 34
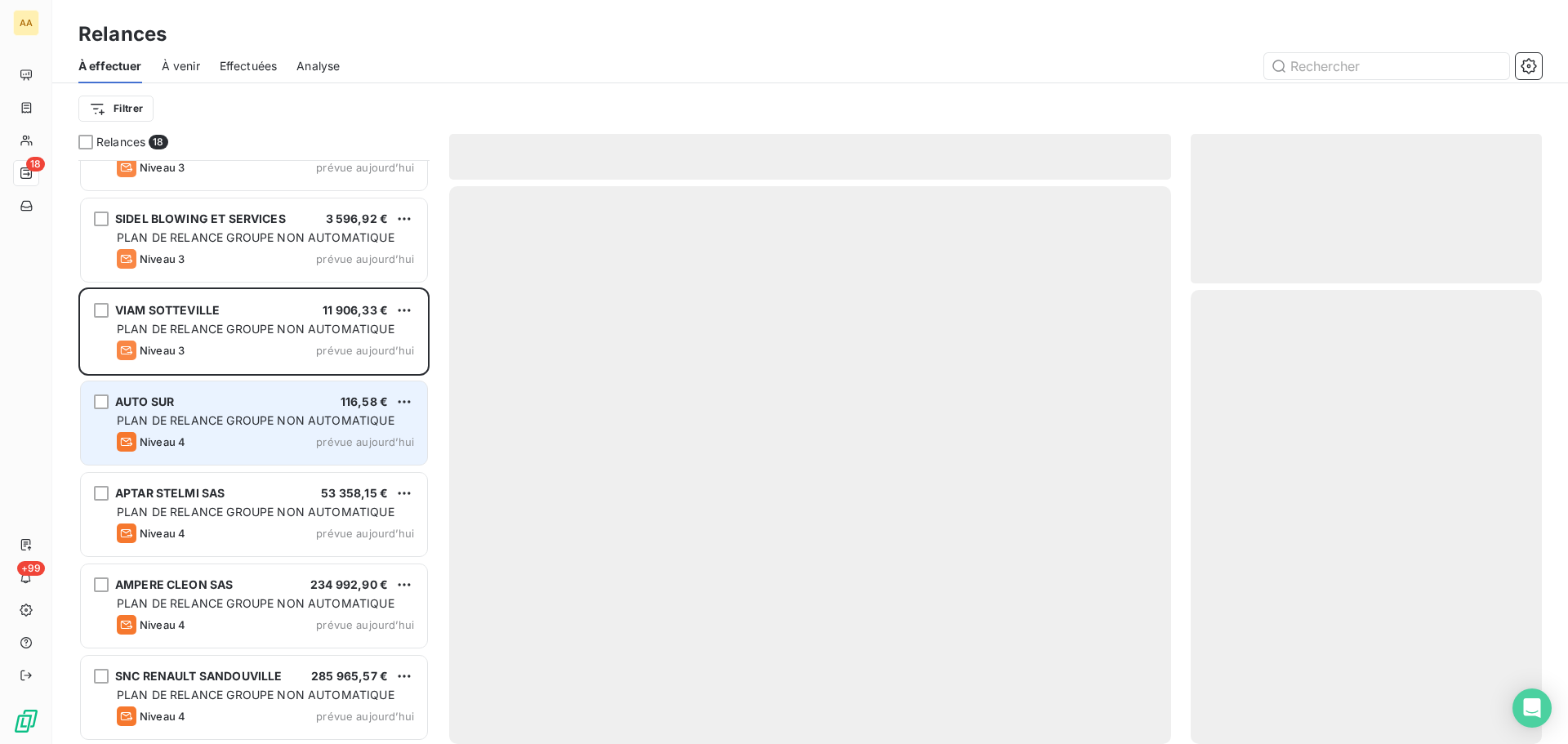
scroll to position [971, 0]
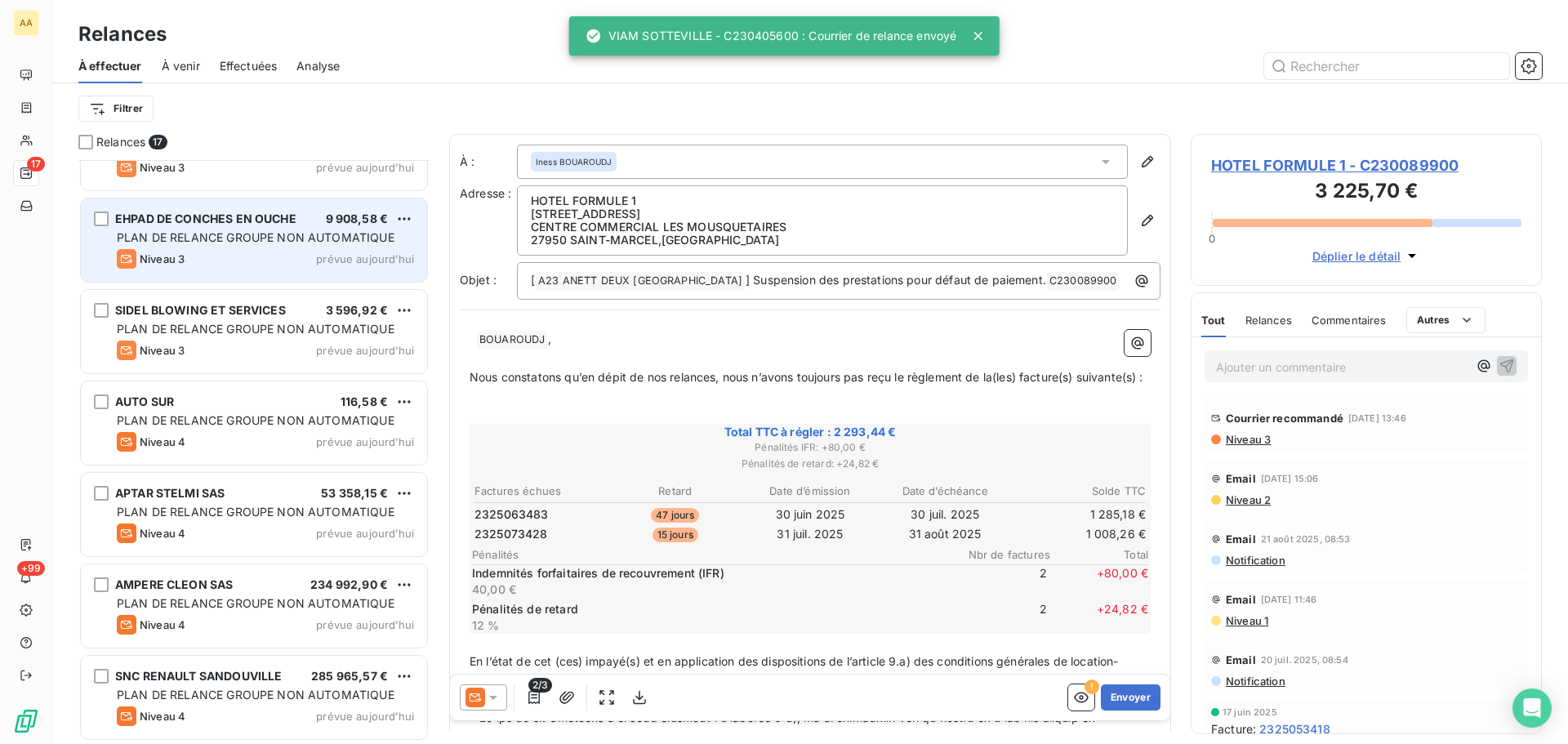
click at [327, 249] on div "Niveau 3 prévue [DATE]" at bounding box center [266, 258] width 297 height 20
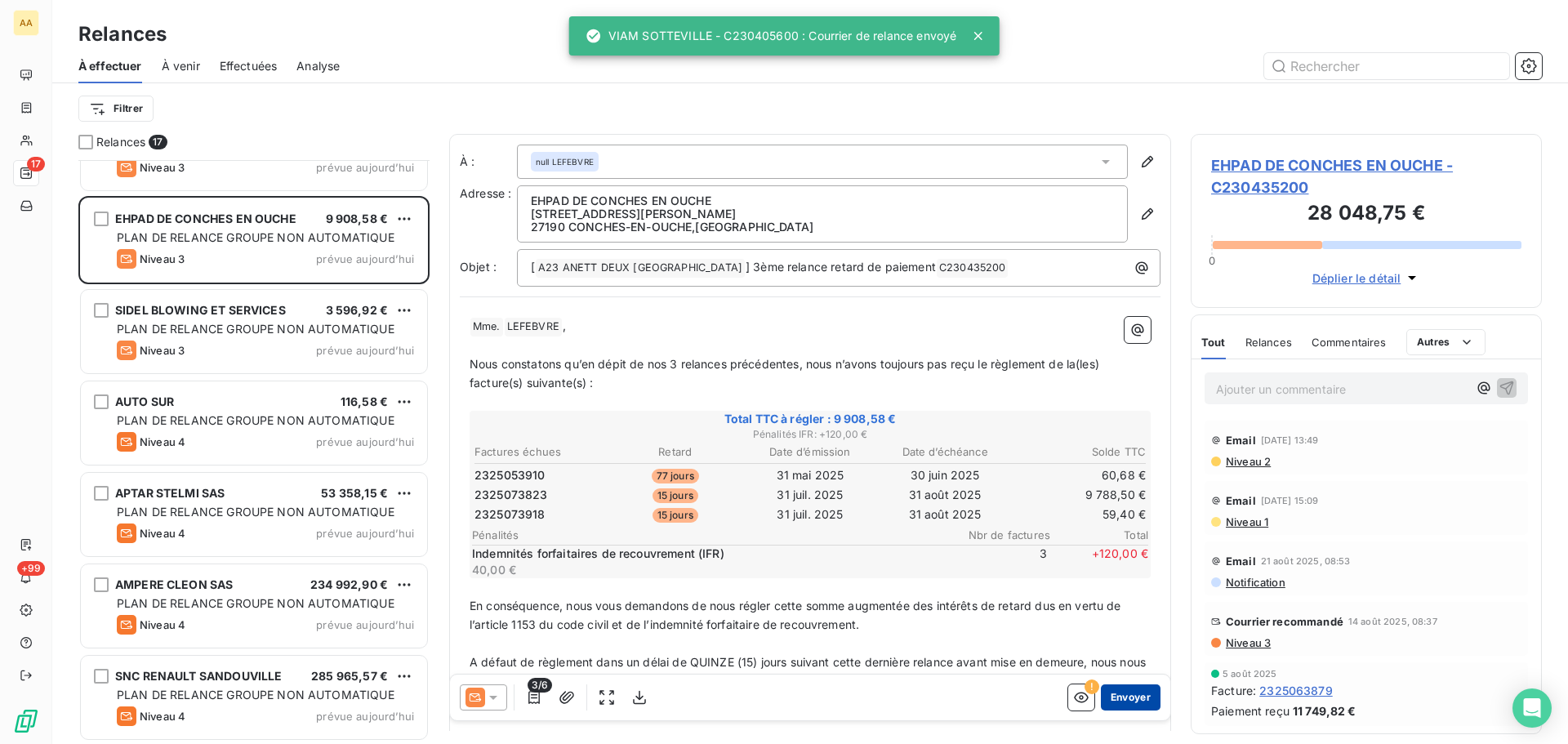
click at [1109, 690] on button "Envoyer" at bounding box center [1131, 697] width 59 height 26
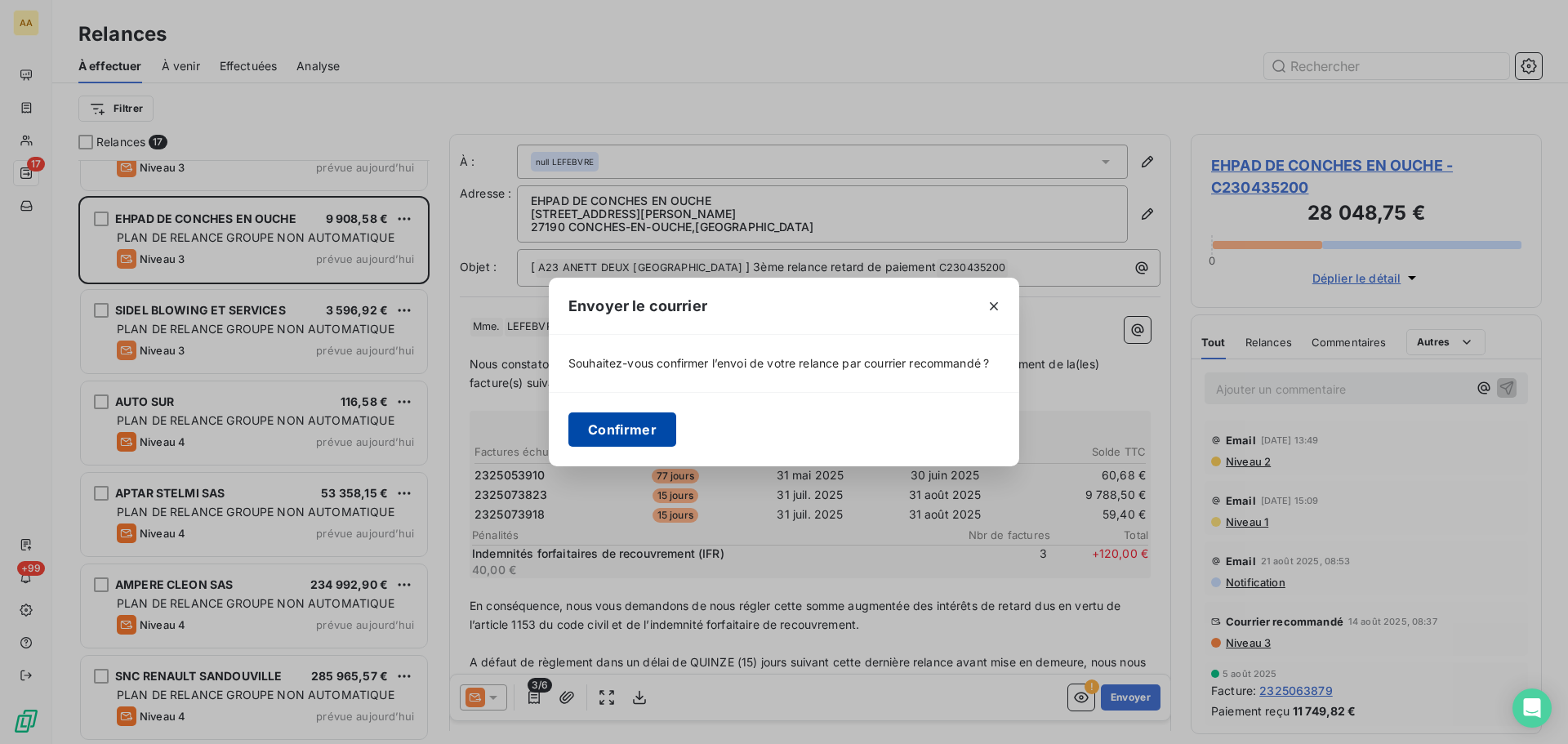
click at [602, 419] on button "Confirmer" at bounding box center [623, 429] width 108 height 34
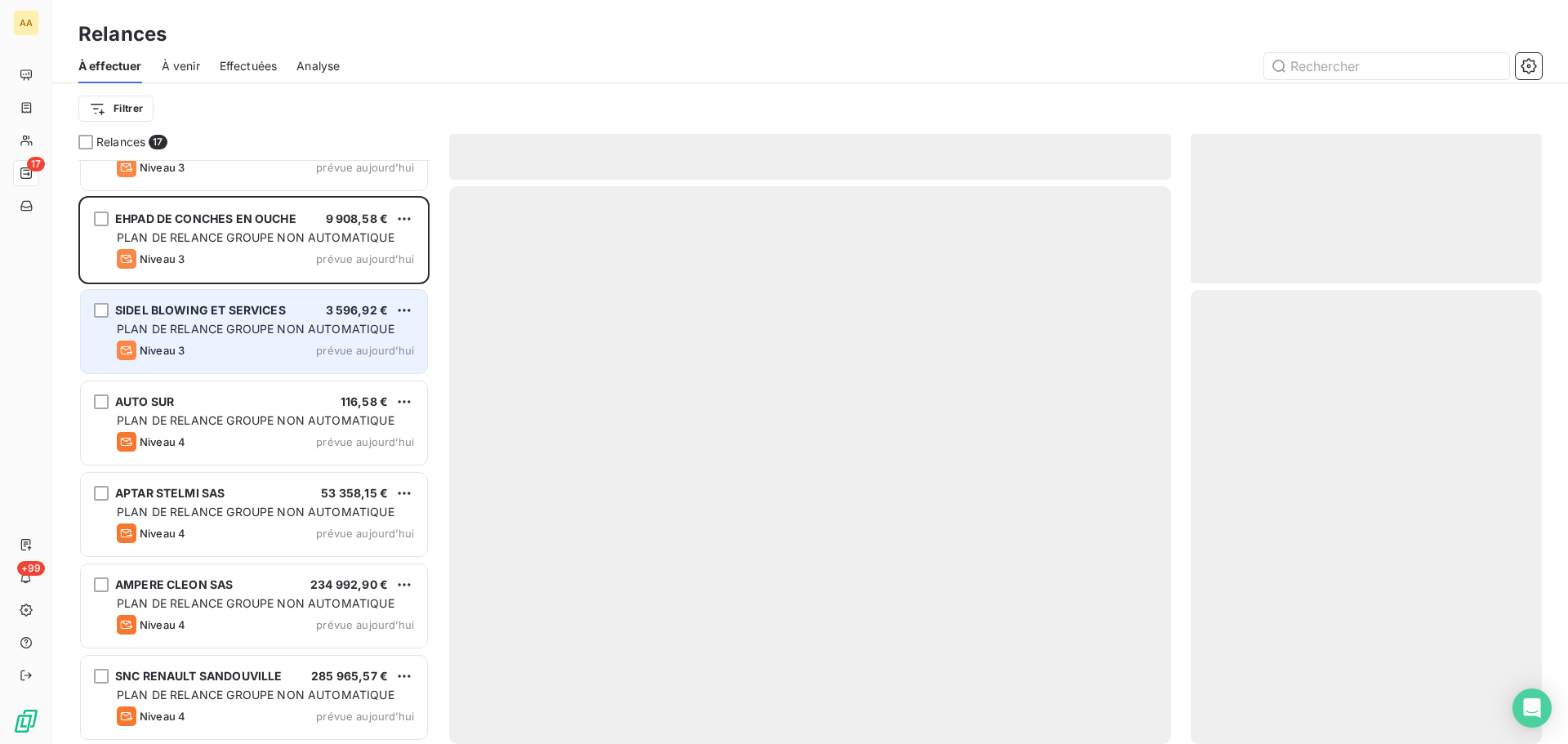
scroll to position [879, 0]
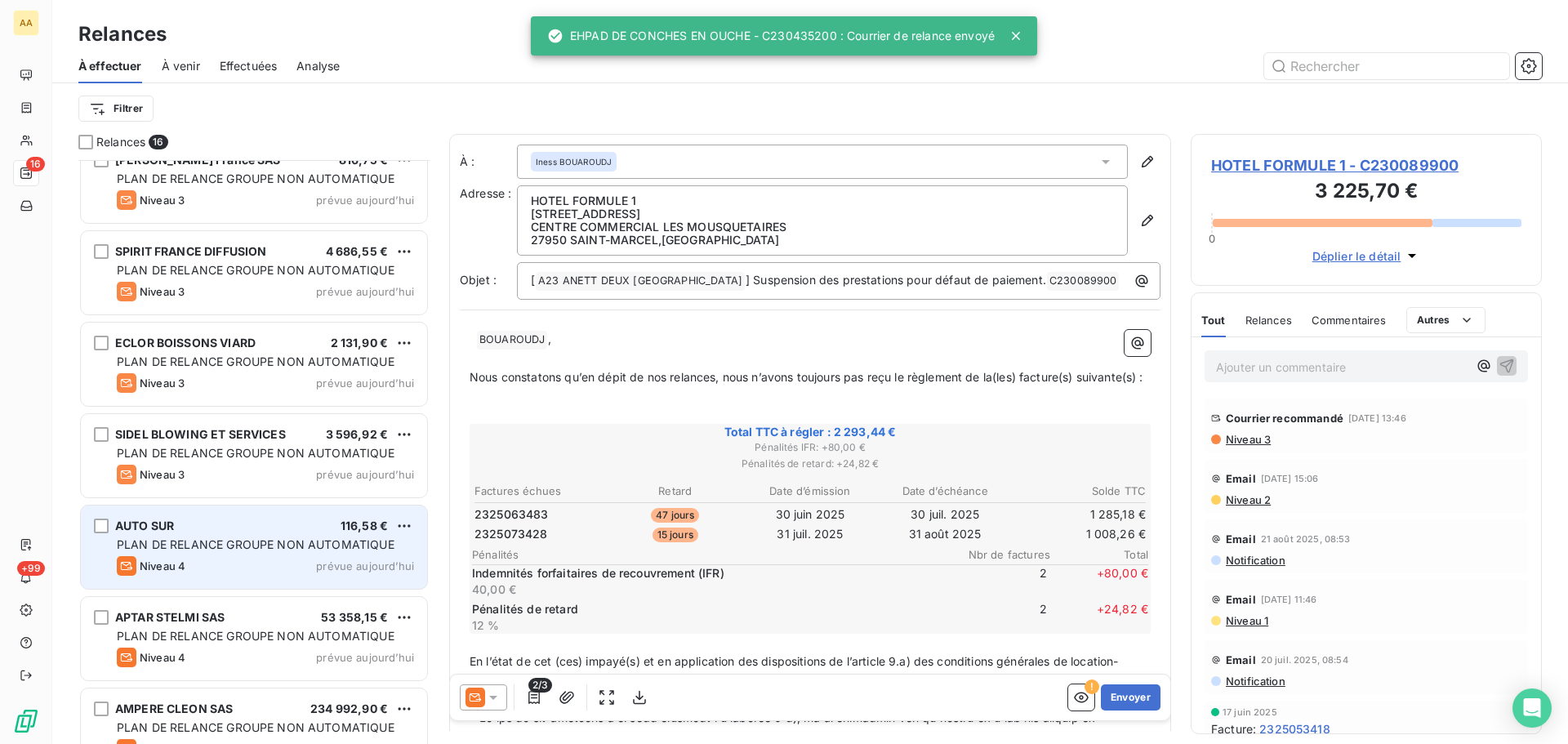
scroll to position [716, 0]
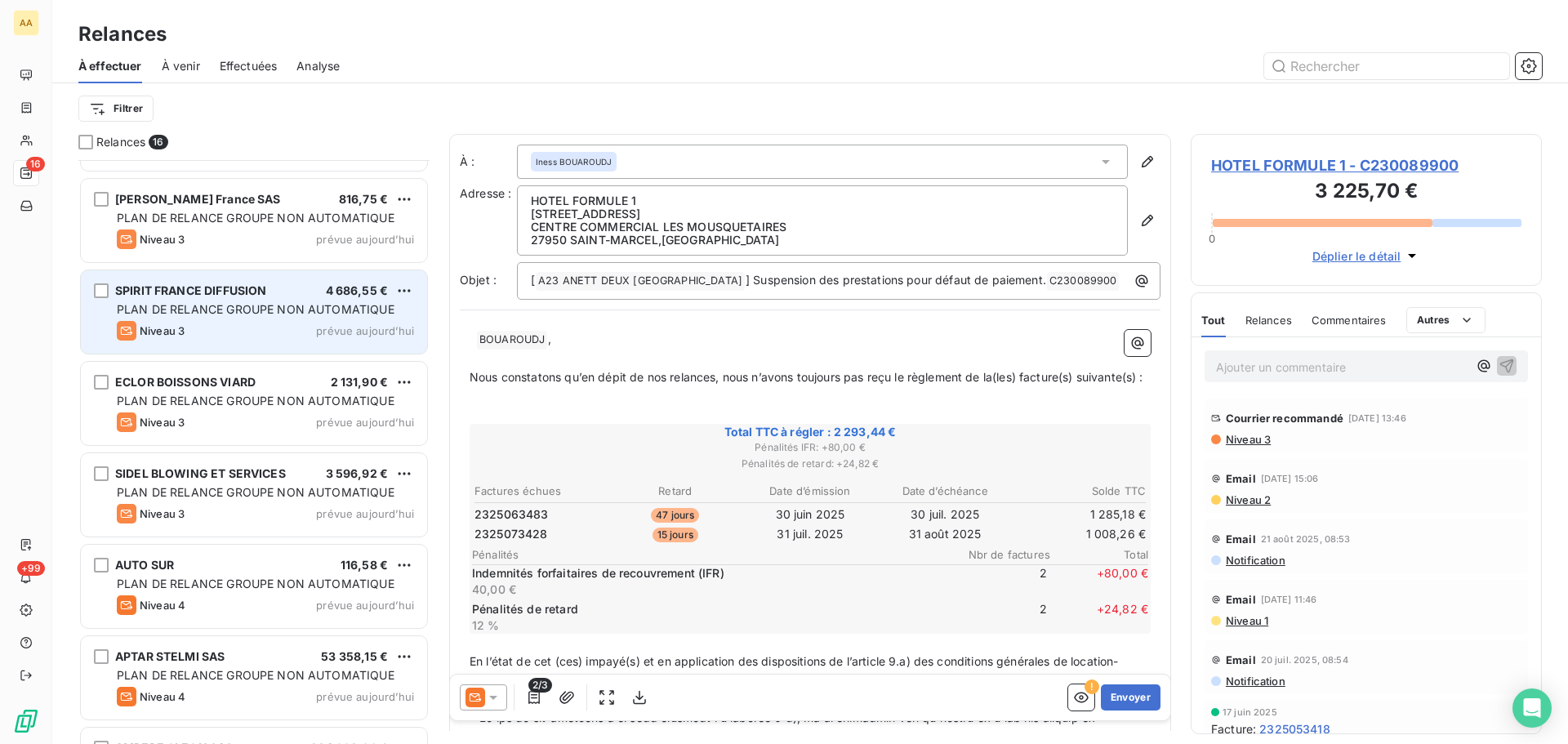
click at [337, 305] on span "PLAN DE RELANCE GROUPE NON AUTOMATIQUE" at bounding box center [256, 308] width 278 height 14
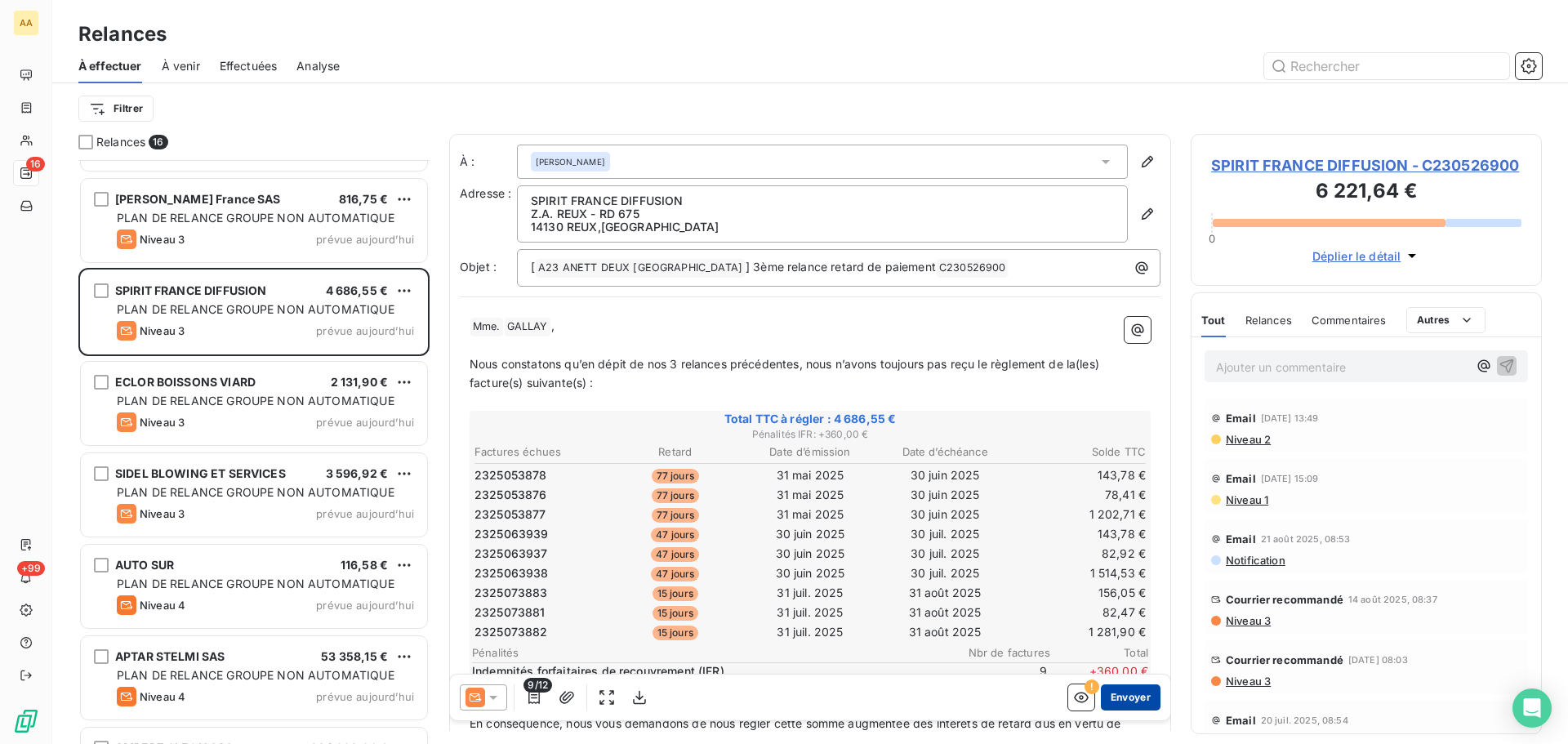
click at [1116, 697] on button "Envoyer" at bounding box center [1131, 697] width 59 height 26
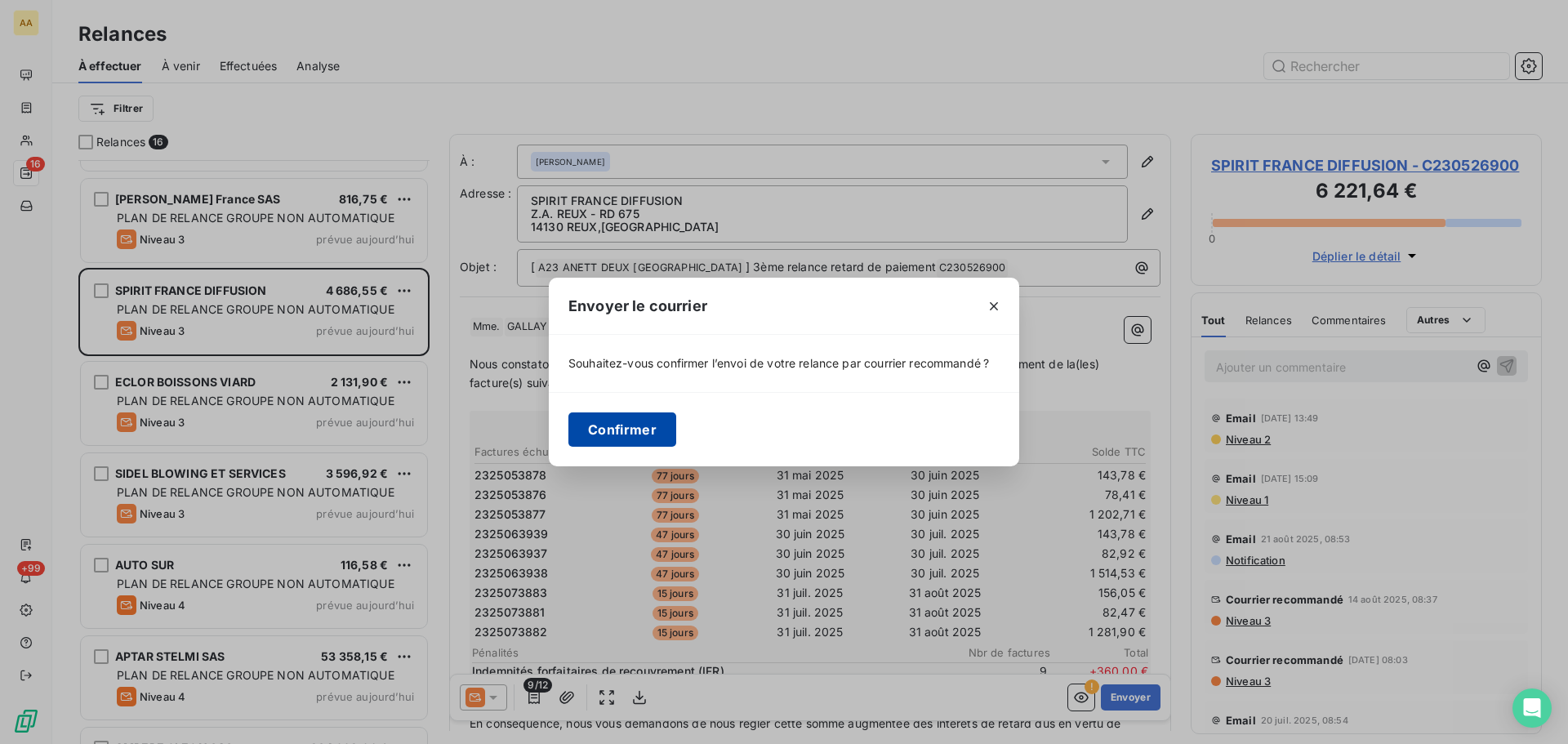
click at [625, 435] on button "Confirmer" at bounding box center [623, 429] width 108 height 34
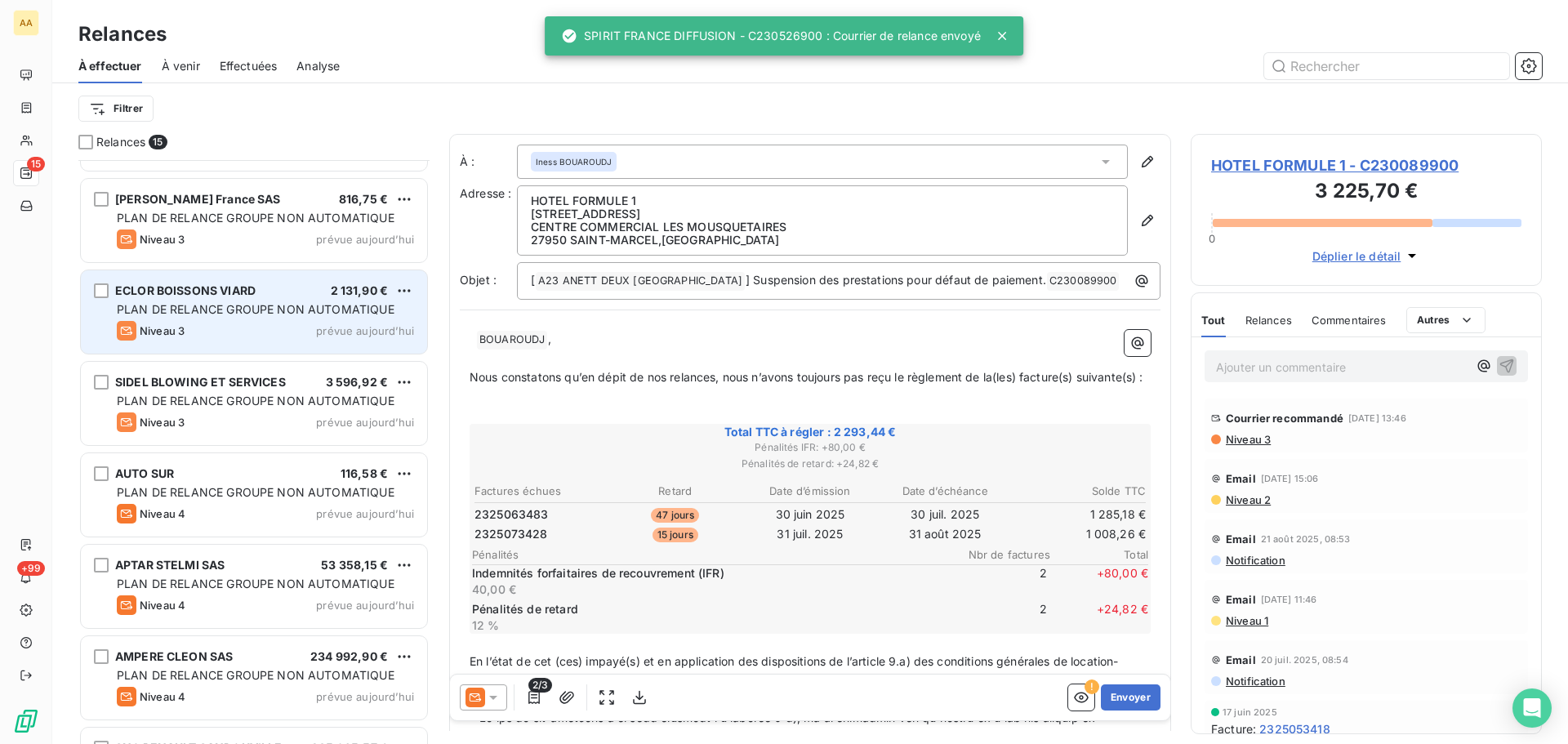
click at [342, 320] on div "ECLOR BOISSONS VIARD 2 131,90 € PLAN DE RELANCE GROUPE NON AUTOMATIQUE Niveau 3…" at bounding box center [254, 312] width 347 height 84
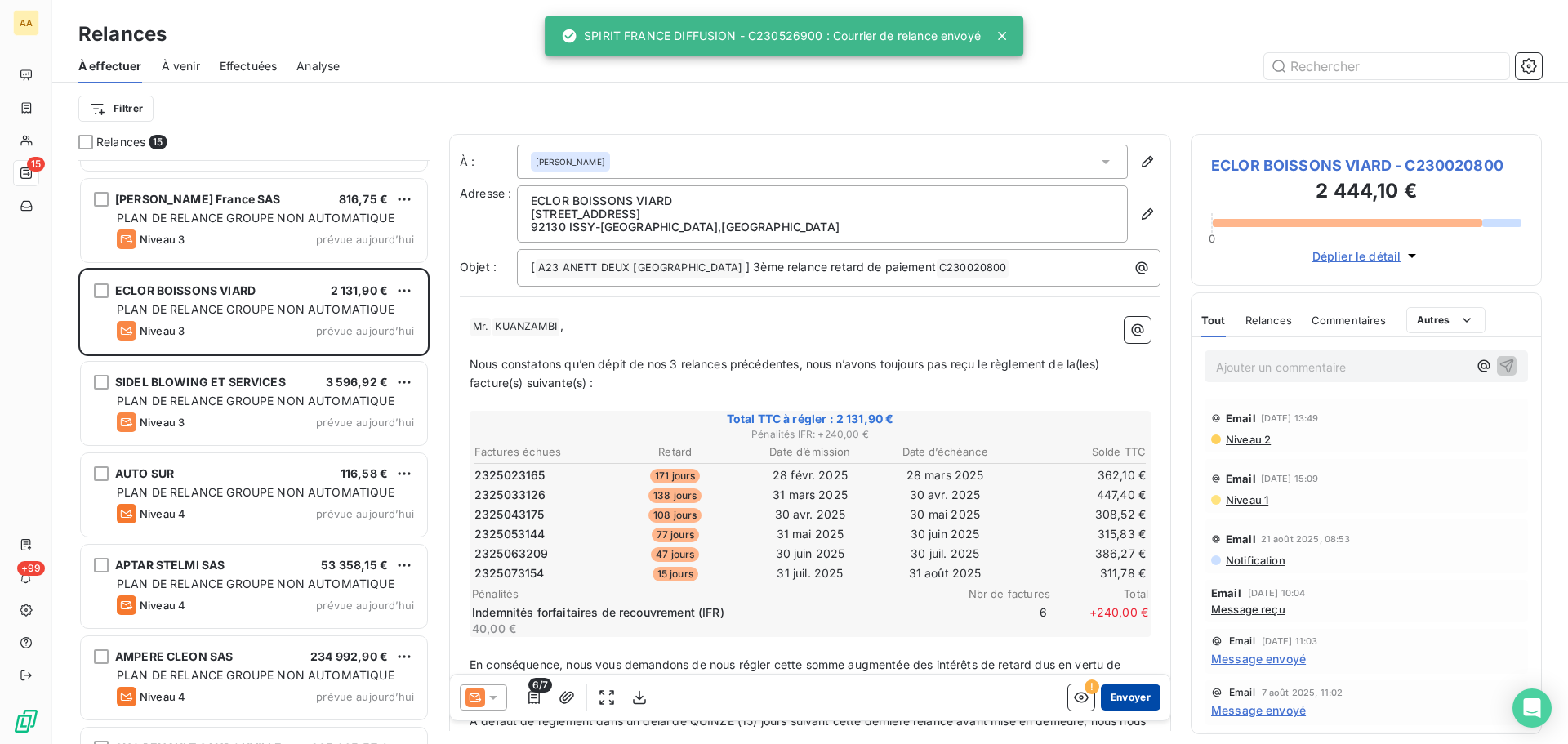
click at [1126, 697] on button "Envoyer" at bounding box center [1131, 697] width 59 height 26
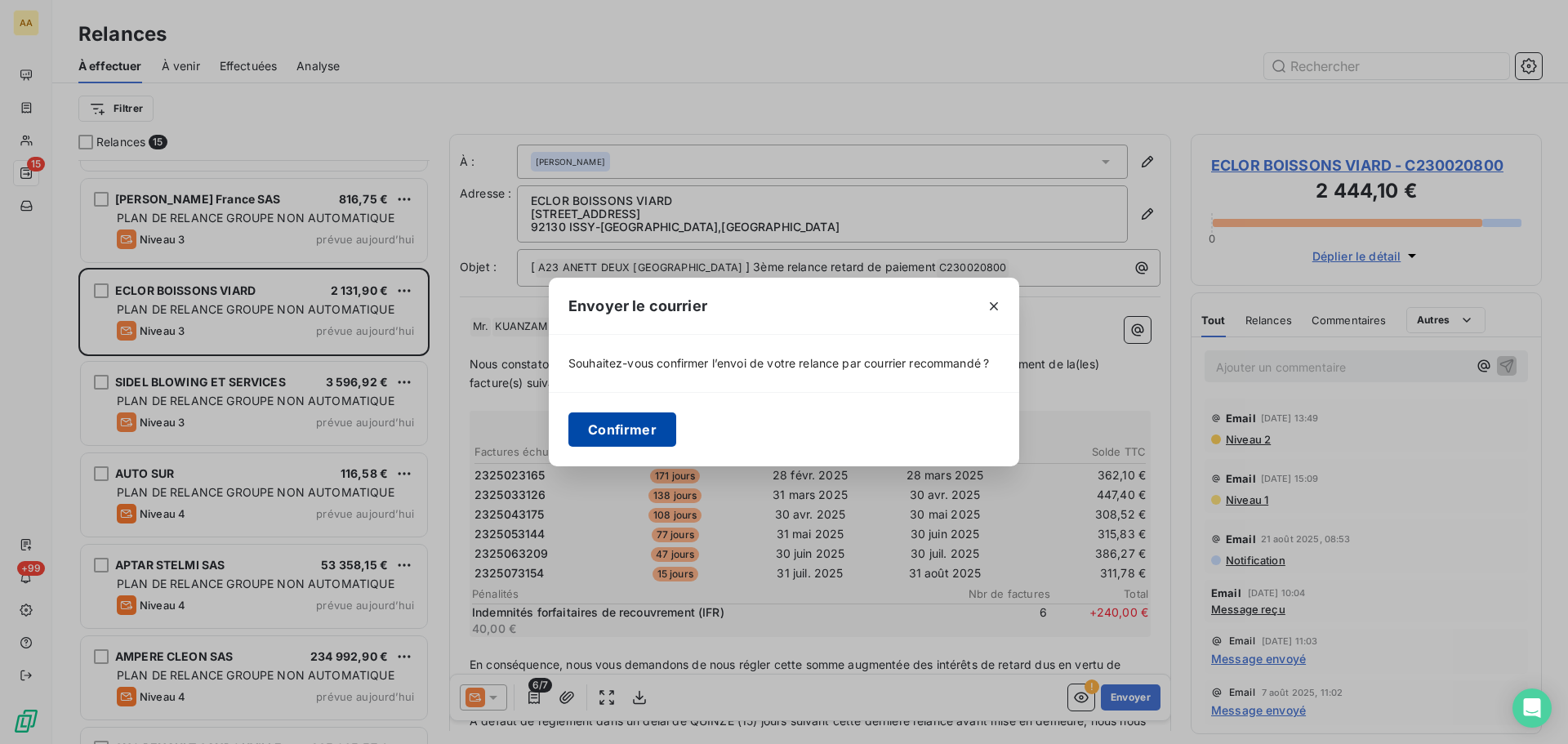
click at [601, 428] on button "Confirmer" at bounding box center [623, 429] width 108 height 34
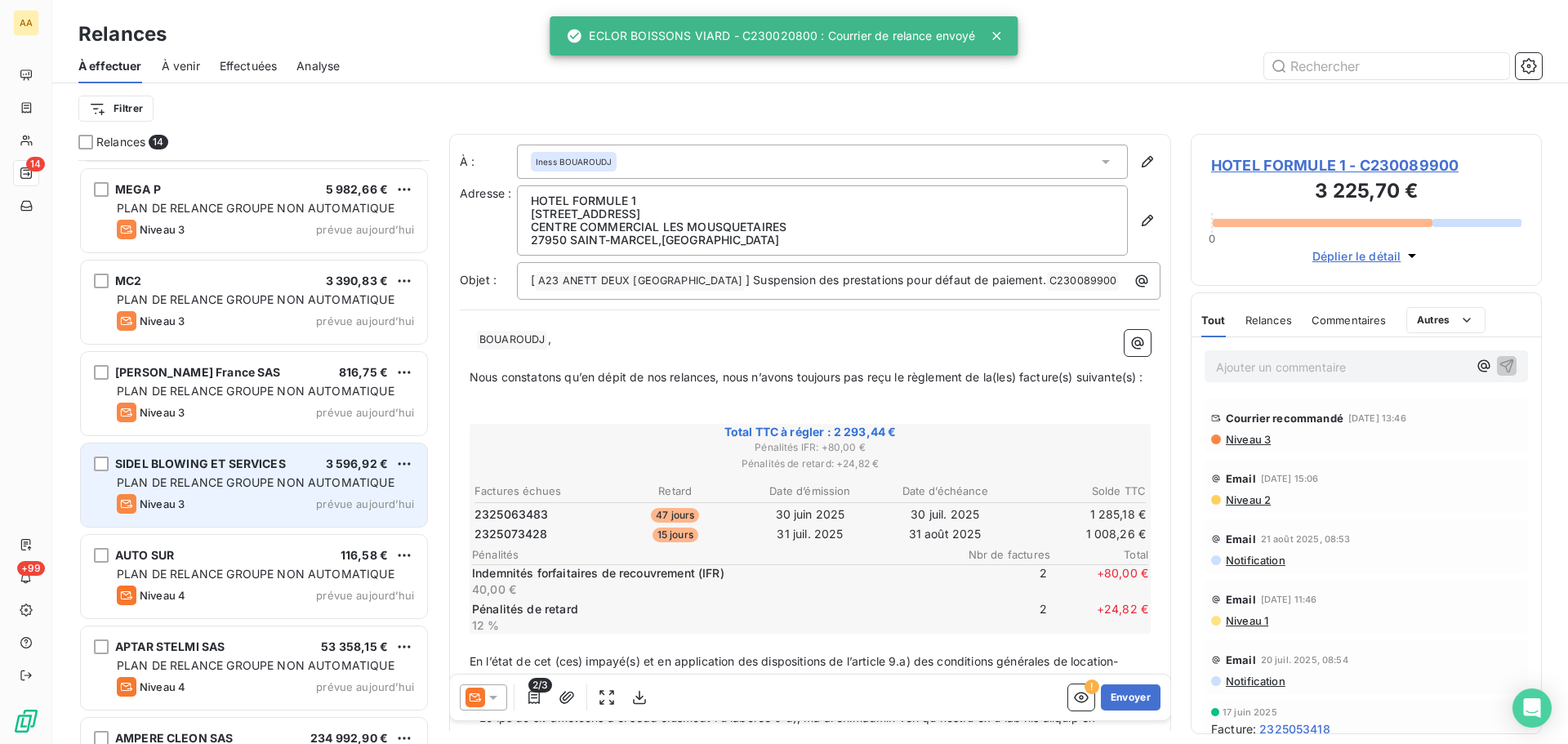
scroll to position [533, 0]
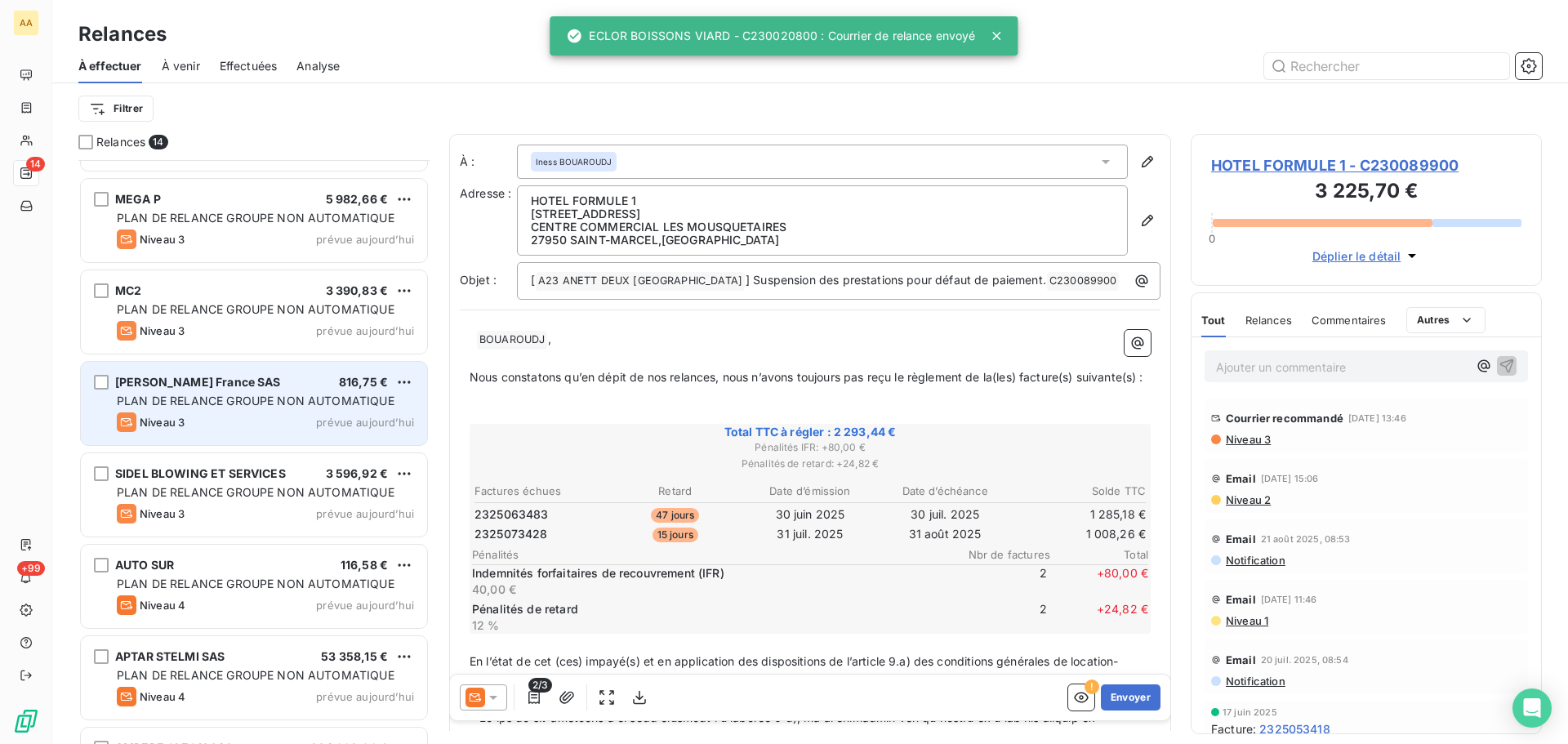
click at [268, 388] on div "[PERSON_NAME] France SAS" at bounding box center [198, 382] width 165 height 17
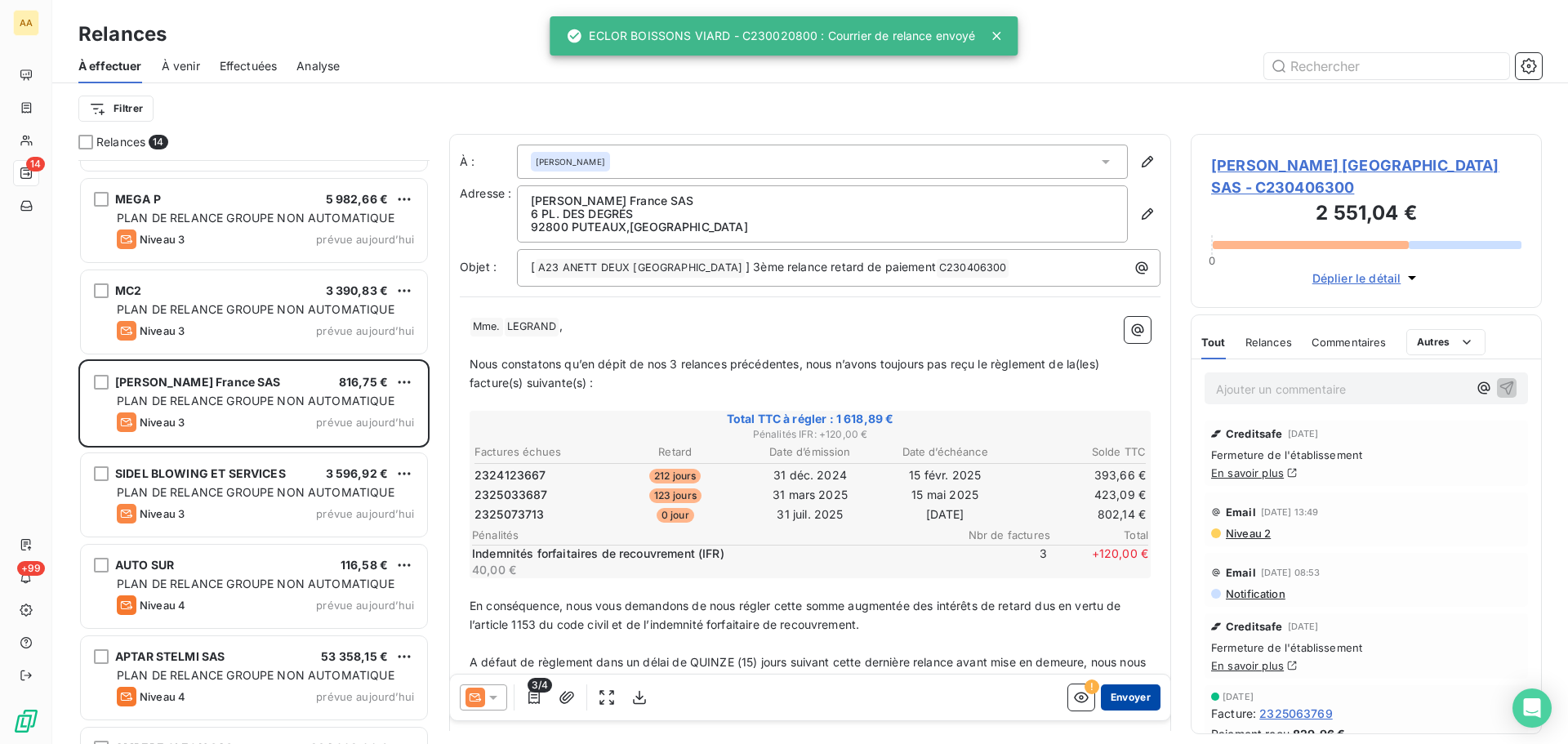
click at [1130, 697] on button "Envoyer" at bounding box center [1131, 697] width 59 height 26
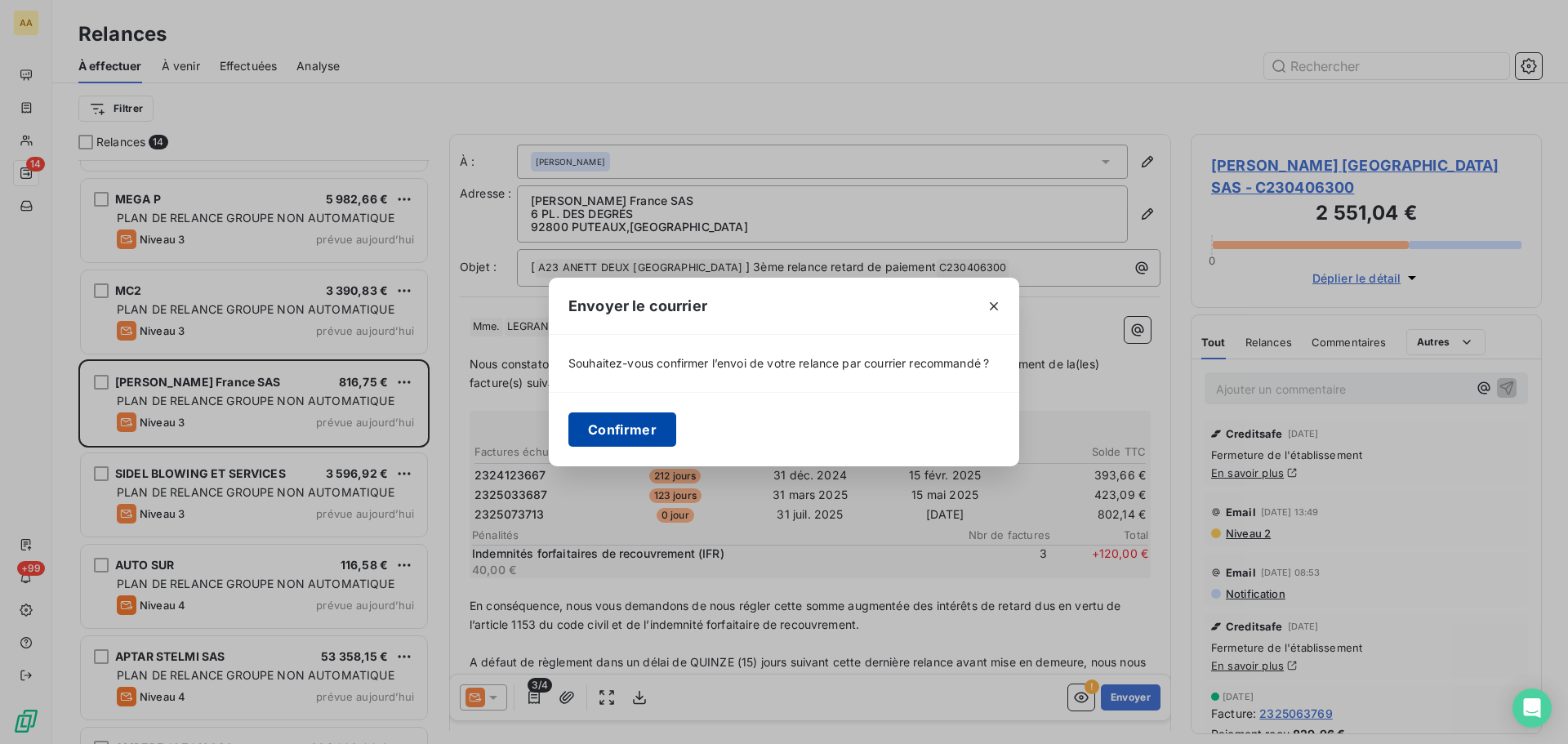
click at [643, 427] on button "Confirmer" at bounding box center [623, 429] width 108 height 34
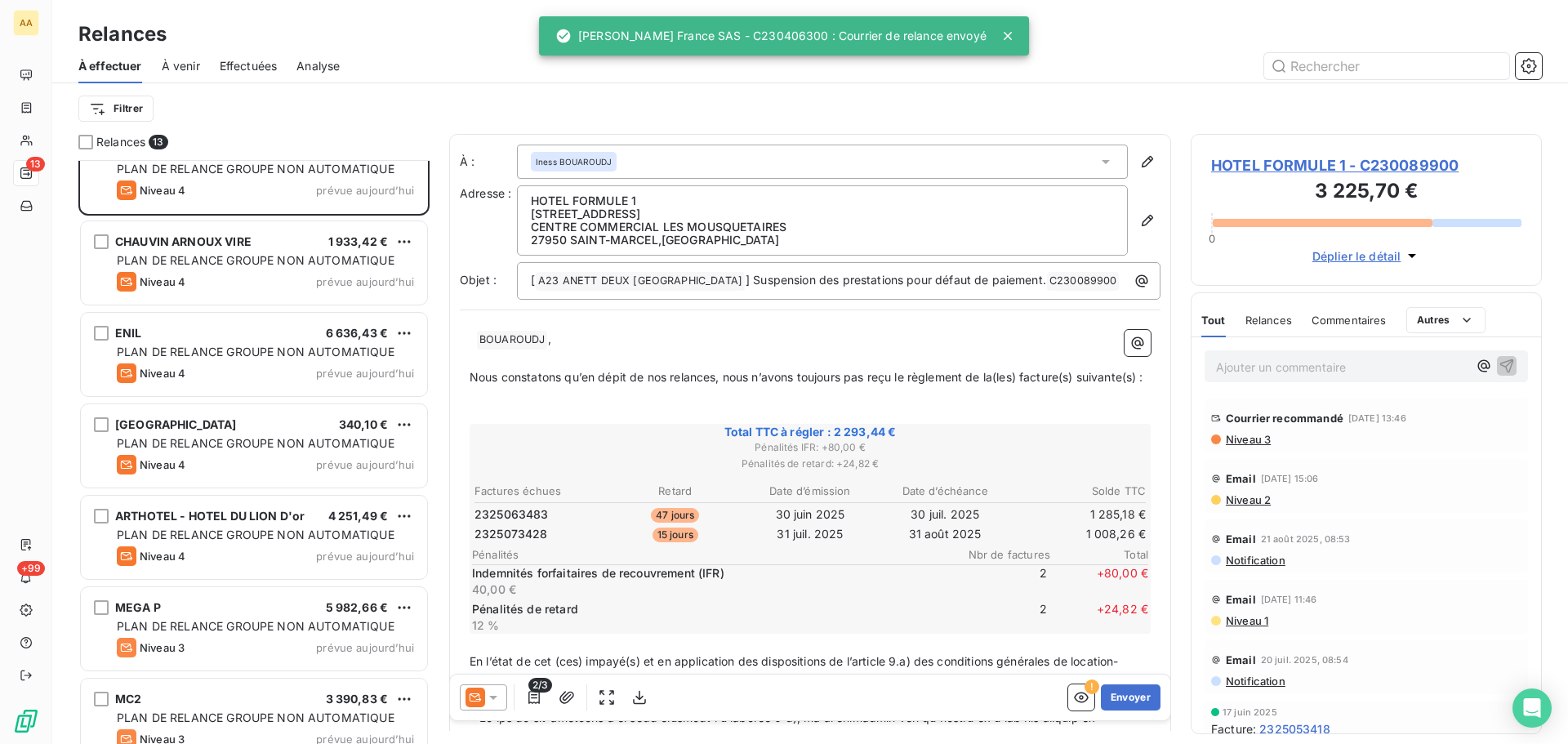
scroll to position [44, 0]
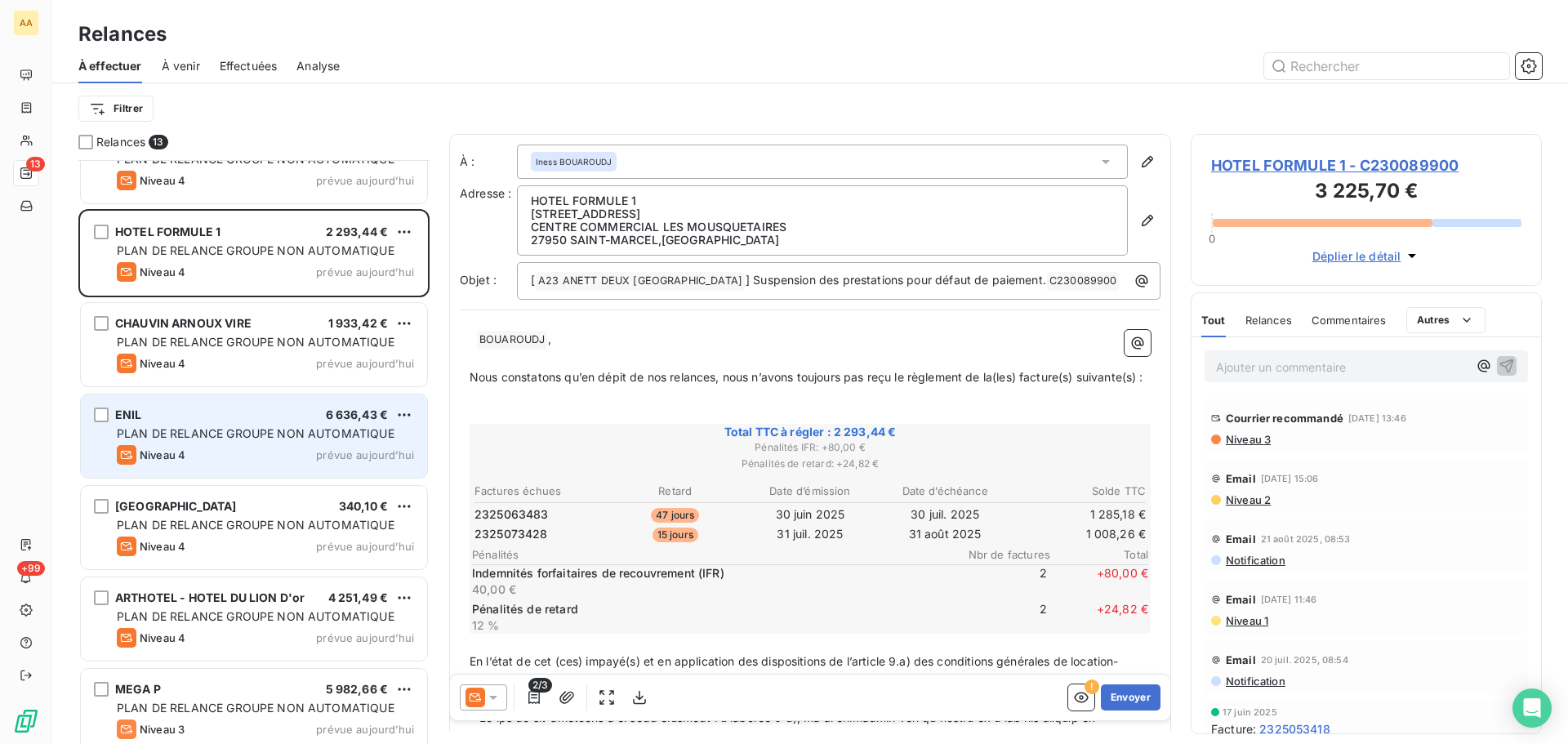
click at [354, 454] on span "prévue aujourd’hui" at bounding box center [364, 454] width 98 height 13
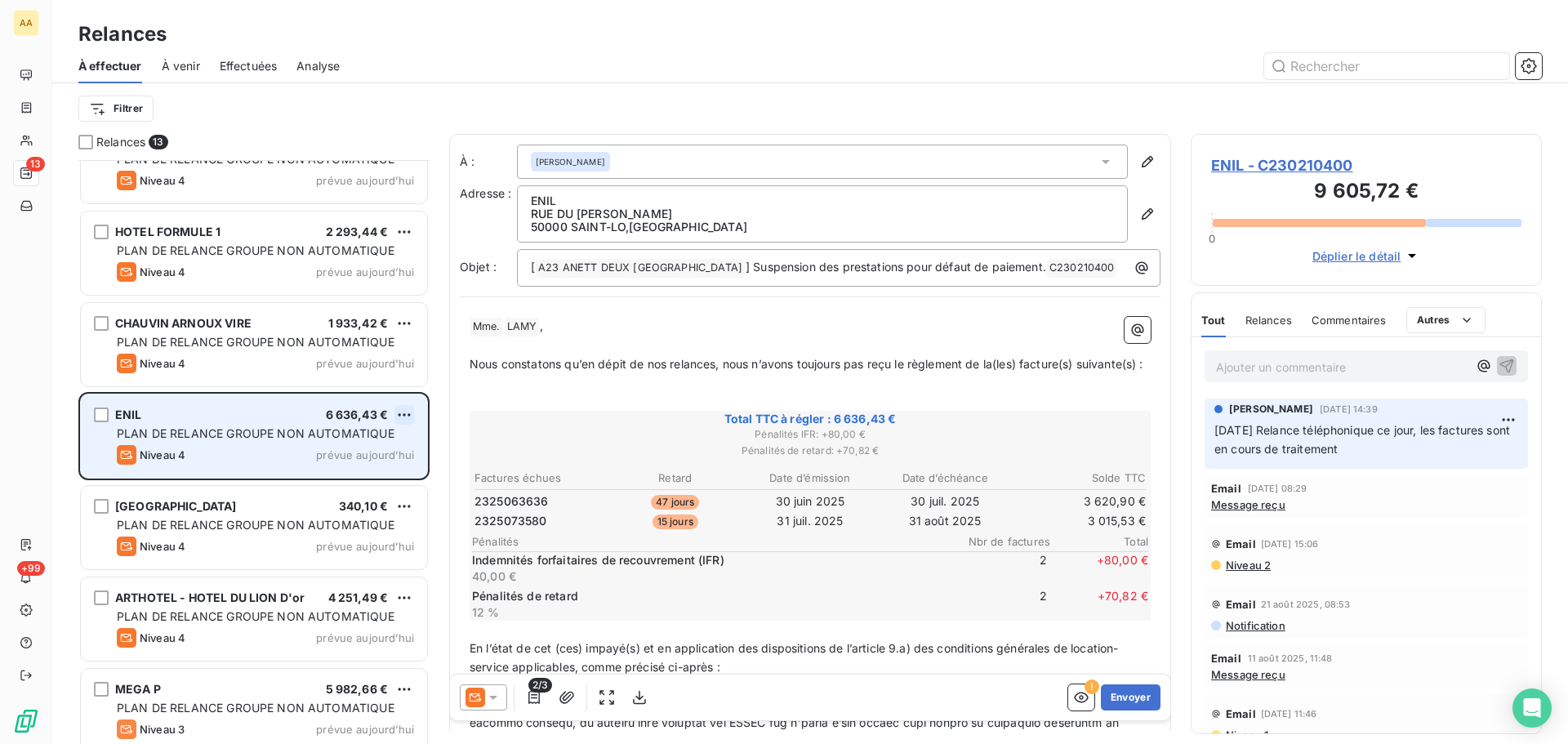
click at [405, 411] on html "AA 13 +99 Relances À effectuer À venir Effectuées Analyse Filtrer Relances 13 O…" at bounding box center [784, 372] width 1568 height 744
click at [317, 471] on div "Passer cette action" at bounding box center [333, 476] width 146 height 26
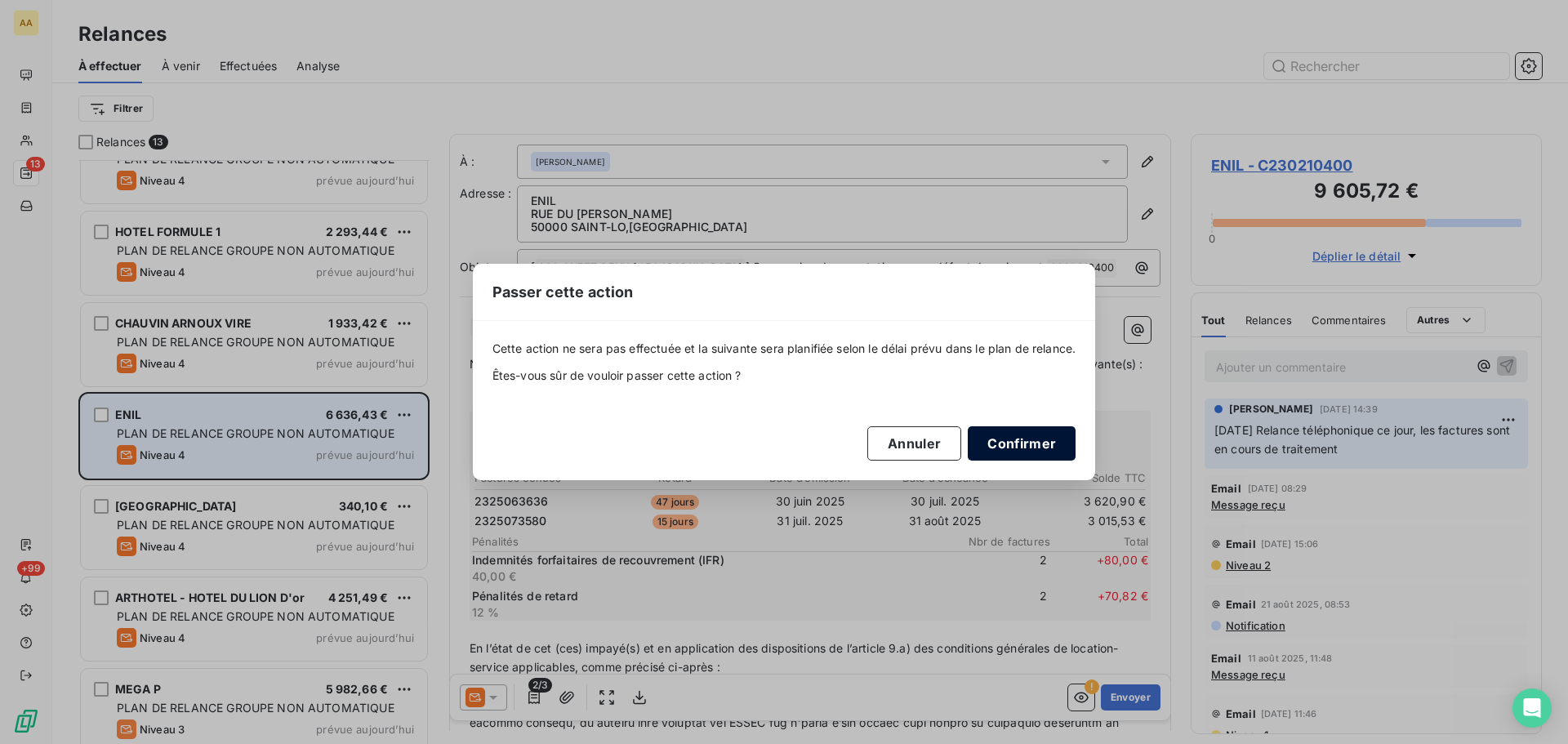
click at [1023, 451] on button "Confirmer" at bounding box center [1021, 443] width 108 height 34
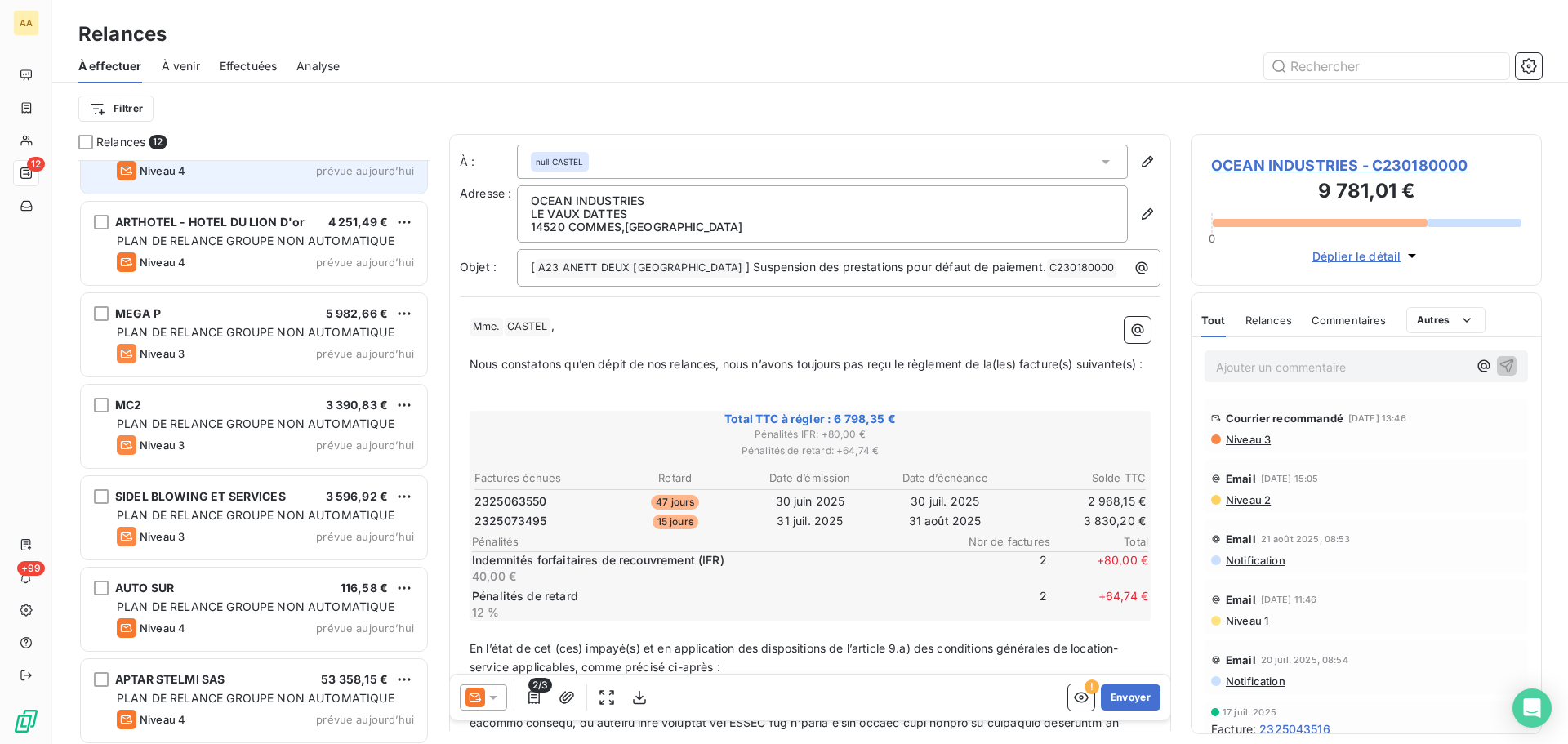
scroll to position [515, 0]
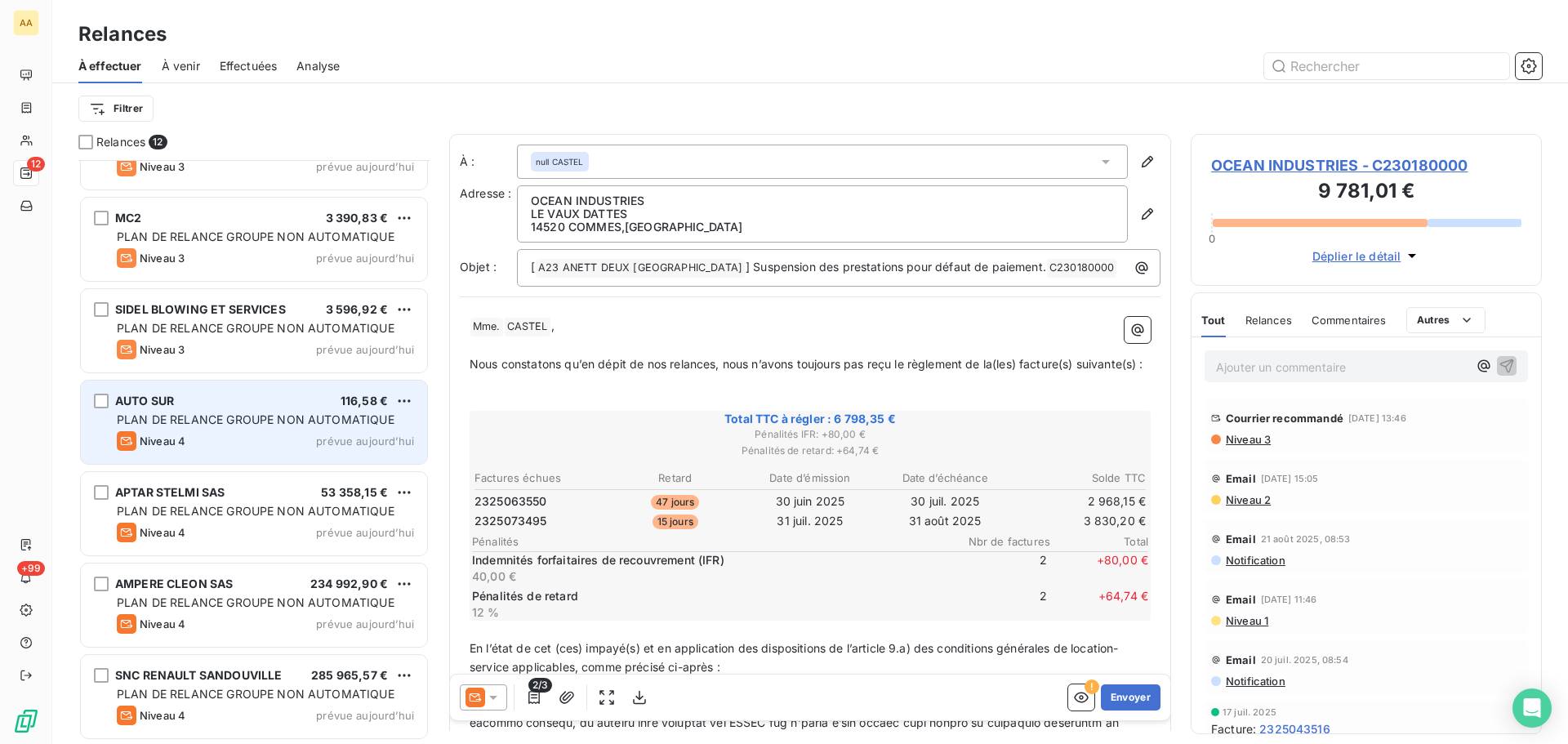
click at [354, 424] on span "PLAN DE RELANCE GROUPE NON AUTOMATIQUE" at bounding box center [256, 419] width 278 height 14
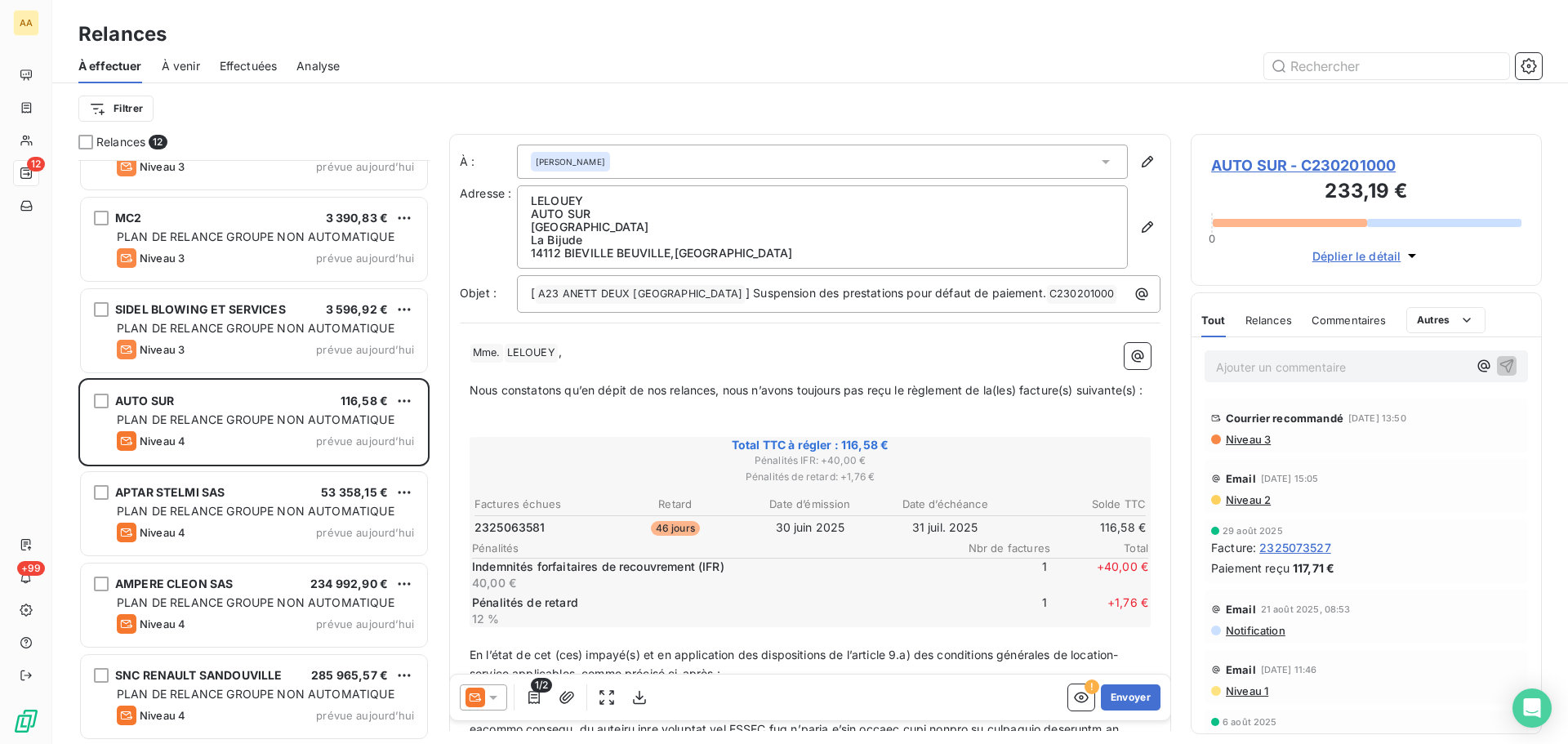
click at [501, 698] on icon at bounding box center [494, 698] width 17 height 17
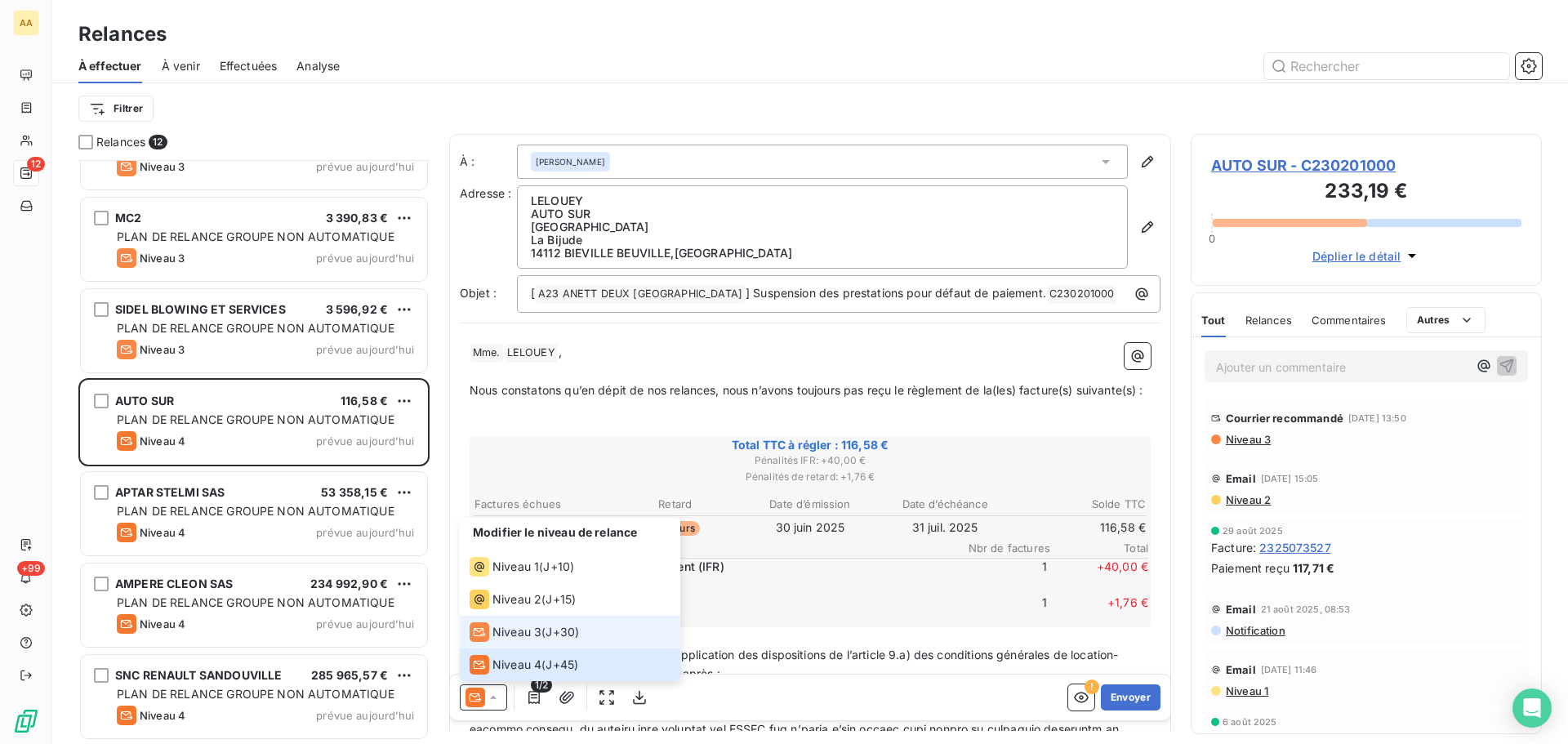
click at [507, 634] on span "Niveau 3" at bounding box center [517, 632] width 49 height 17
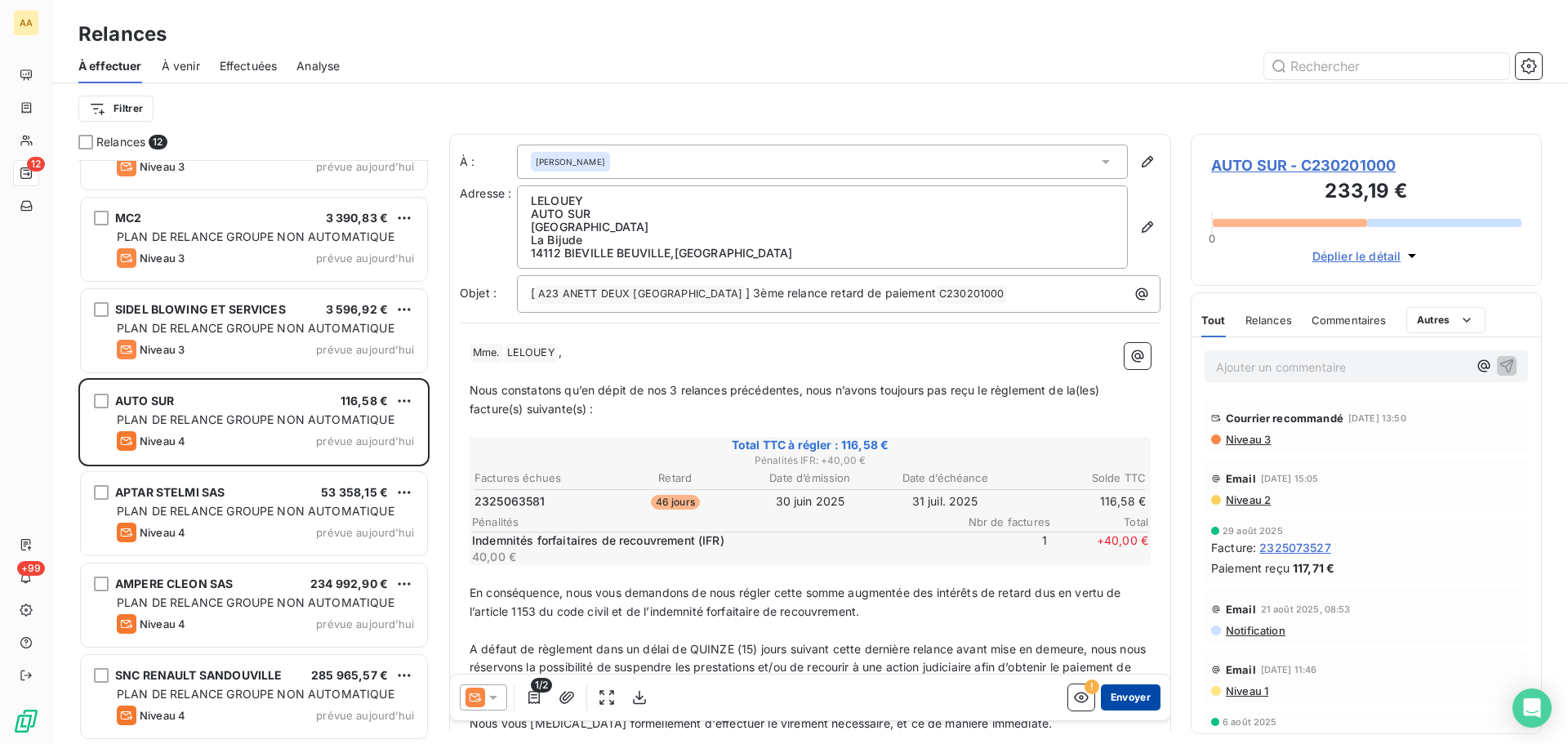
click at [1108, 698] on button "Envoyer" at bounding box center [1131, 697] width 59 height 26
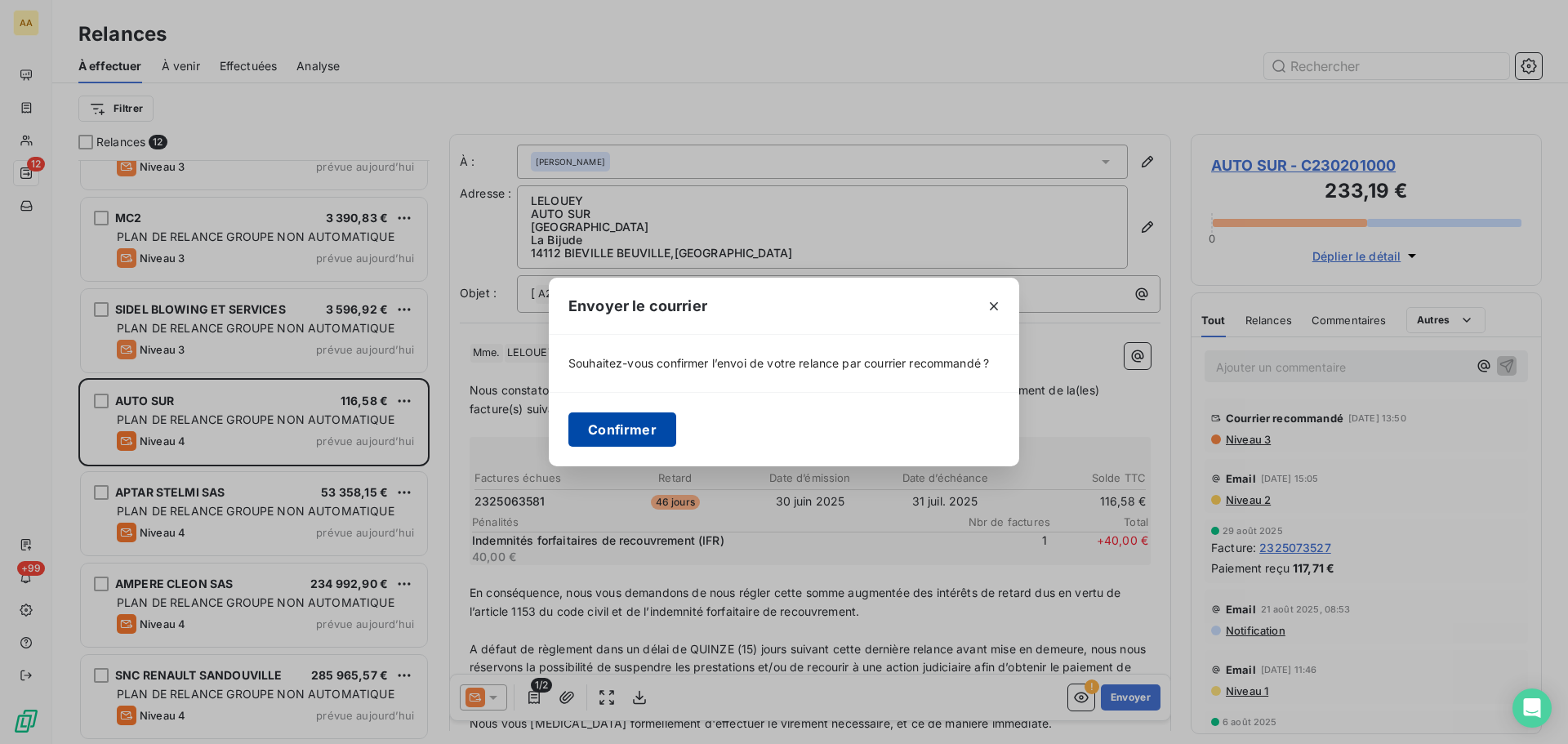
click at [611, 414] on button "Confirmer" at bounding box center [623, 429] width 108 height 34
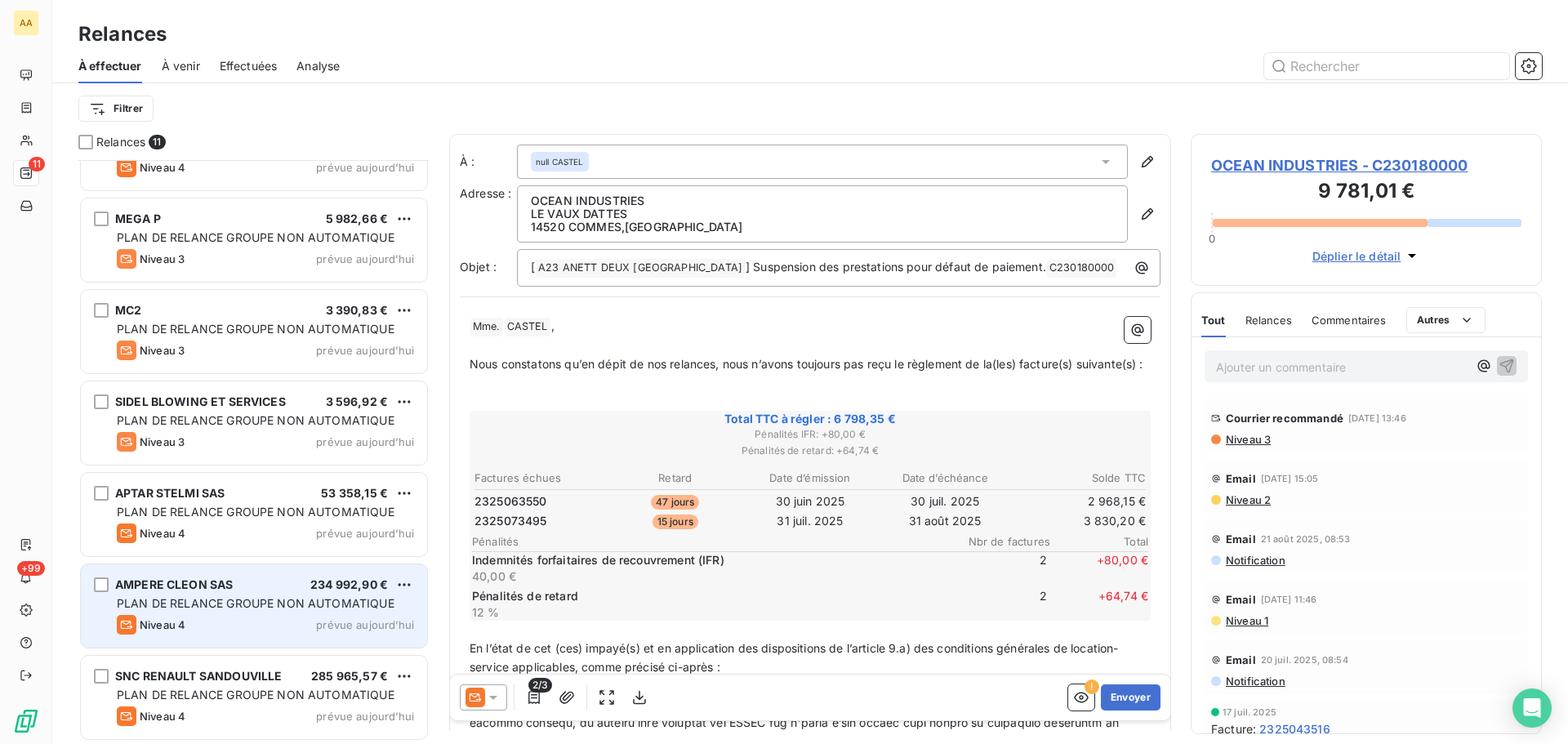
scroll to position [423, 0]
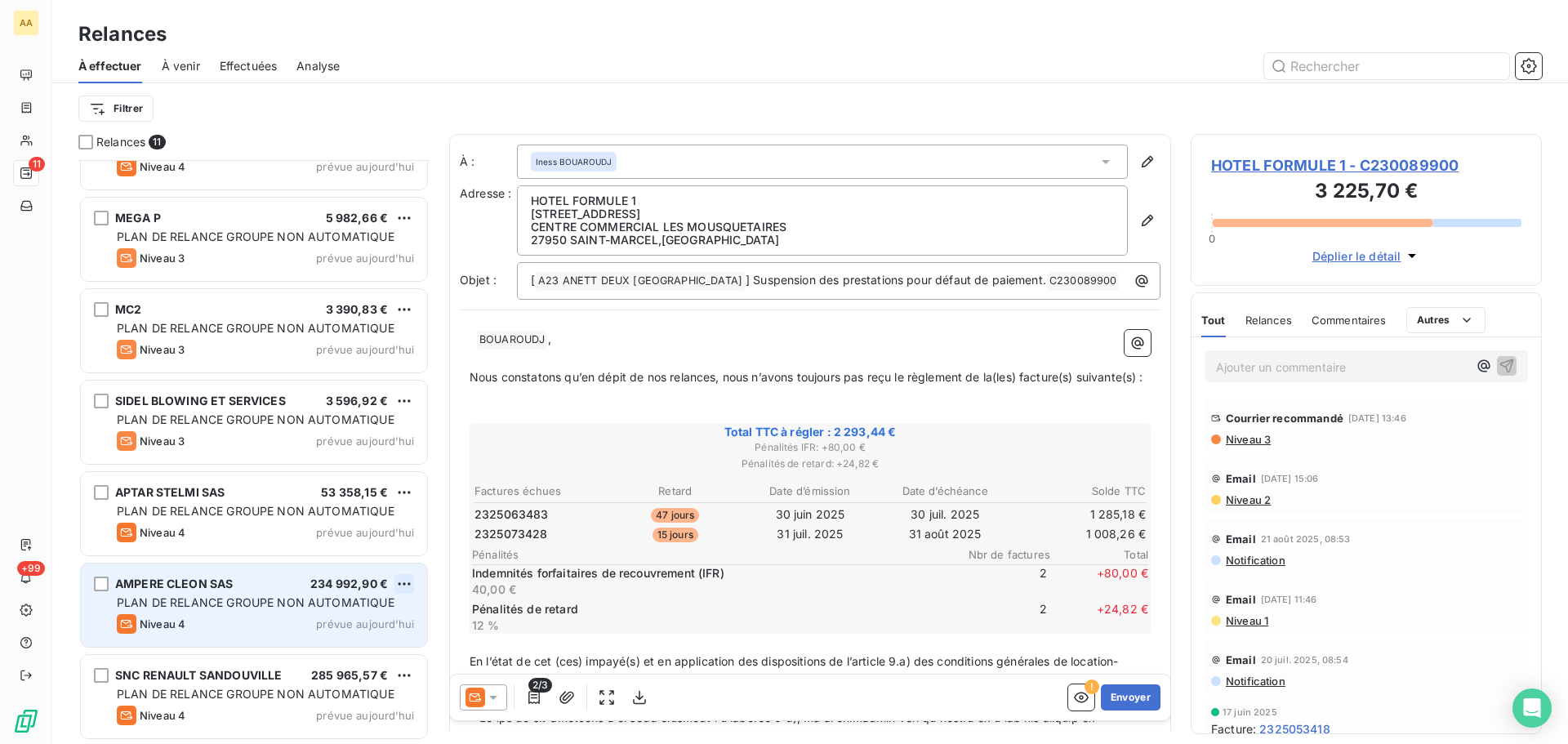
click at [398, 583] on html "AA 11 +99 Relances À effectuer À venir Effectuées Analyse Filtrer Relances 11 O…" at bounding box center [784, 372] width 1568 height 744
click at [362, 645] on div "Passer cette action" at bounding box center [333, 646] width 146 height 26
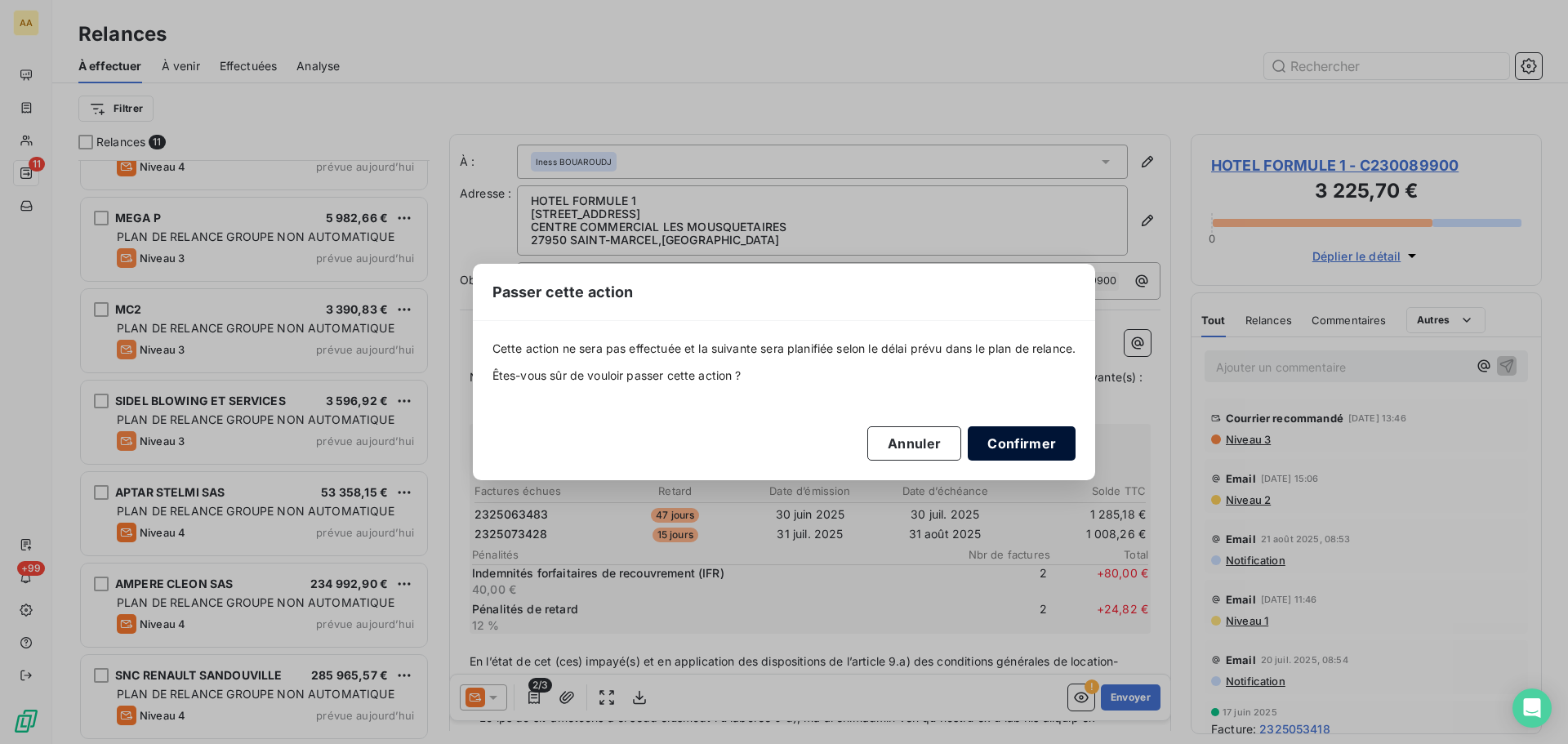
drag, startPoint x: 1068, startPoint y: 446, endPoint x: 1058, endPoint y: 447, distance: 10.0
click at [1067, 446] on button "Confirmer" at bounding box center [1021, 443] width 108 height 34
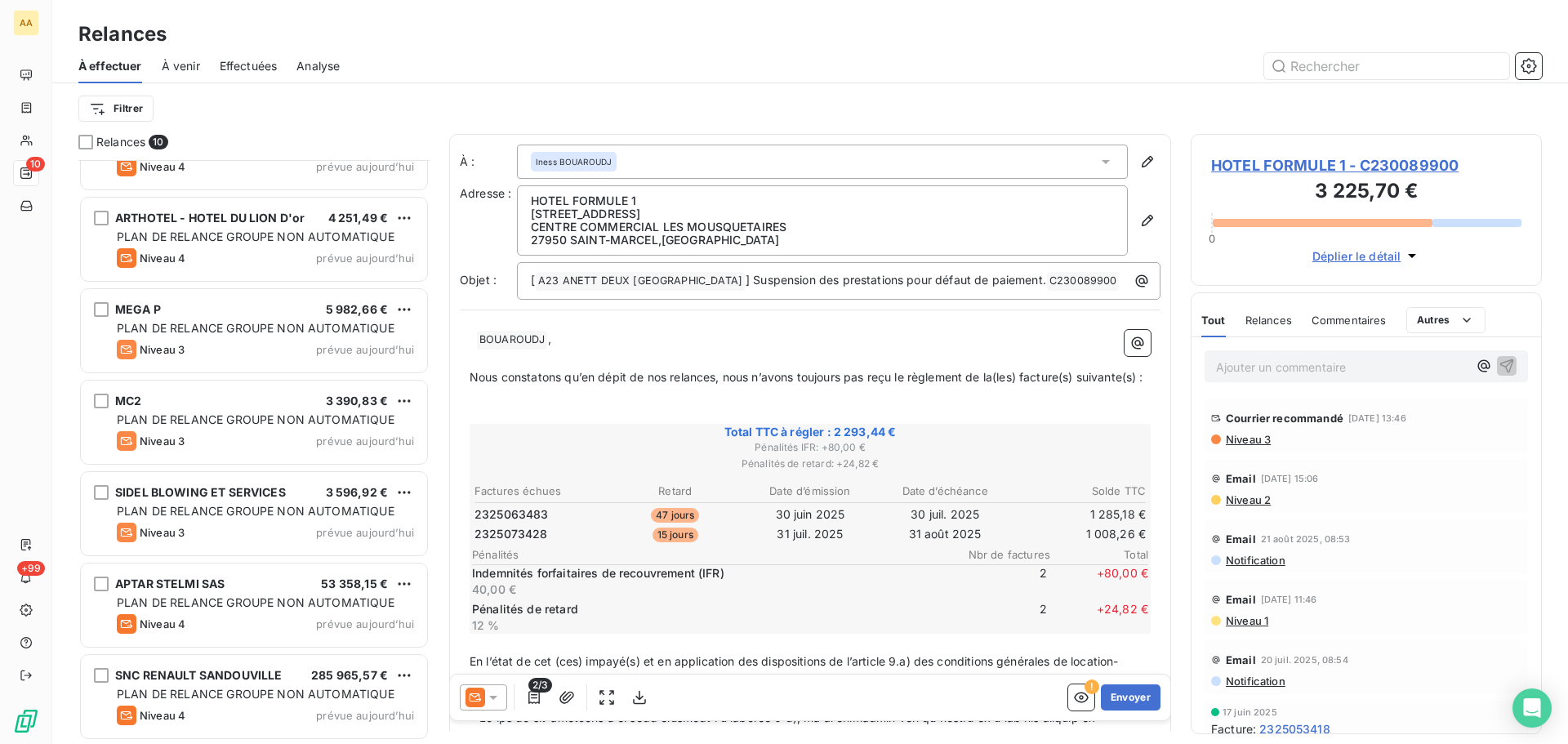
scroll to position [331, 0]
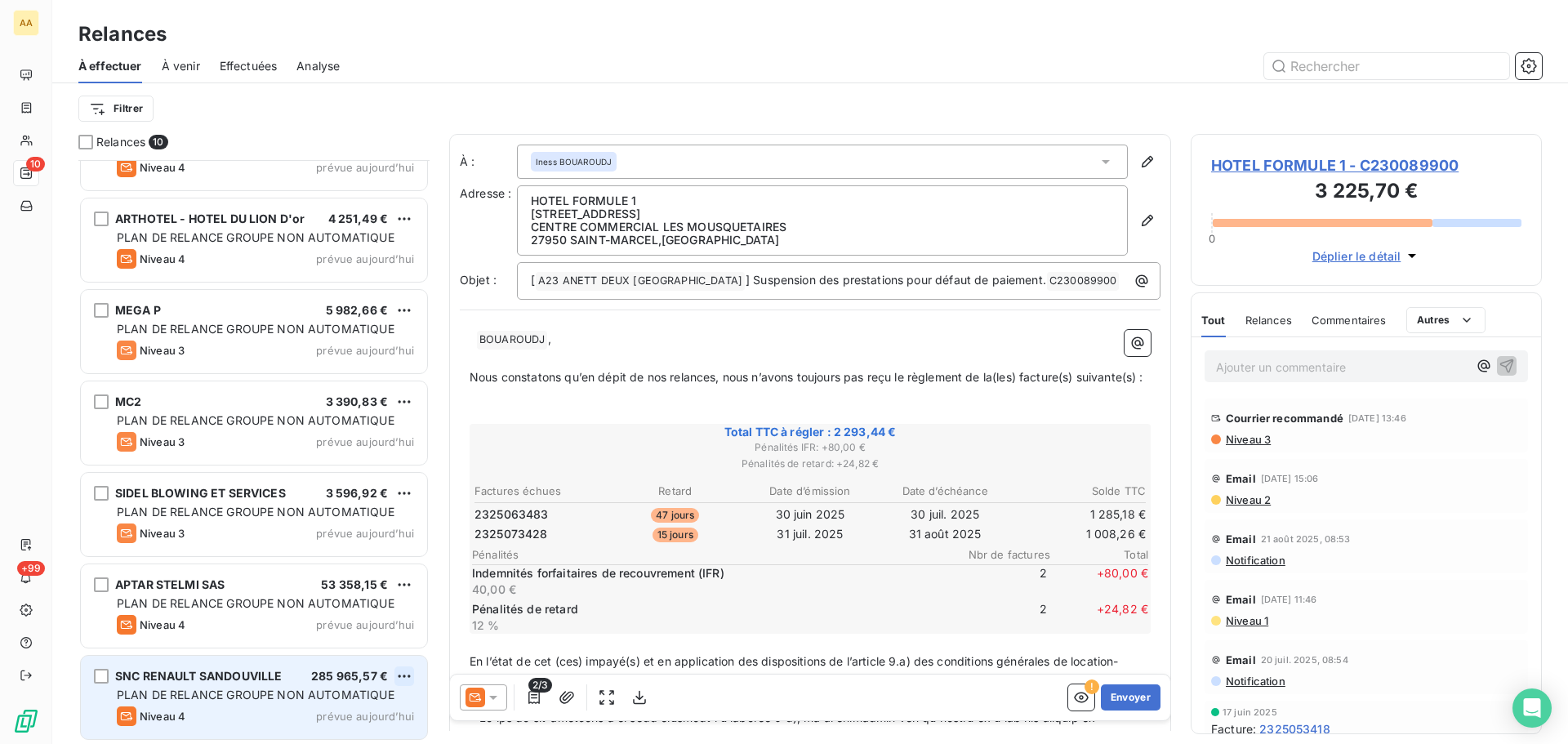
click at [402, 675] on html "AA 10 +99 Relances À effectuer À venir Effectuées Analyse Filtrer Relances 10 O…" at bounding box center [784, 372] width 1568 height 744
click at [367, 643] on div "Passer cette action" at bounding box center [333, 643] width 146 height 26
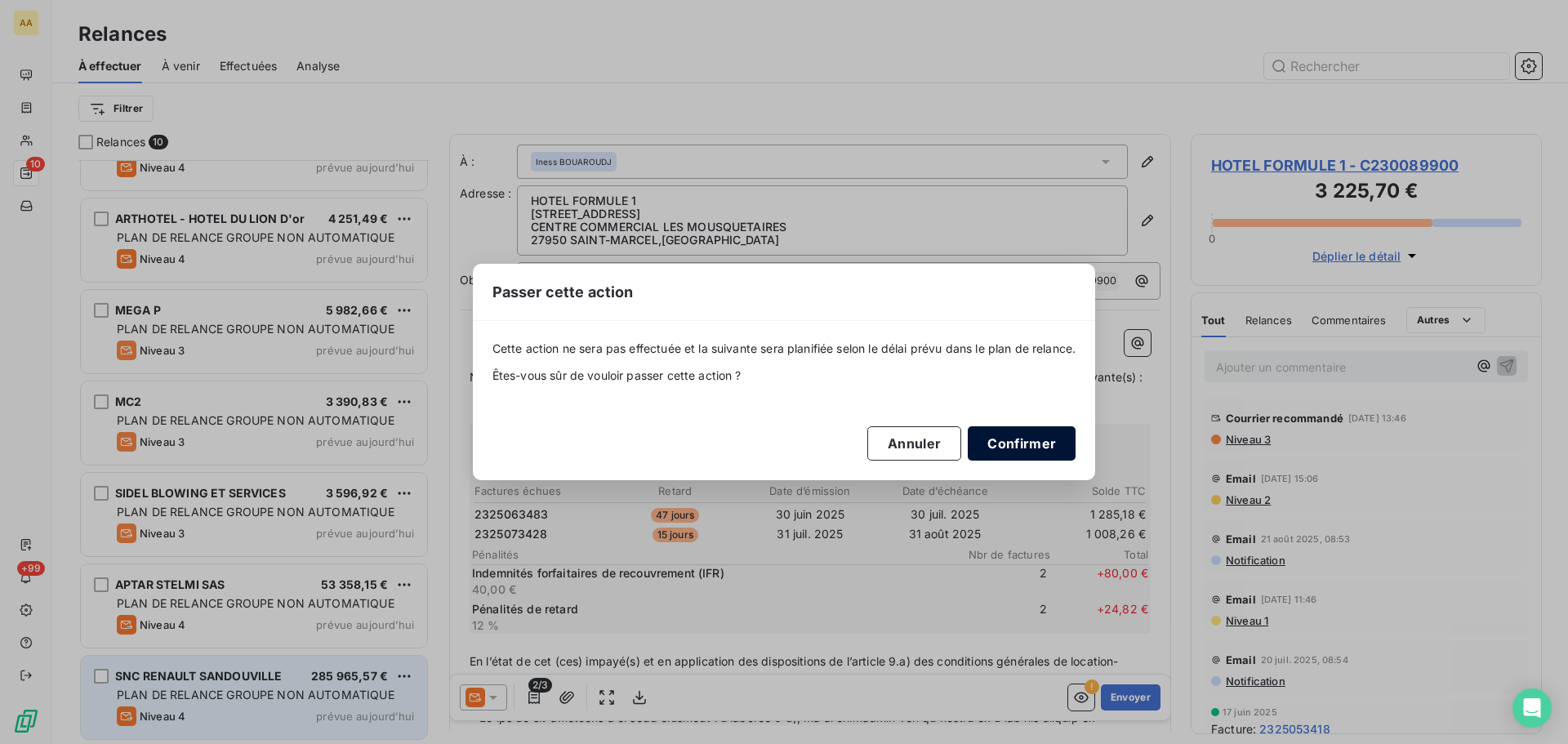
click at [1024, 431] on button "Confirmer" at bounding box center [1021, 443] width 108 height 34
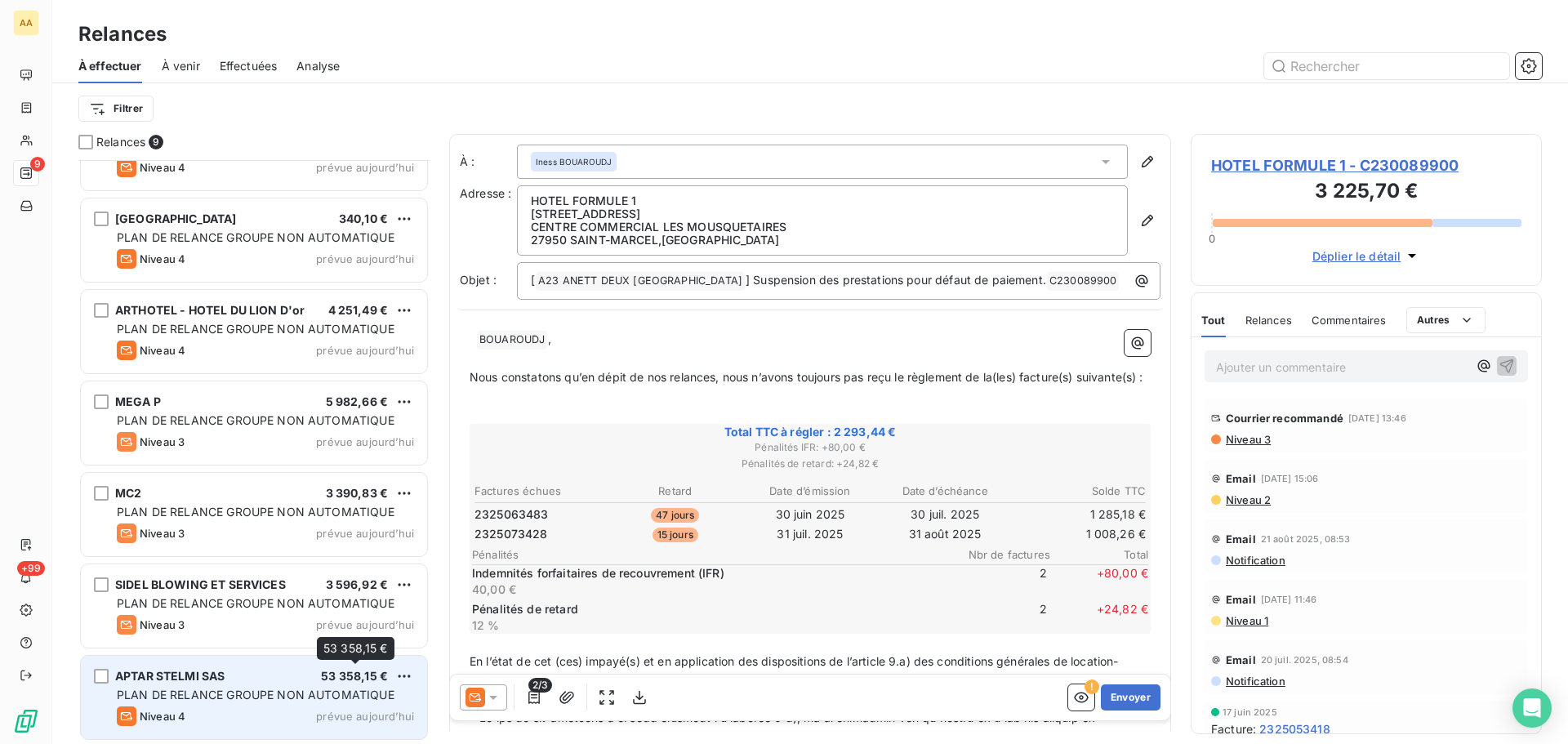
scroll to position [240, 0]
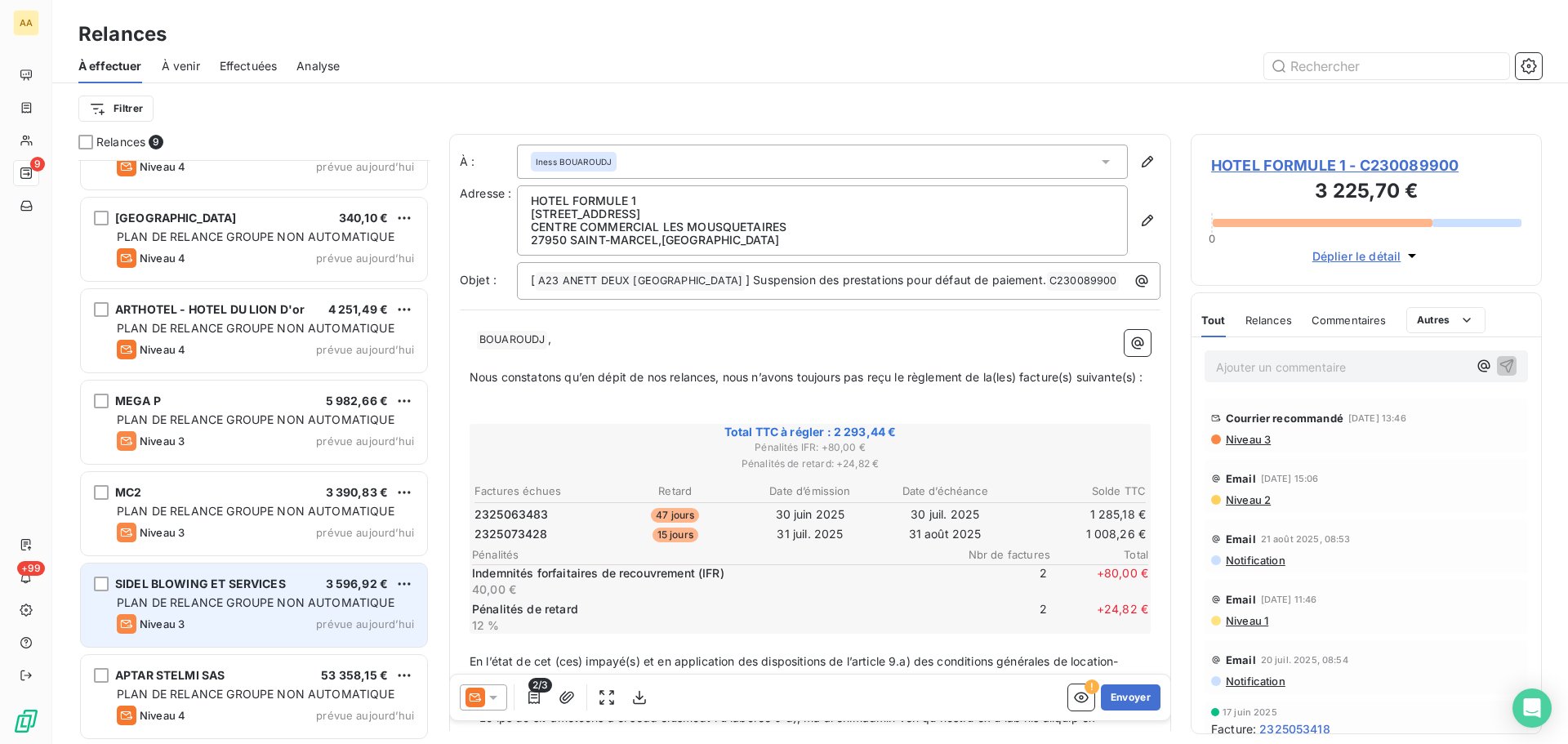
click at [331, 605] on span "PLAN DE RELANCE GROUPE NON AUTOMATIQUE" at bounding box center [256, 602] width 278 height 14
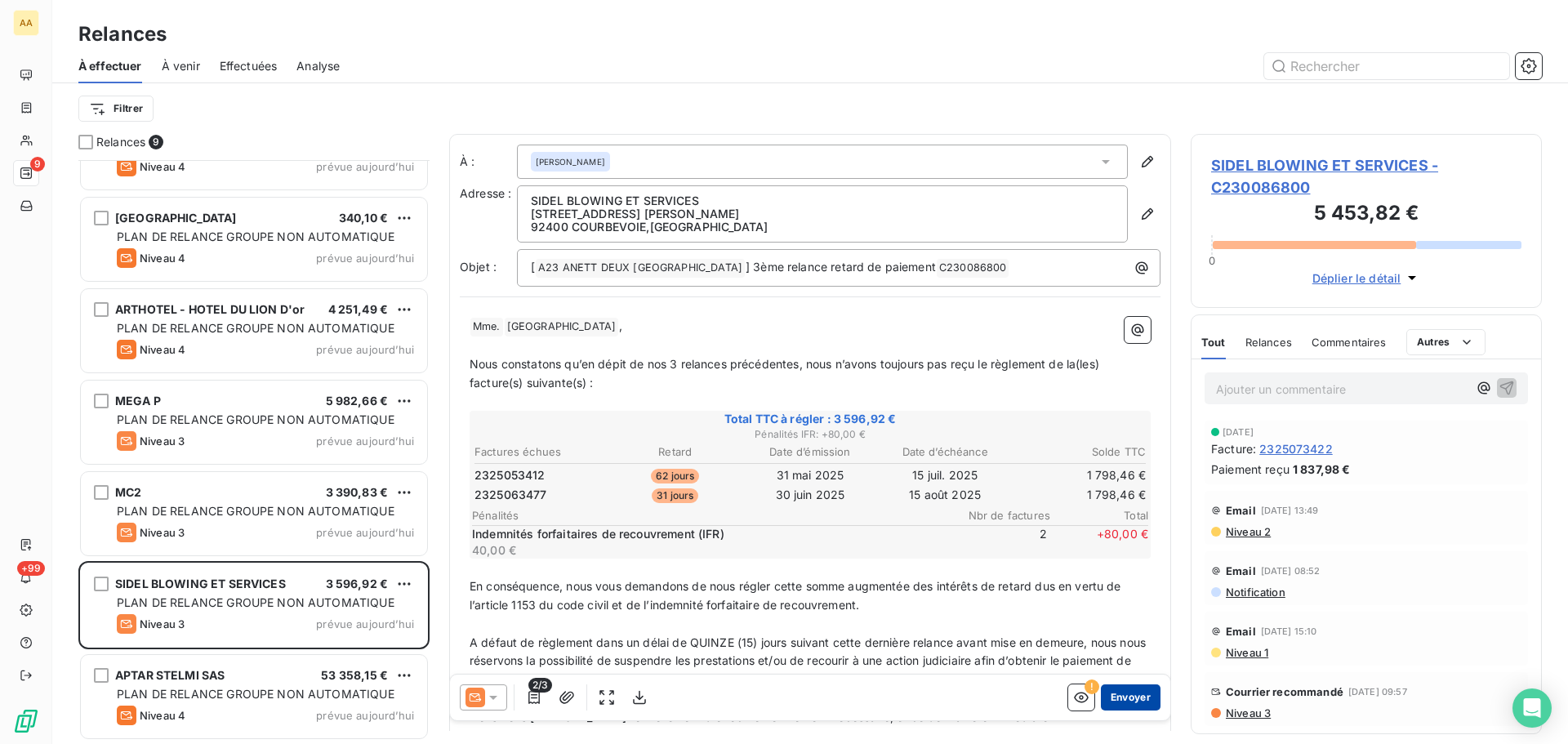
click at [1105, 694] on button "Envoyer" at bounding box center [1131, 697] width 59 height 26
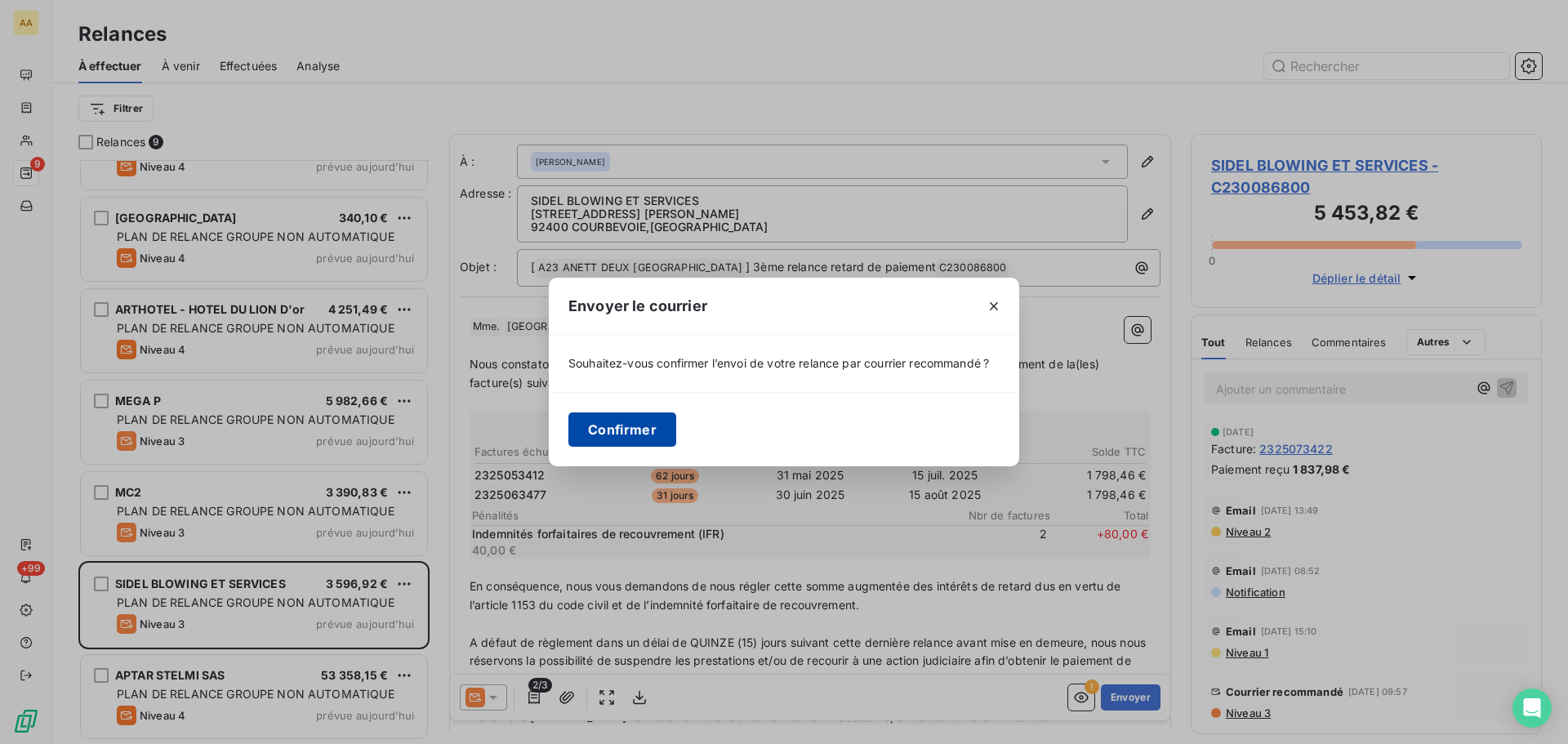
click at [630, 415] on button "Confirmer" at bounding box center [623, 429] width 108 height 34
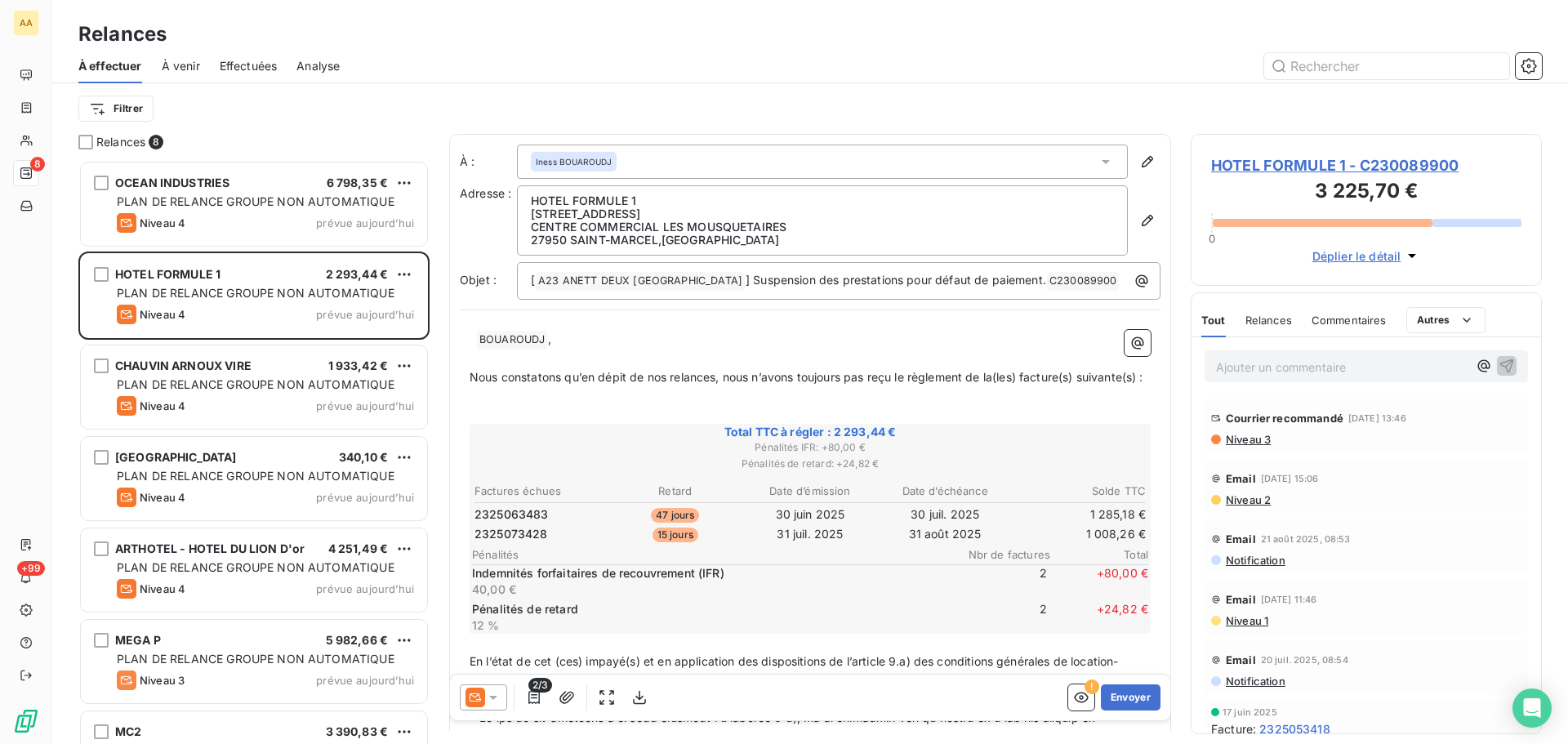
click at [494, 695] on icon at bounding box center [494, 698] width 17 height 17
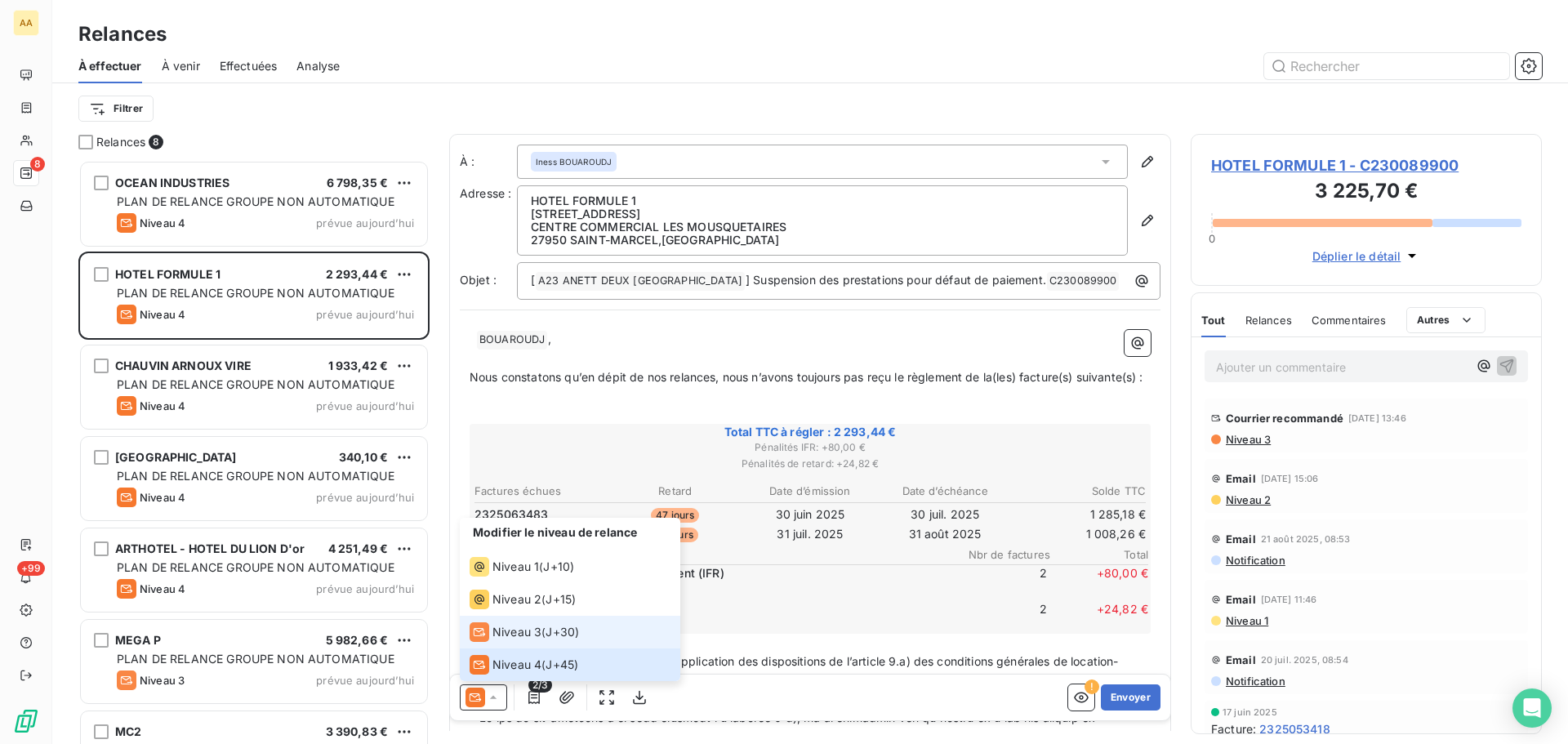
click at [518, 635] on span "Niveau 3" at bounding box center [517, 632] width 49 height 17
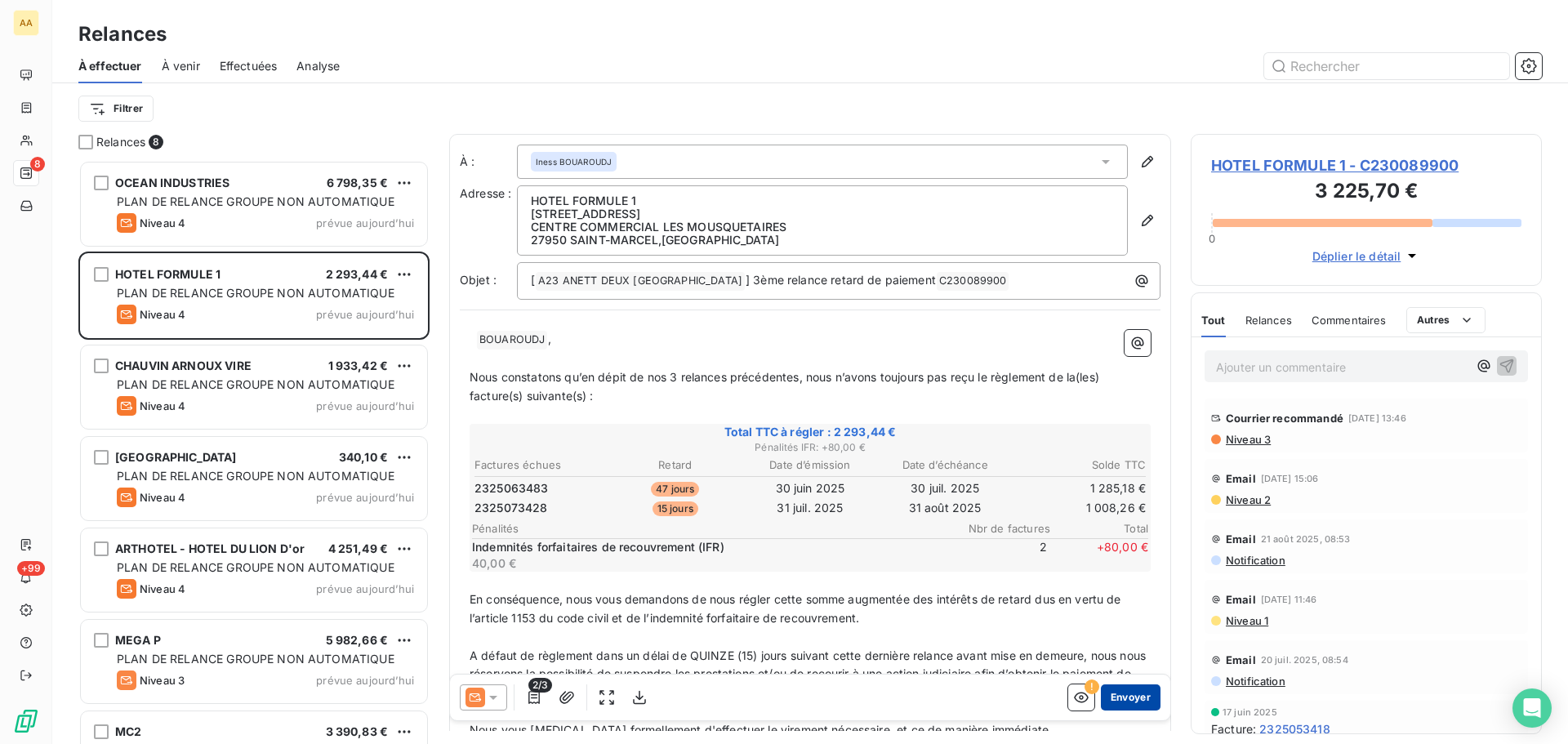
click at [1127, 698] on button "Envoyer" at bounding box center [1131, 697] width 59 height 26
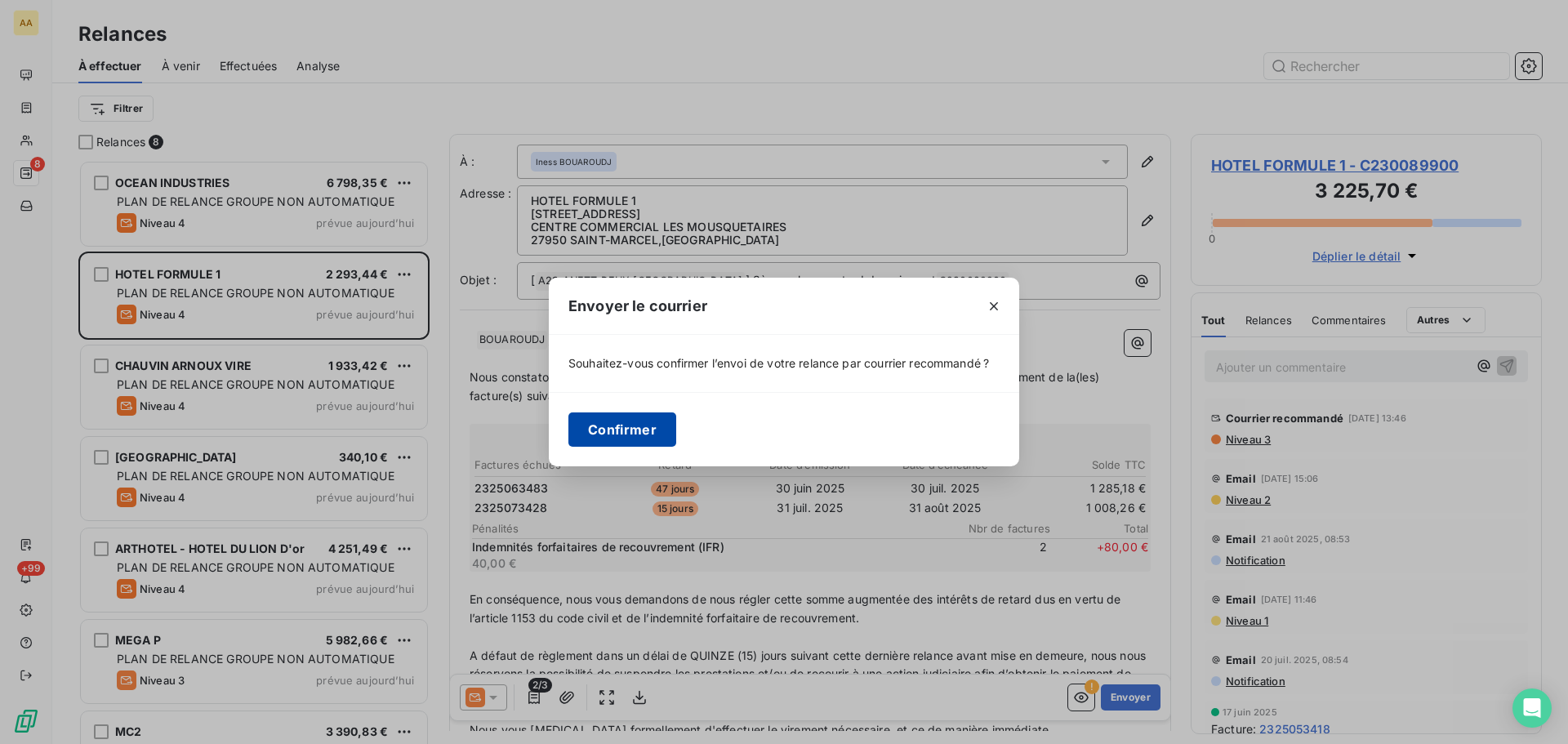
click at [630, 427] on button "Confirmer" at bounding box center [623, 429] width 108 height 34
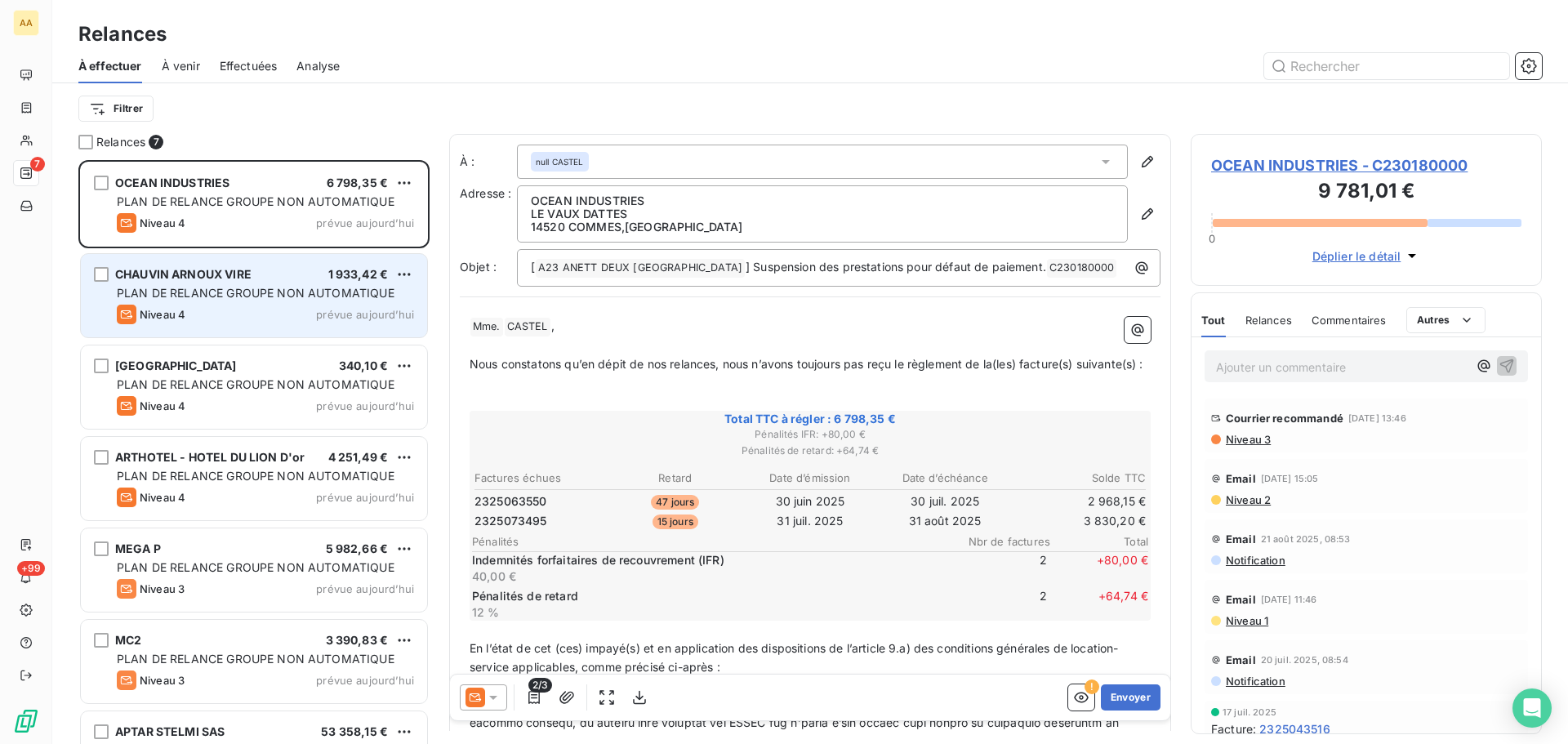
click at [303, 307] on div "Niveau 4 prévue [DATE]" at bounding box center [266, 314] width 297 height 20
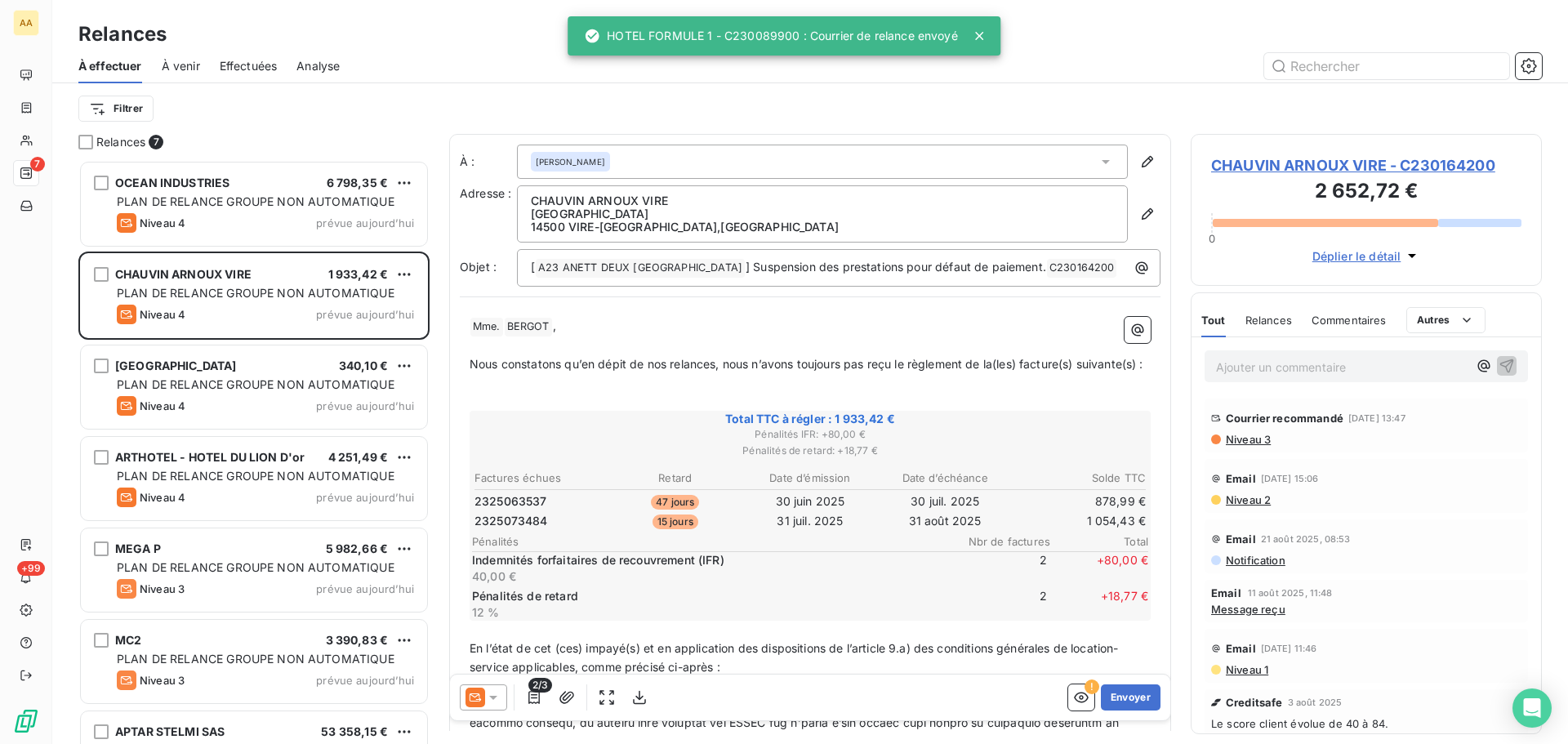
click at [496, 705] on div at bounding box center [483, 697] width 47 height 26
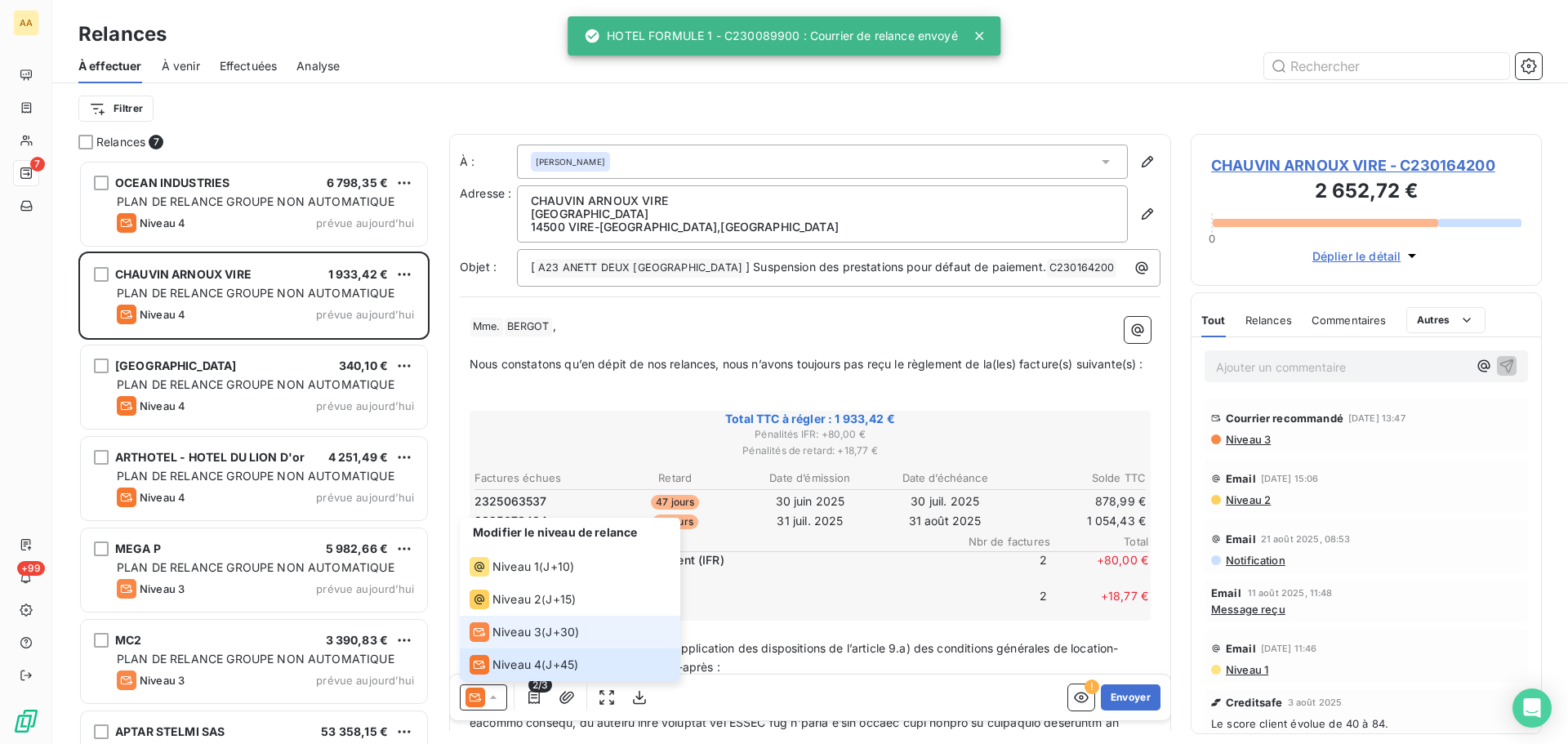
click at [541, 635] on div "Niveau 3 ( J+30 )" at bounding box center [524, 632] width 110 height 20
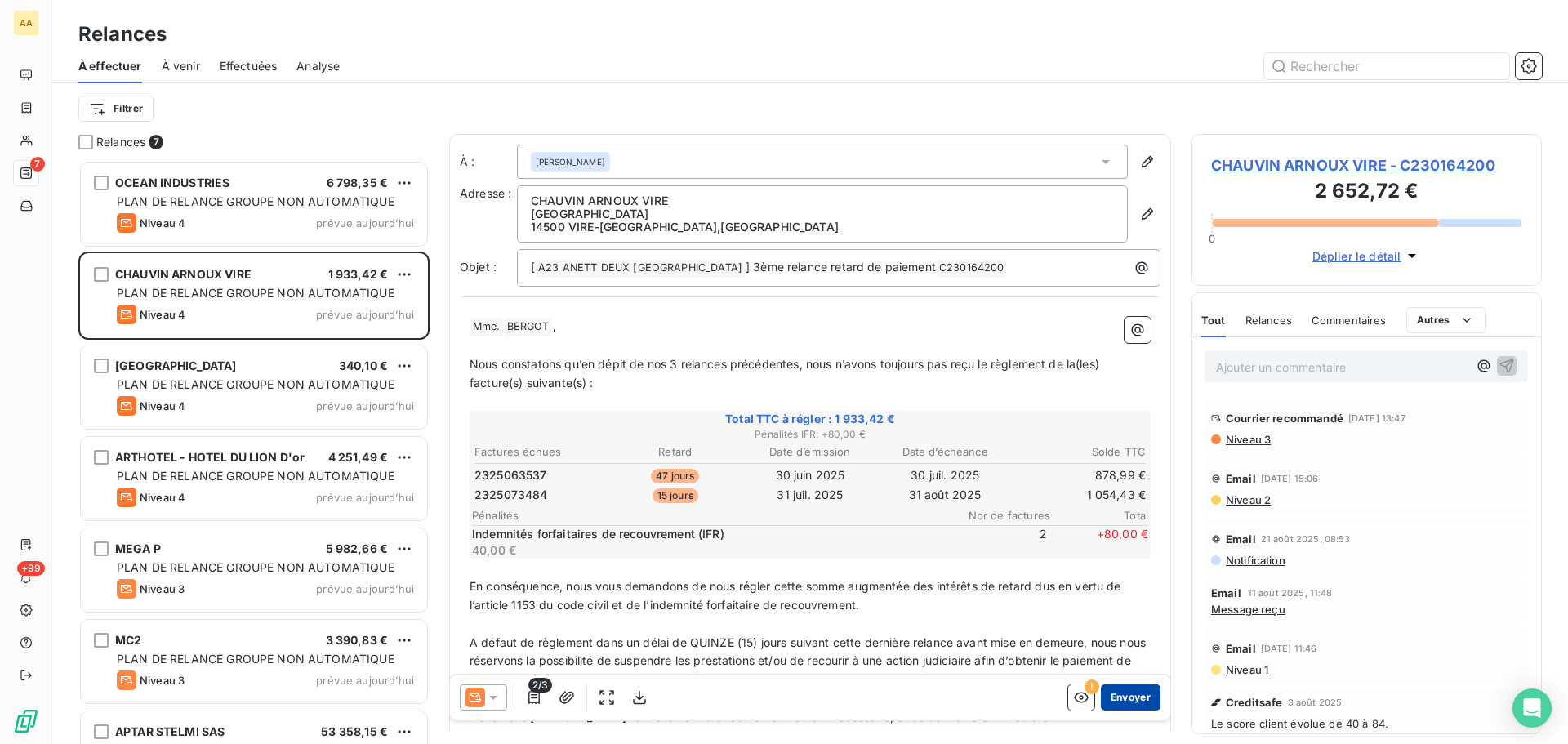
click at [1111, 686] on button "Envoyer" at bounding box center [1131, 697] width 59 height 26
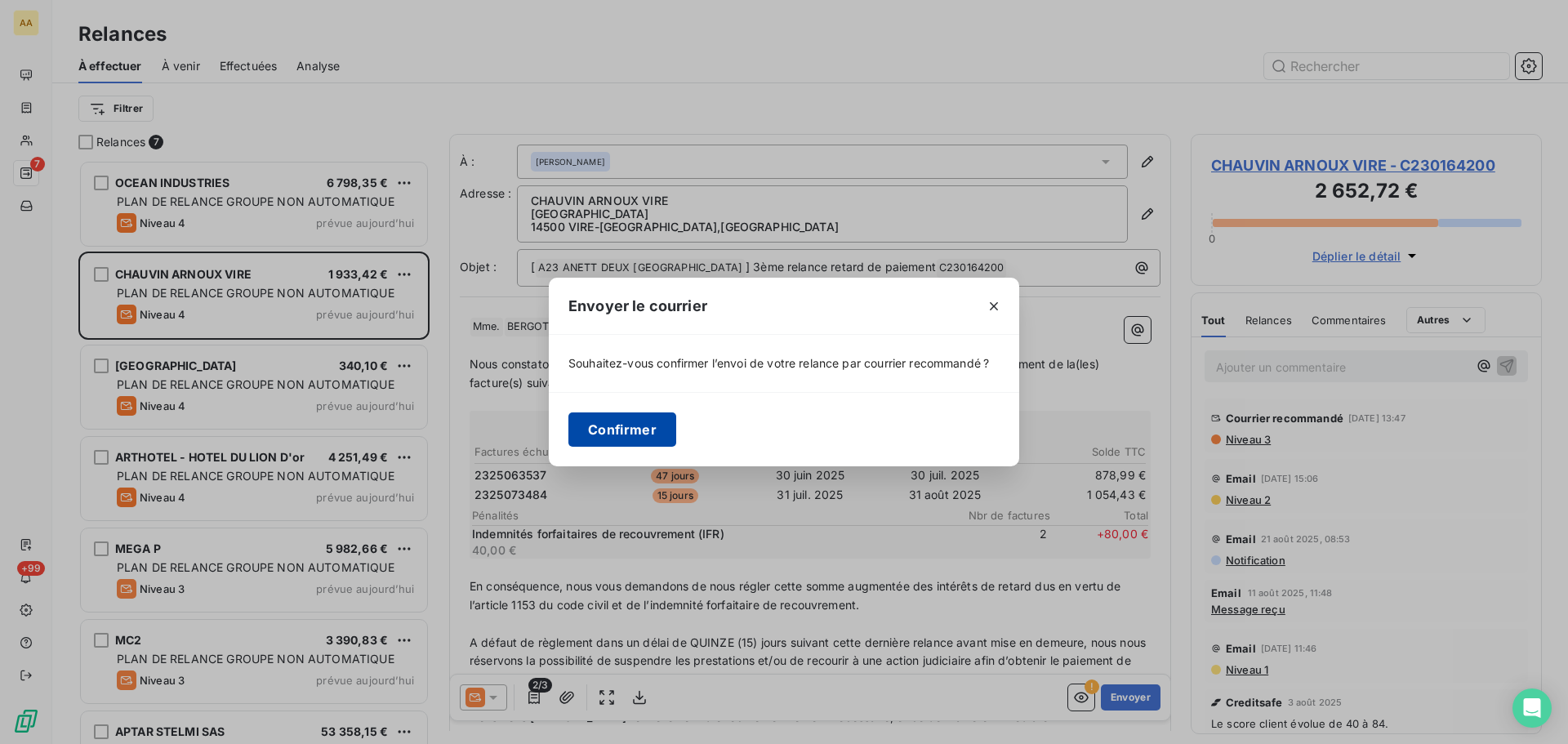
click at [637, 425] on button "Confirmer" at bounding box center [623, 429] width 108 height 34
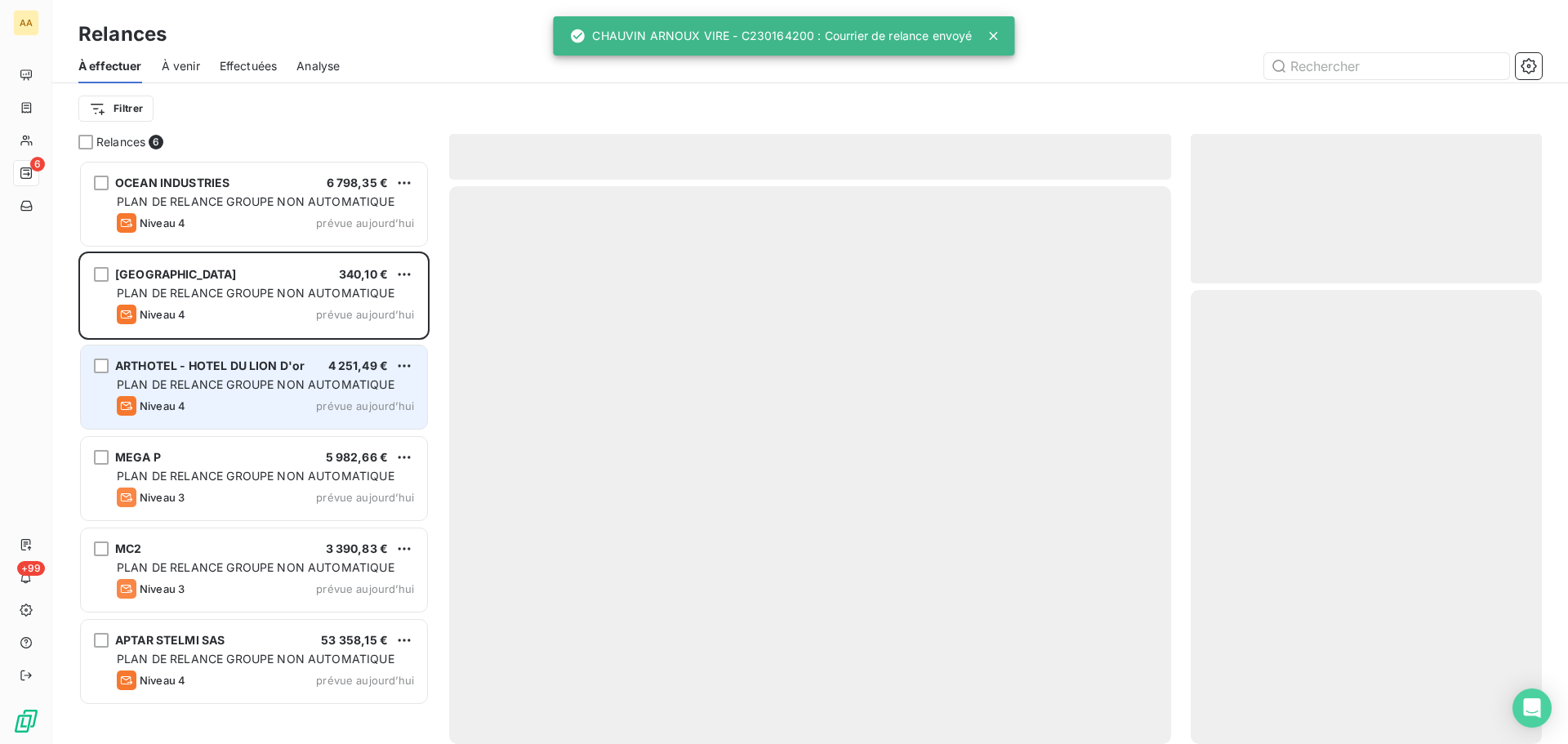
click at [336, 394] on div "ARTHOTEL - HOTEL DU LION D'or 4 251,49 € PLAN DE RELANCE GROUPE NON AUTOMATIQUE…" at bounding box center [254, 387] width 347 height 84
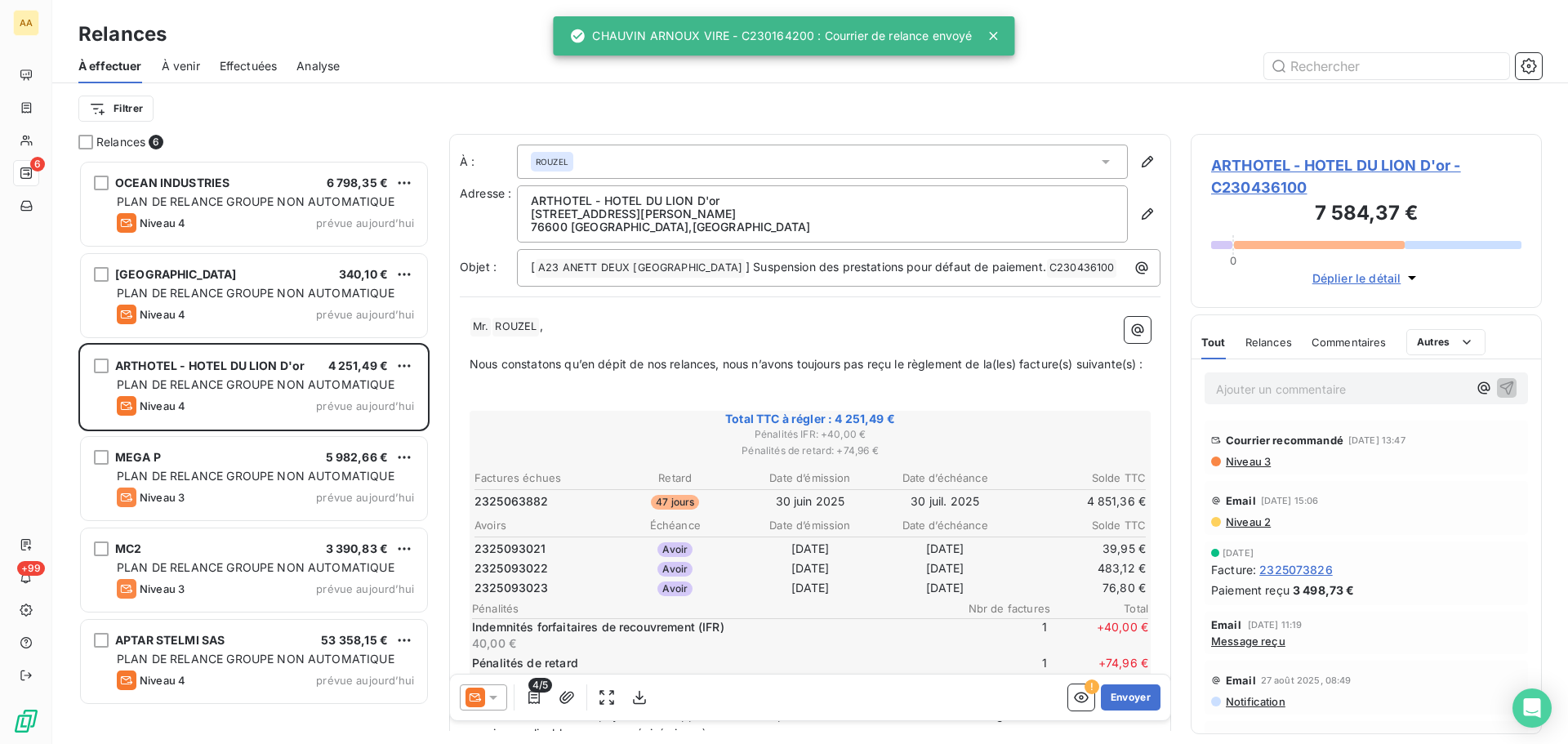
click at [496, 697] on icon at bounding box center [494, 698] width 17 height 17
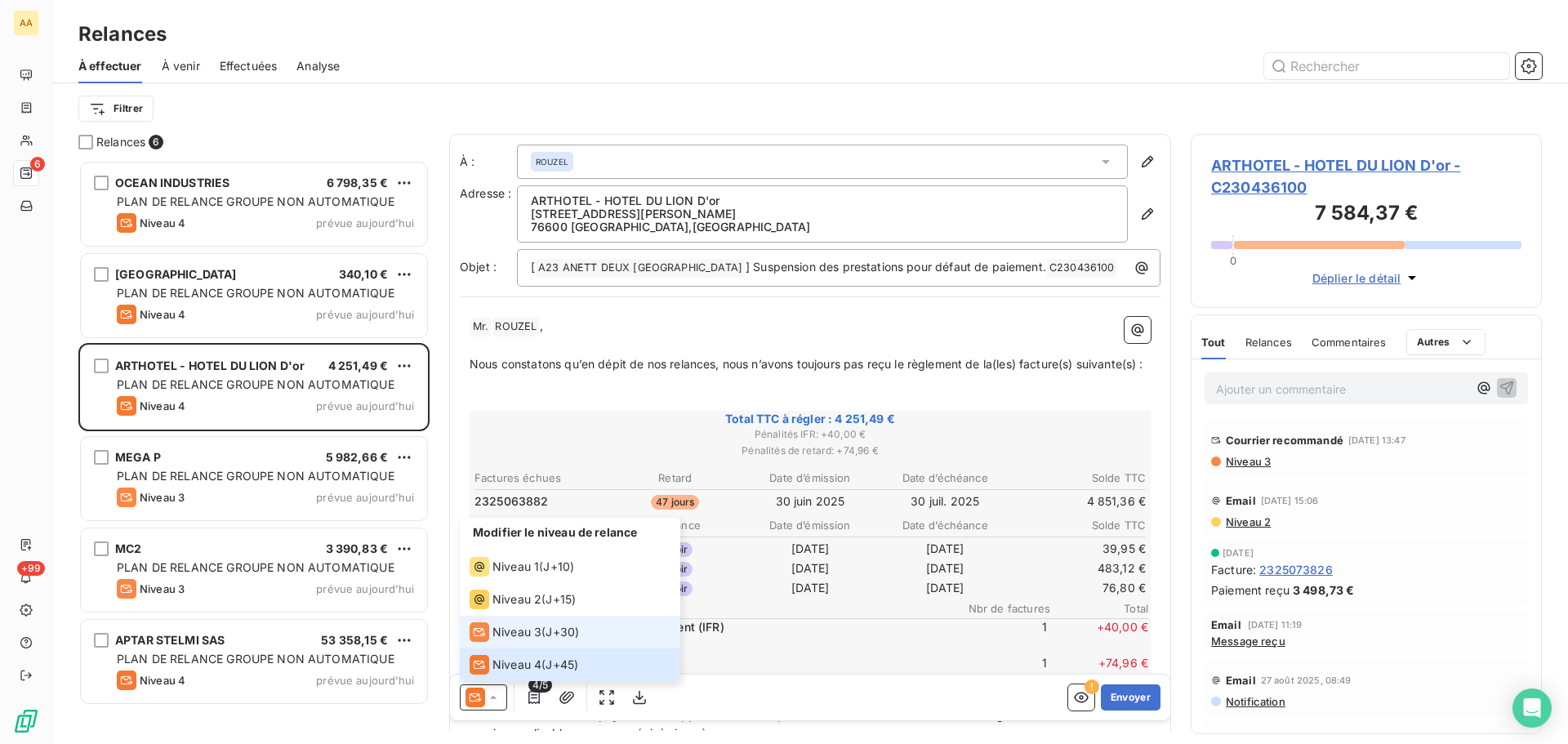
click at [520, 630] on span "Niveau 3" at bounding box center [517, 632] width 49 height 17
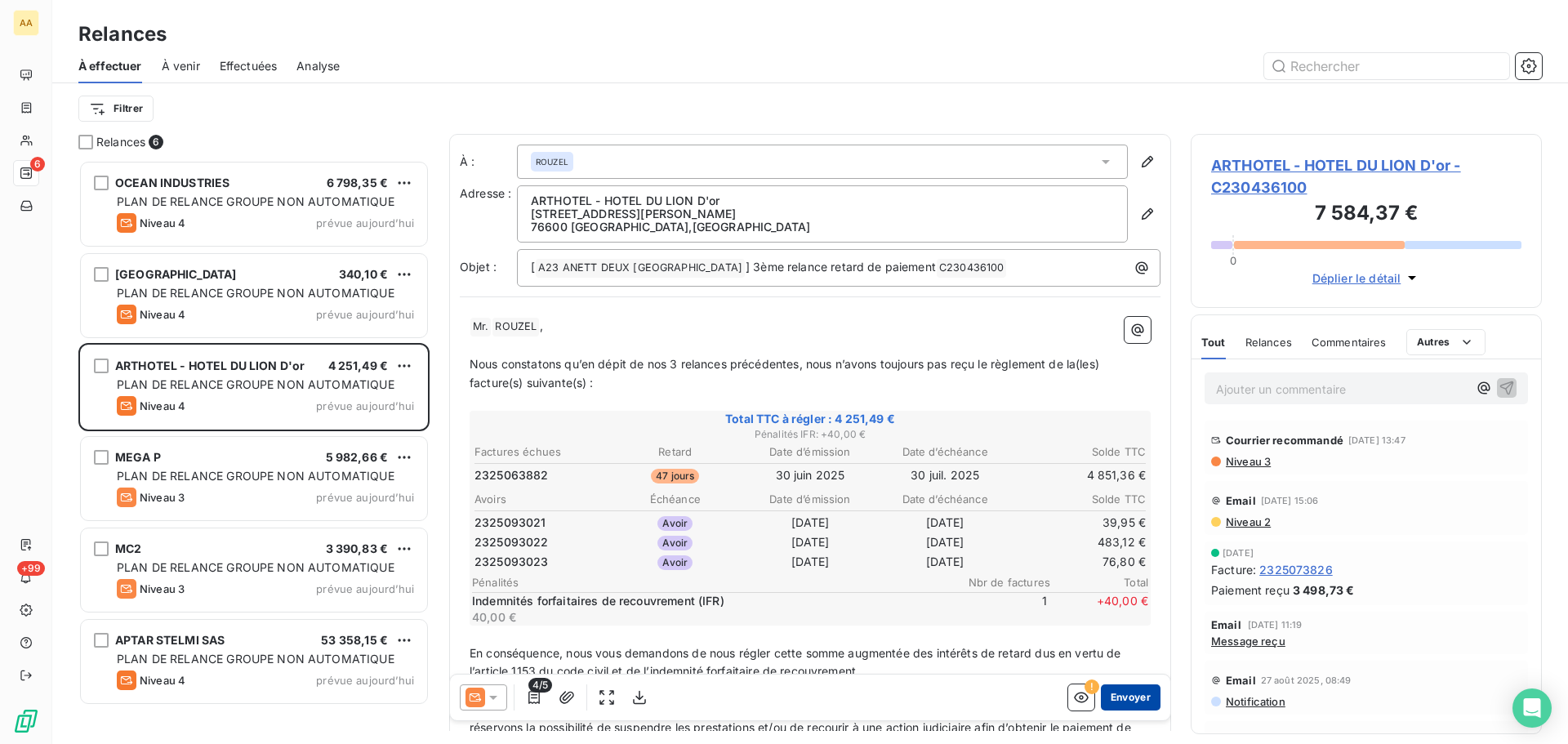
click at [1124, 695] on button "Envoyer" at bounding box center [1131, 697] width 59 height 26
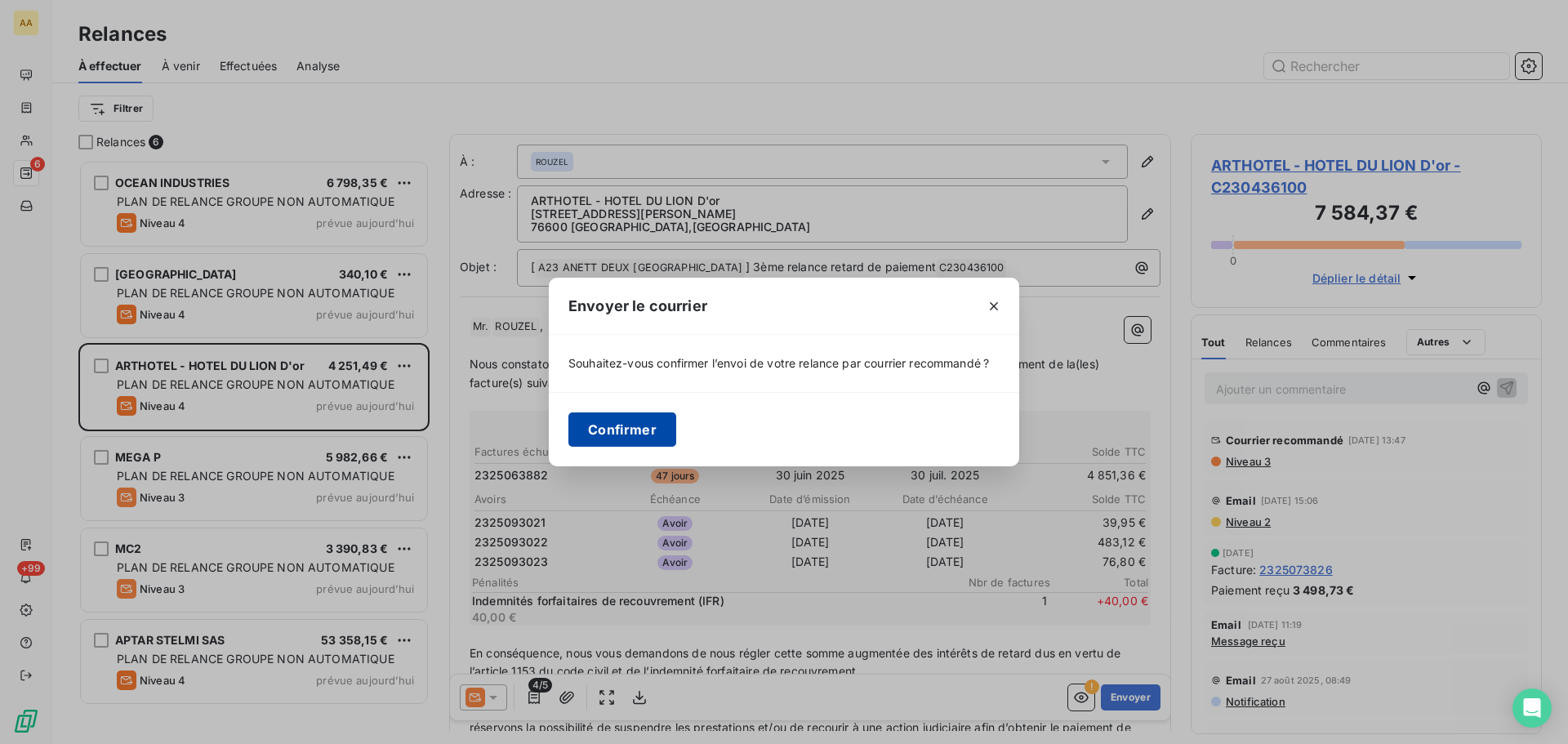
click at [634, 432] on button "Confirmer" at bounding box center [623, 429] width 108 height 34
